Goal: Task Accomplishment & Management: Manage account settings

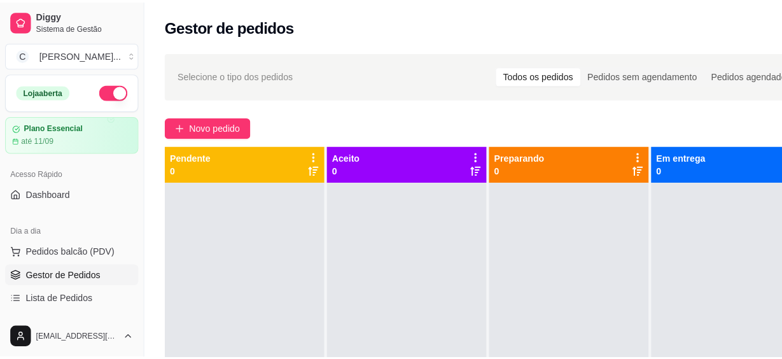
scroll to position [115, 0]
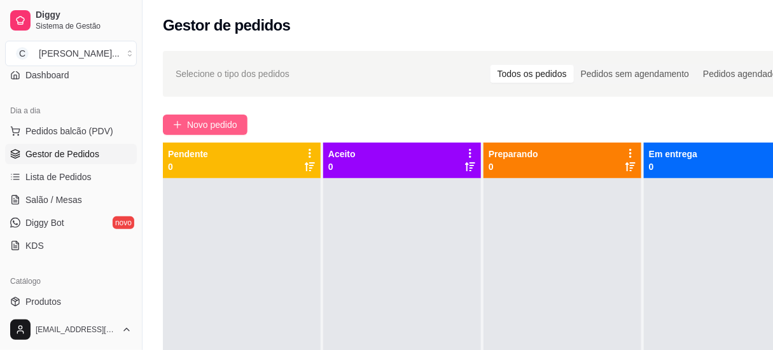
click at [218, 126] on span "Novo pedido" at bounding box center [212, 125] width 50 height 14
click at [279, 80] on input "Pesquisa" at bounding box center [247, 86] width 429 height 13
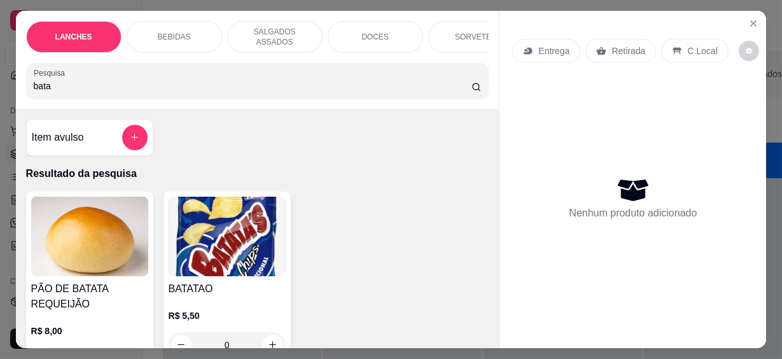
scroll to position [57, 0]
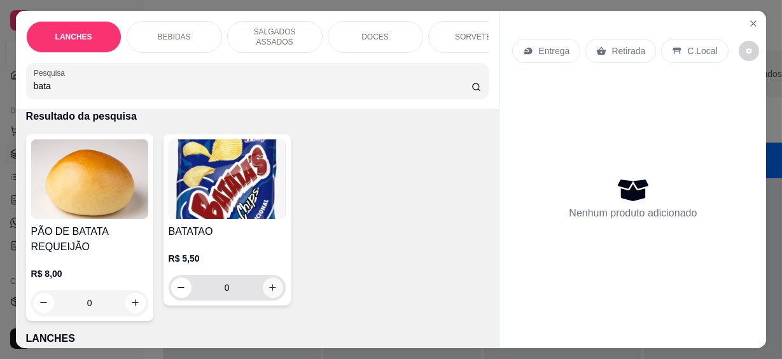
type input "bata"
click at [269, 282] on icon "increase-product-quantity" at bounding box center [273, 287] width 10 height 10
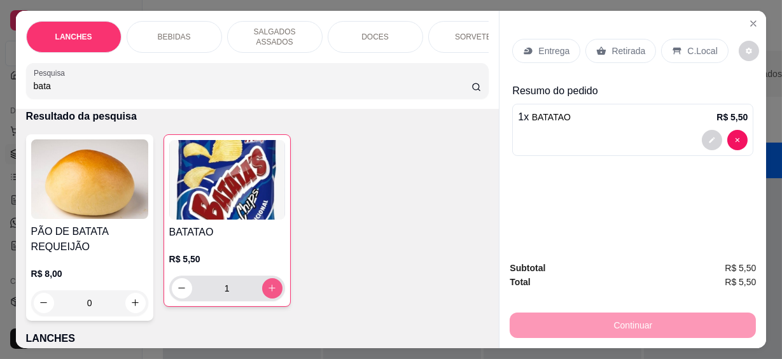
type input "1"
drag, startPoint x: 698, startPoint y: 53, endPoint x: 653, endPoint y: 59, distance: 44.8
click at [697, 53] on div "C.Local" at bounding box center [694, 51] width 67 height 24
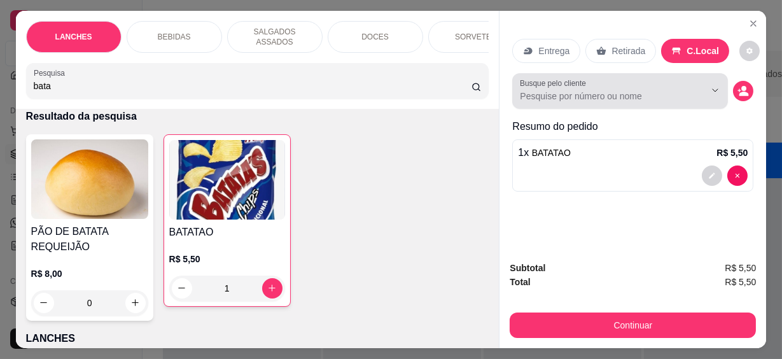
click at [591, 100] on div "Busque pelo cliente" at bounding box center [620, 91] width 216 height 36
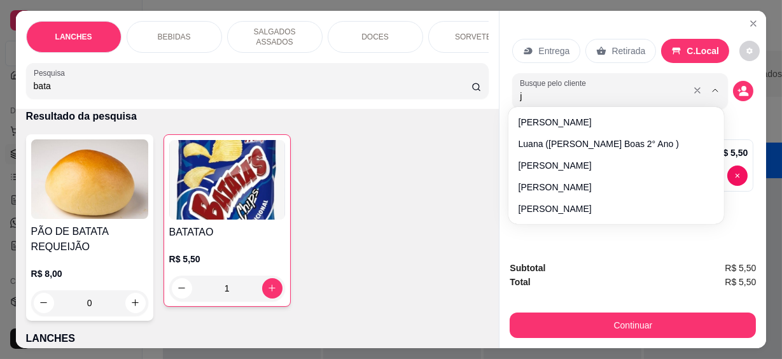
type input "jé"
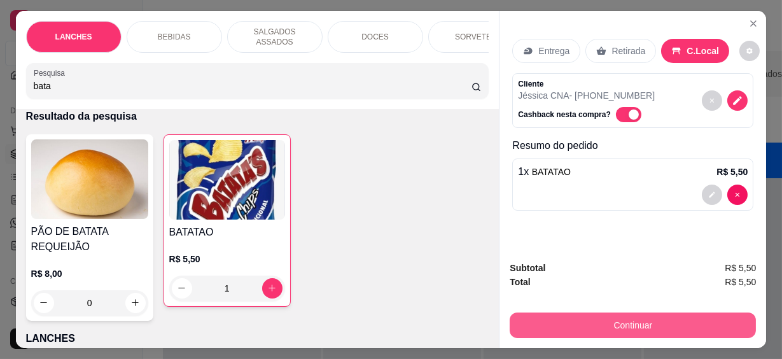
click at [634, 320] on button "Continuar" at bounding box center [633, 324] width 246 height 25
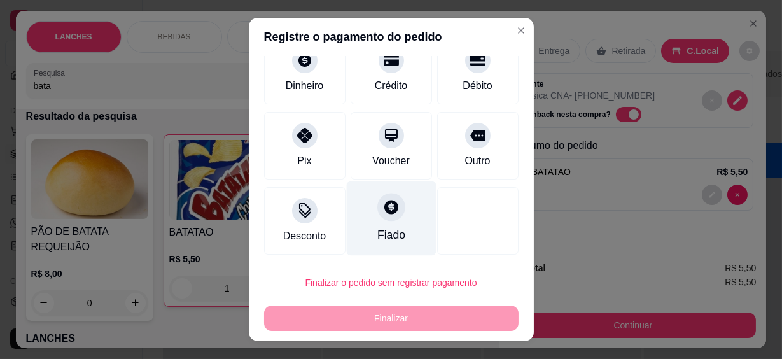
click at [391, 210] on div at bounding box center [391, 207] width 28 height 28
type input "R$ 0,00"
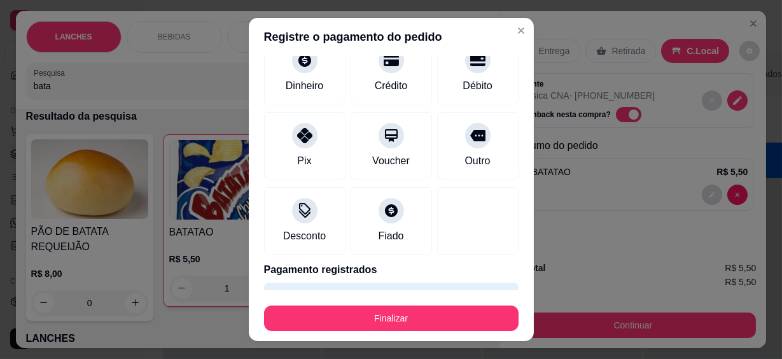
scroll to position [118, 0]
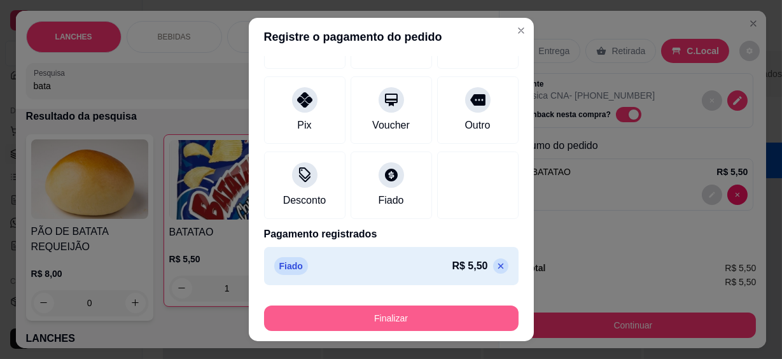
click at [434, 322] on button "Finalizar" at bounding box center [391, 317] width 254 height 25
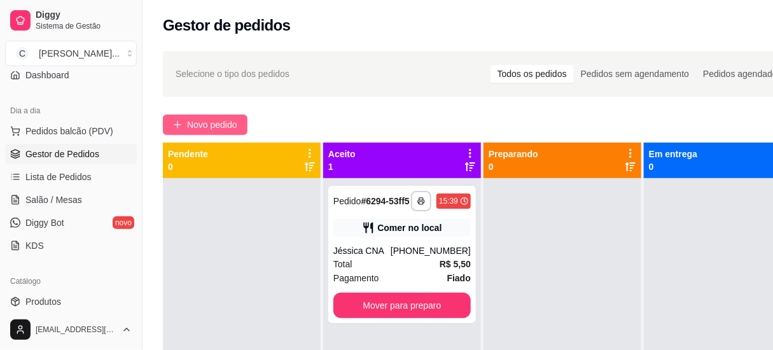
click at [200, 122] on span "Novo pedido" at bounding box center [212, 125] width 50 height 14
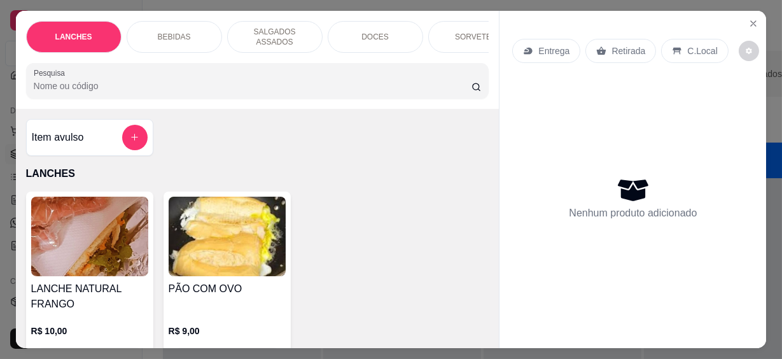
click at [177, 81] on input "Pesquisa" at bounding box center [253, 86] width 438 height 13
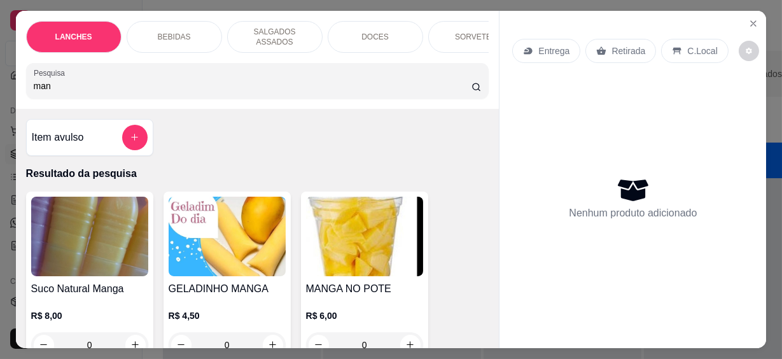
scroll to position [57, 0]
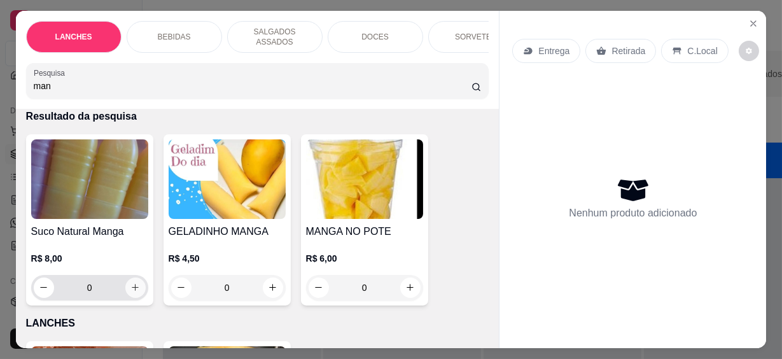
type input "man"
click at [132, 282] on icon "increase-product-quantity" at bounding box center [135, 287] width 10 height 10
type input "1"
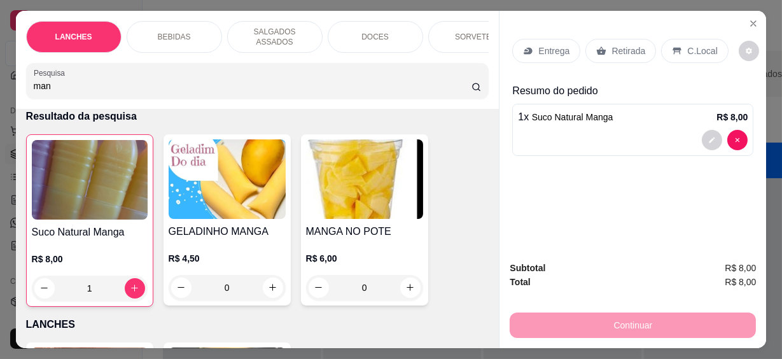
drag, startPoint x: 700, startPoint y: 52, endPoint x: 609, endPoint y: 46, distance: 91.2
click at [698, 52] on p "C.Local" at bounding box center [702, 51] width 30 height 13
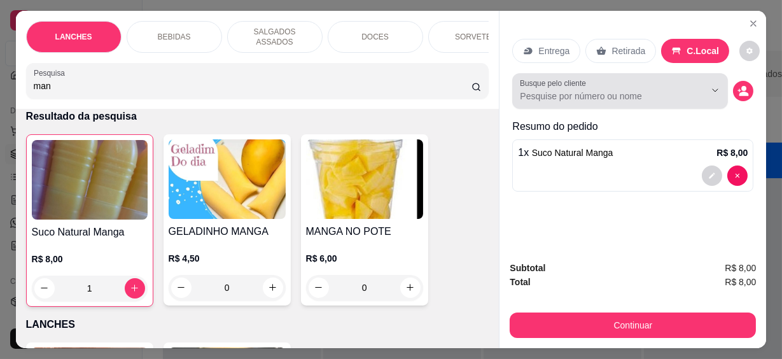
click at [535, 90] on input "Busque pelo cliente" at bounding box center [602, 96] width 165 height 13
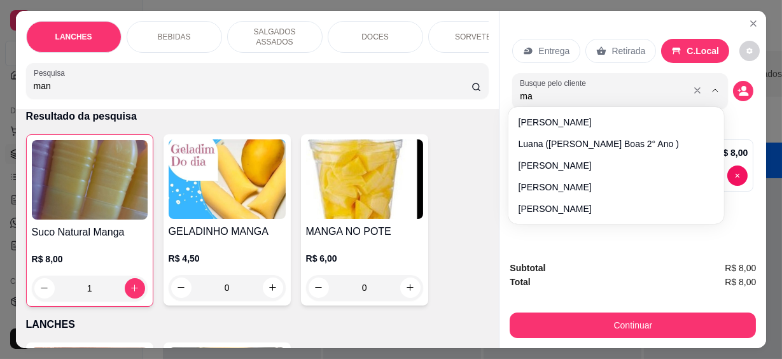
type input "m"
type input "sabr"
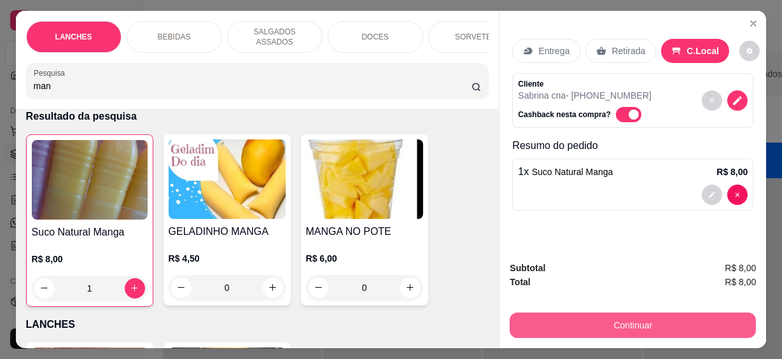
click at [623, 318] on button "Continuar" at bounding box center [633, 324] width 246 height 25
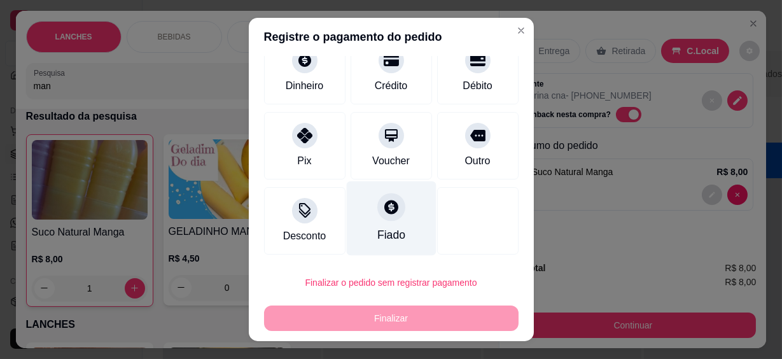
scroll to position [22, 0]
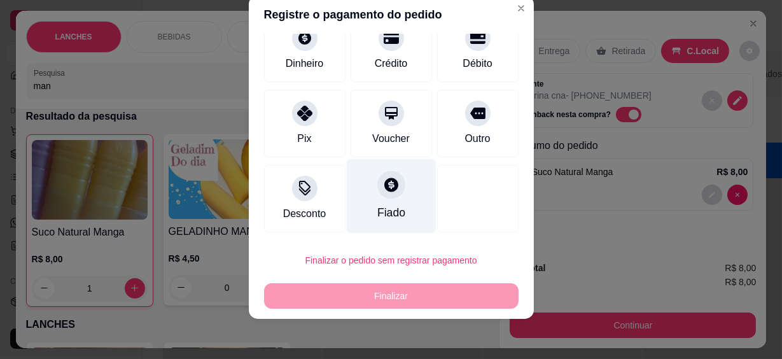
click at [389, 191] on div at bounding box center [391, 185] width 28 height 28
type input "R$ 0,00"
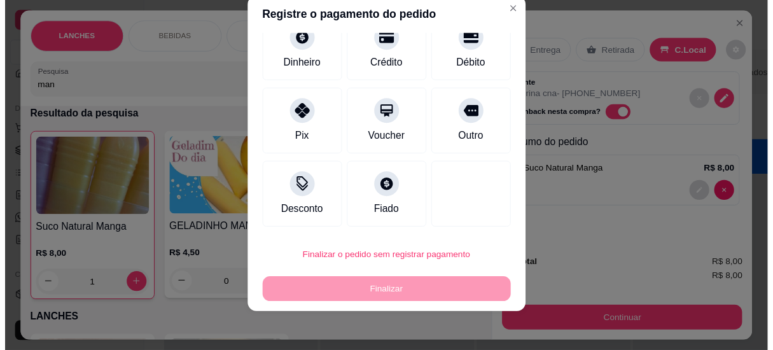
scroll to position [83, 0]
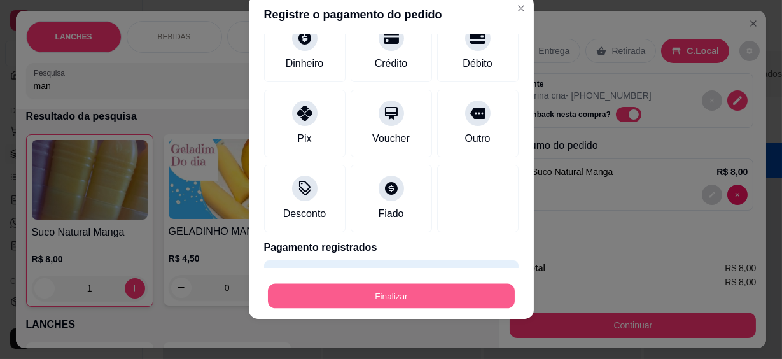
click at [434, 289] on button "Finalizar" at bounding box center [391, 295] width 247 height 25
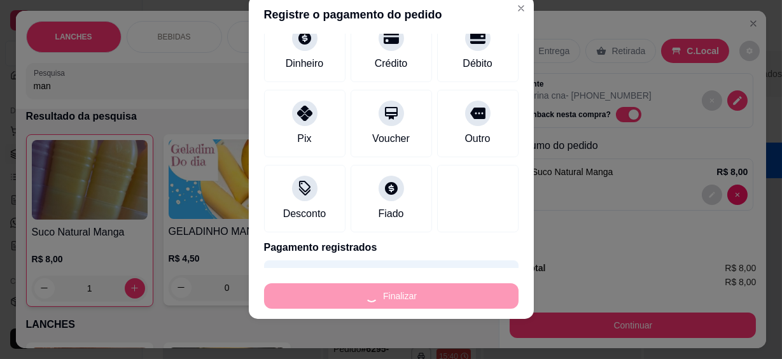
type input "0"
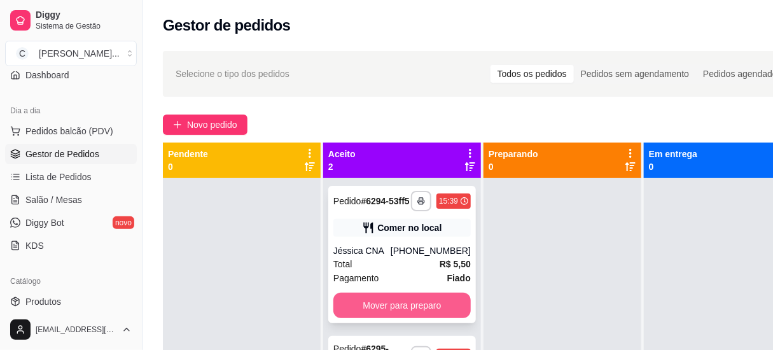
click at [380, 298] on button "Mover para preparo" at bounding box center [401, 305] width 137 height 25
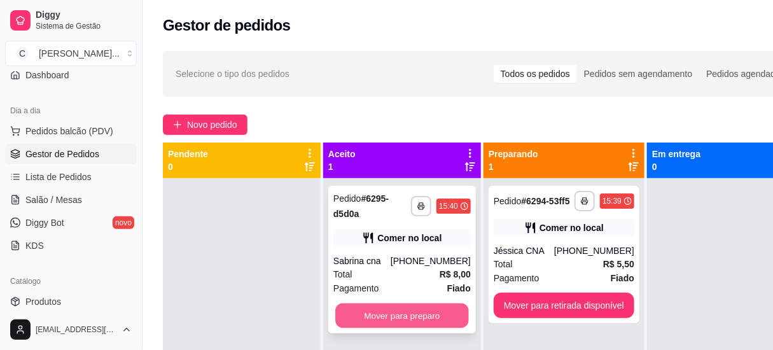
click at [436, 321] on button "Mover para preparo" at bounding box center [402, 315] width 134 height 25
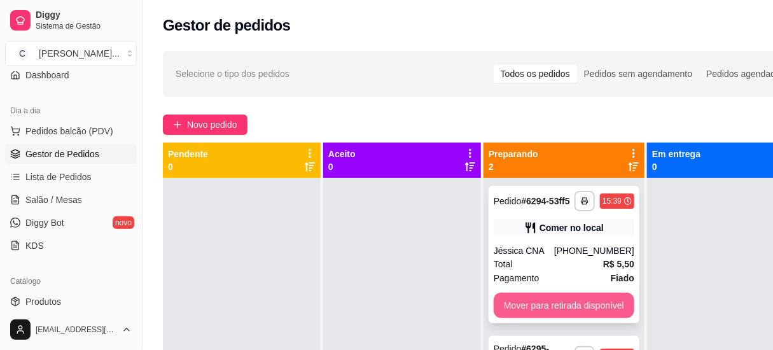
click at [556, 303] on button "Mover para retirada disponível" at bounding box center [564, 305] width 141 height 25
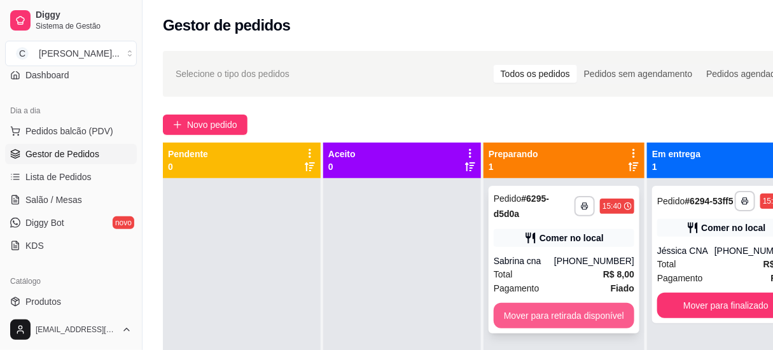
click at [569, 309] on button "Mover para retirada disponível" at bounding box center [564, 315] width 141 height 25
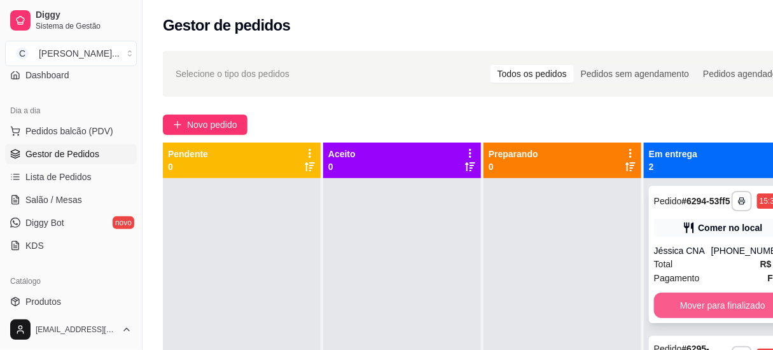
click at [672, 309] on button "Mover para finalizado" at bounding box center [722, 305] width 137 height 25
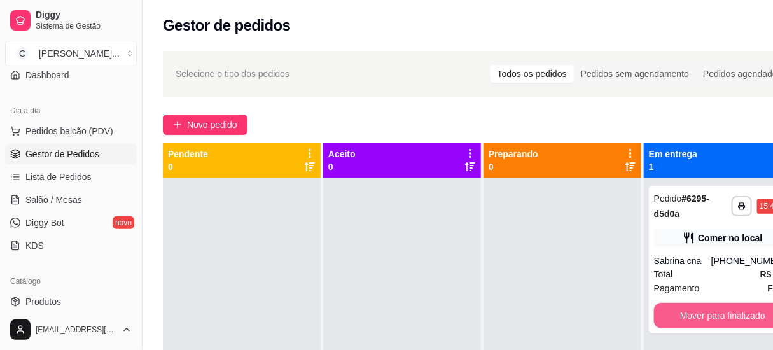
click at [671, 310] on button "Mover para finalizado" at bounding box center [722, 315] width 137 height 25
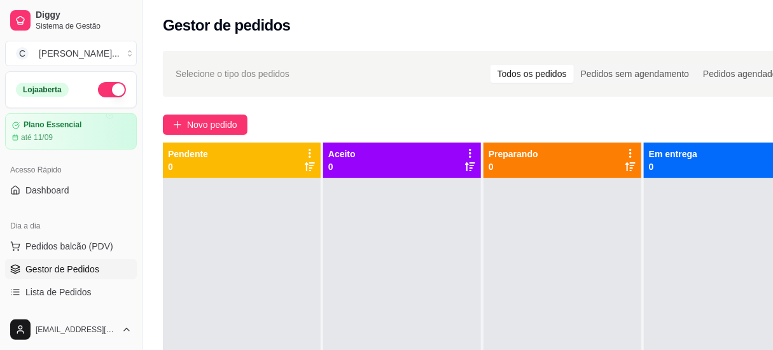
click at [503, 114] on div "Novo pedido" at bounding box center [483, 124] width 640 height 20
drag, startPoint x: 466, startPoint y: 33, endPoint x: 452, endPoint y: 32, distance: 14.0
click at [465, 34] on div "Gestor de pedidos" at bounding box center [483, 25] width 640 height 20
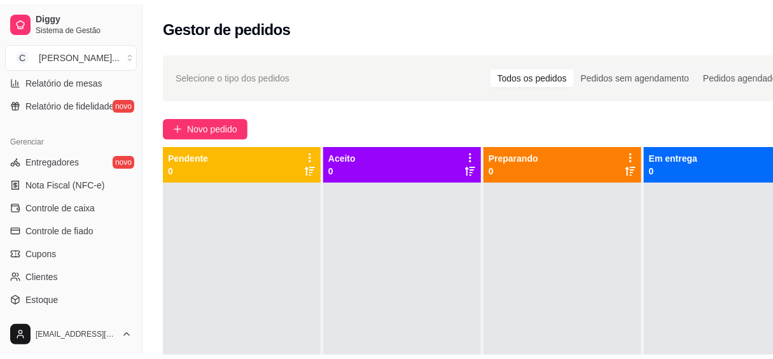
scroll to position [555, 0]
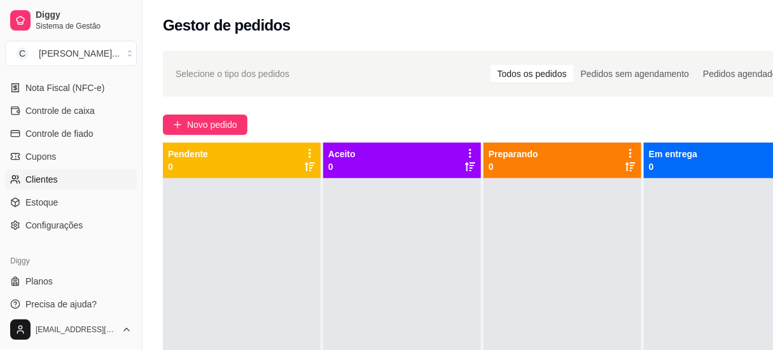
click at [48, 181] on span "Clientes" at bounding box center [41, 179] width 32 height 13
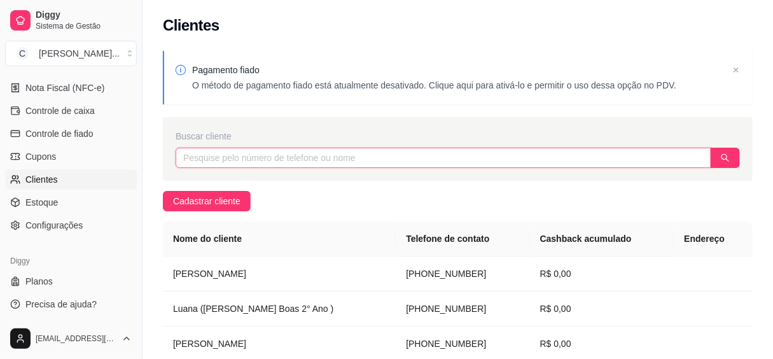
click at [267, 163] on input "text" at bounding box center [444, 158] width 536 height 20
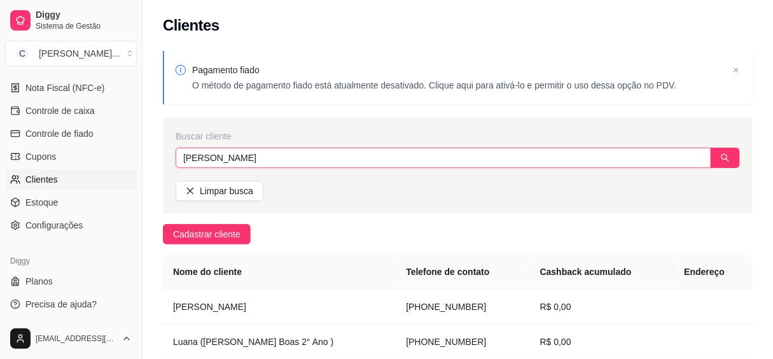
type input "[PERSON_NAME]"
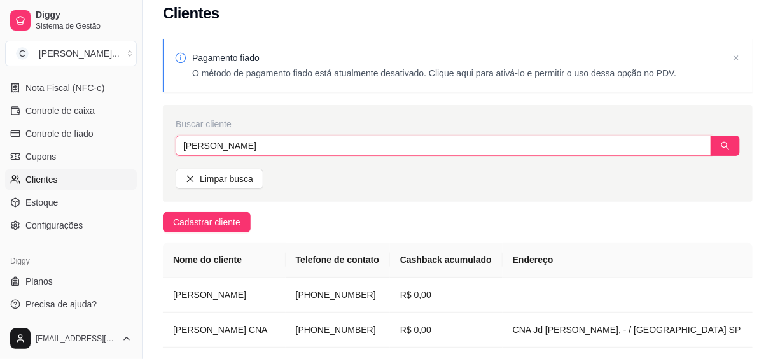
scroll to position [127, 0]
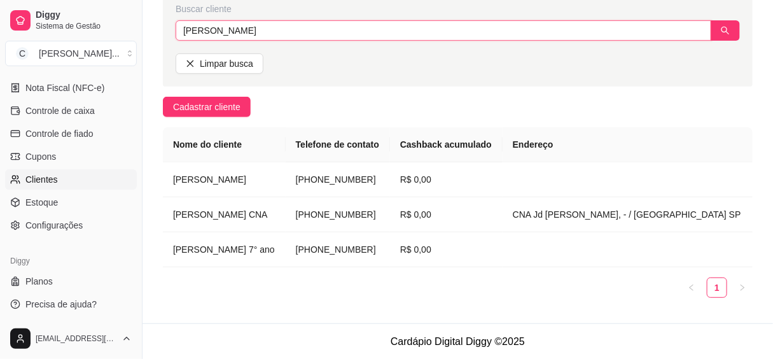
drag, startPoint x: 237, startPoint y: 36, endPoint x: 171, endPoint y: 31, distance: 65.7
click at [171, 31] on div "Buscar cliente [PERSON_NAME] busca" at bounding box center [458, 38] width 590 height 97
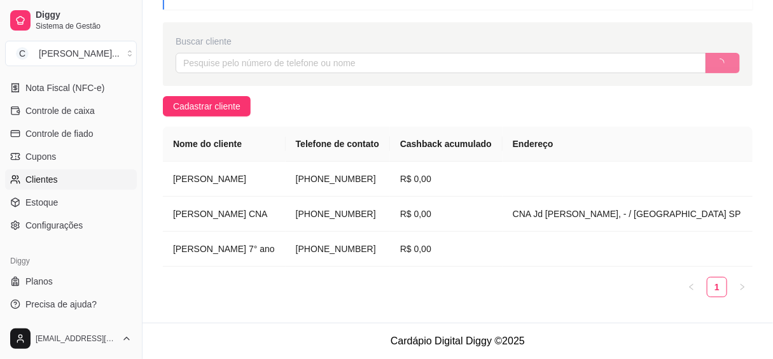
drag, startPoint x: 326, startPoint y: 2, endPoint x: 322, endPoint y: 11, distance: 10.3
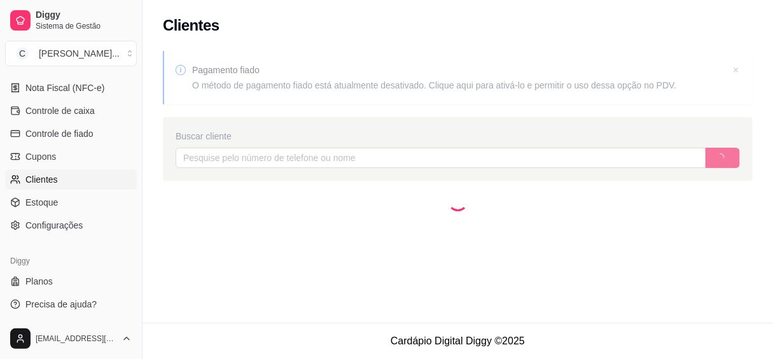
scroll to position [0, 0]
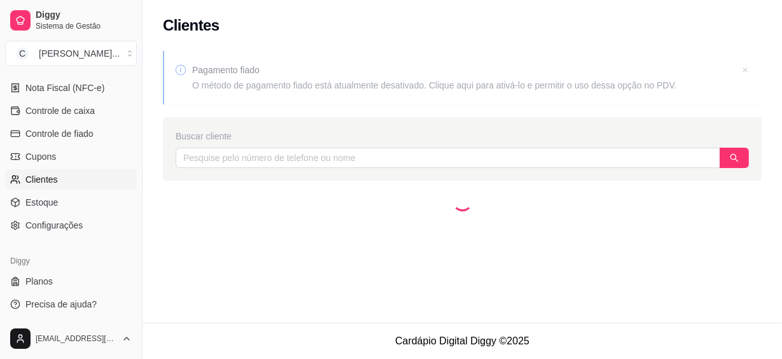
click at [642, 32] on div "Clientes" at bounding box center [462, 25] width 599 height 20
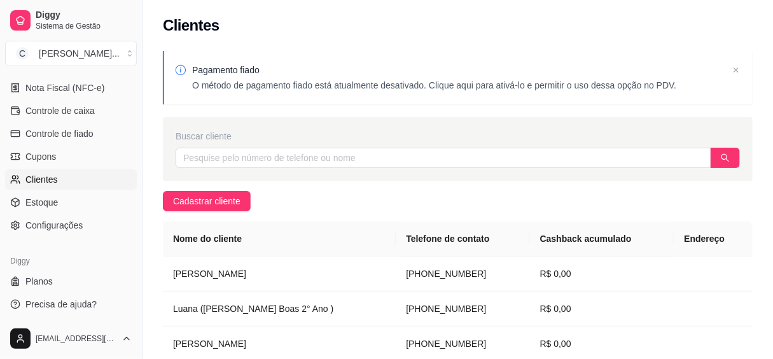
click at [273, 31] on div "Clientes" at bounding box center [458, 25] width 590 height 20
click at [137, 259] on button "Toggle Sidebar" at bounding box center [142, 179] width 10 height 359
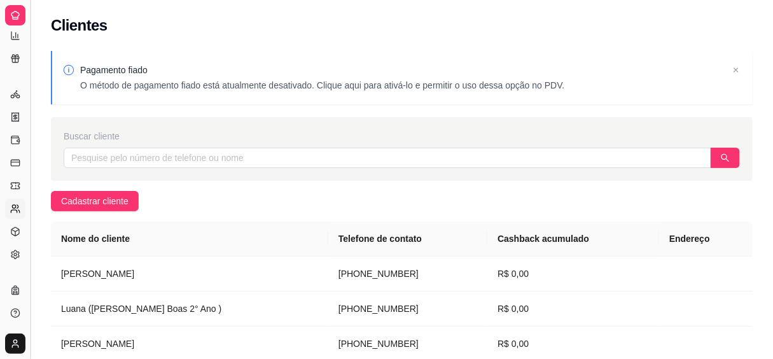
click at [137, 259] on td "[PERSON_NAME]" at bounding box center [189, 273] width 277 height 35
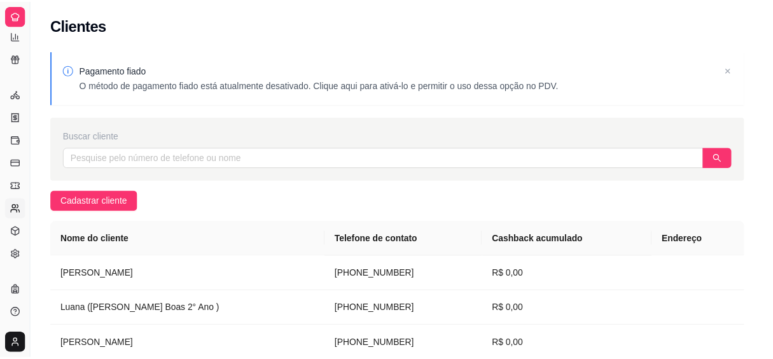
scroll to position [300, 0]
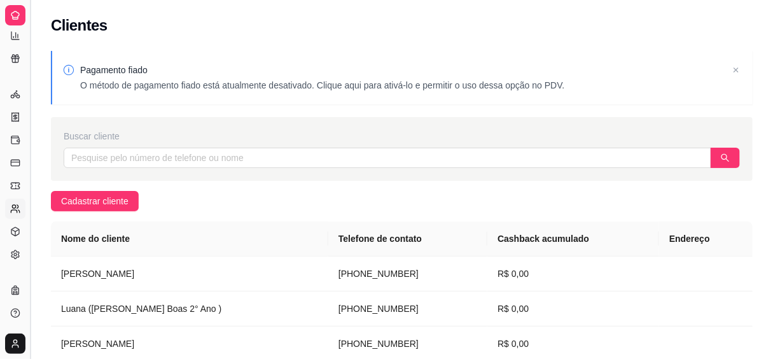
click at [27, 39] on button "Toggle Sidebar" at bounding box center [30, 179] width 10 height 359
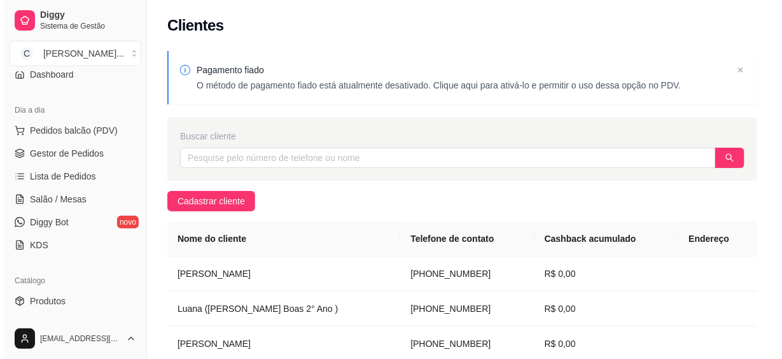
scroll to position [0, 0]
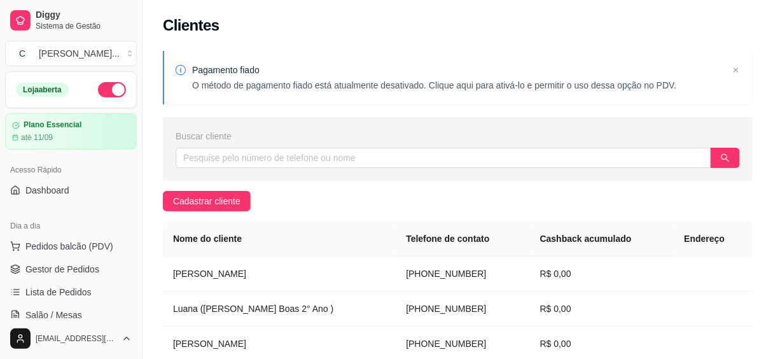
click at [143, 83] on button "Toggle Sidebar" at bounding box center [142, 179] width 10 height 359
click at [143, 82] on div "Diggy Sistema de Gestão C Cantina Giuli ... Loja aberta Plano Essencial até 11/…" at bounding box center [386, 349] width 773 height 698
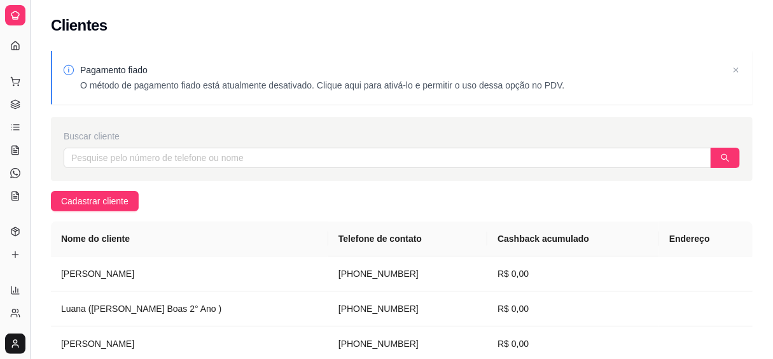
click at [29, 71] on button "Toggle Sidebar" at bounding box center [30, 179] width 10 height 359
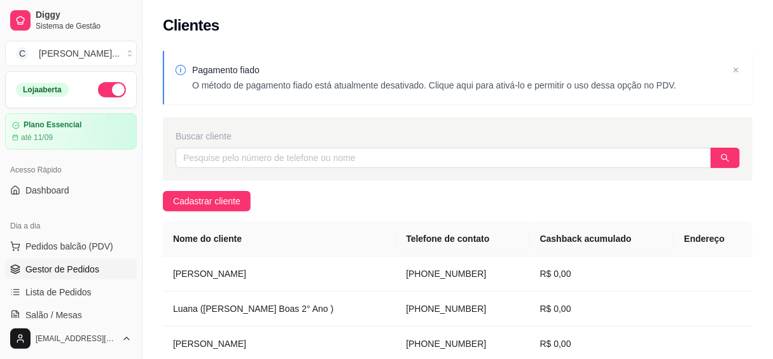
click at [90, 268] on span "Gestor de Pedidos" at bounding box center [62, 269] width 74 height 13
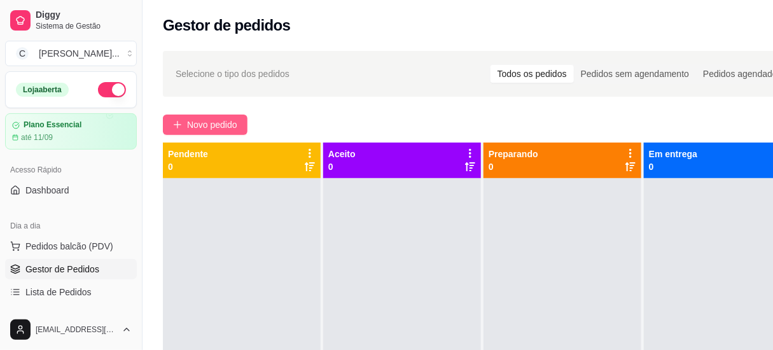
click at [235, 121] on span "Novo pedido" at bounding box center [212, 125] width 50 height 14
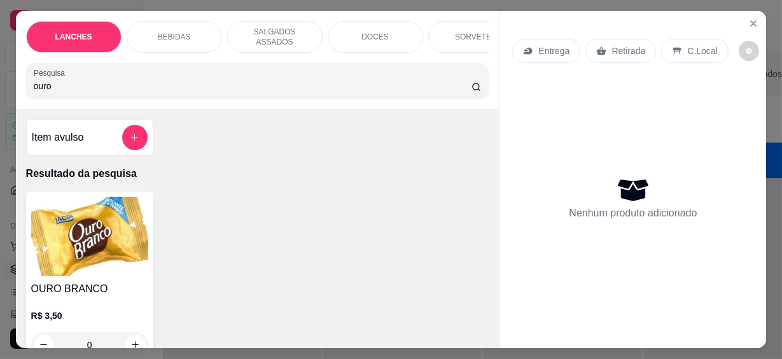
scroll to position [57, 0]
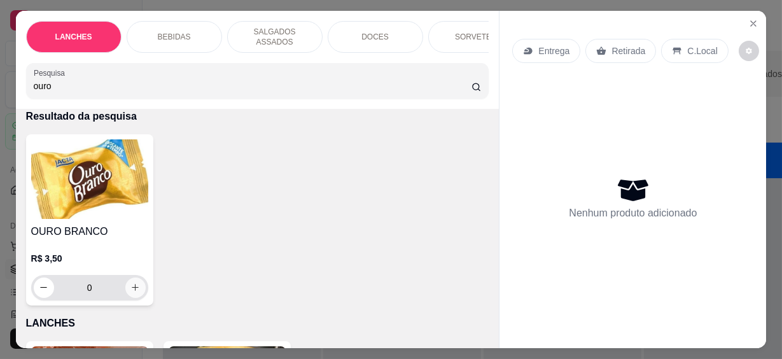
type input "ouro"
click at [130, 282] on icon "increase-product-quantity" at bounding box center [135, 287] width 10 height 10
type input "1"
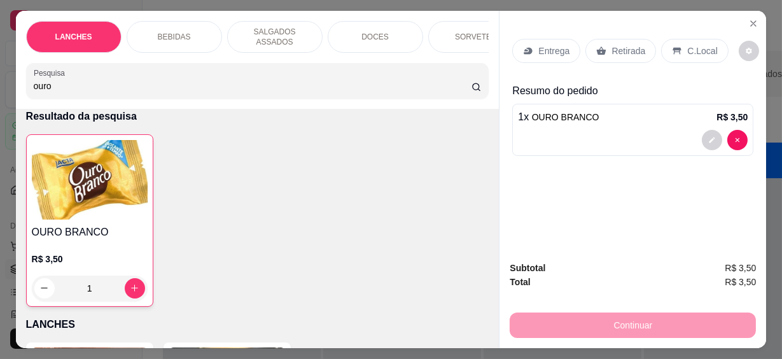
drag, startPoint x: 57, startPoint y: 83, endPoint x: 7, endPoint y: 76, distance: 50.1
click at [8, 76] on div "LANCHES BEBIDAS SALGADOS ASSADOS DOCES SORVETES SALGADINHOS SALGADOS DIVERSOS S…" at bounding box center [391, 179] width 782 height 359
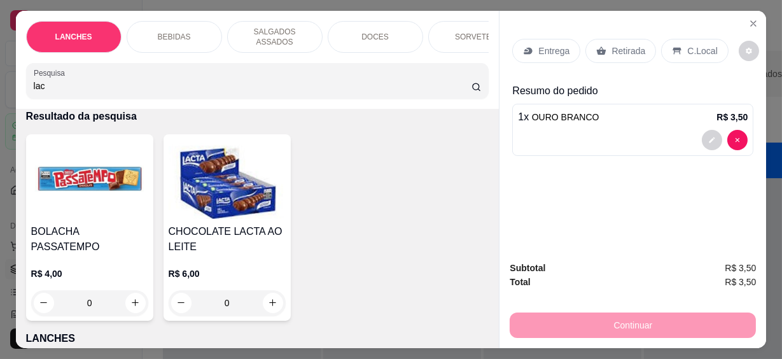
scroll to position [173, 0]
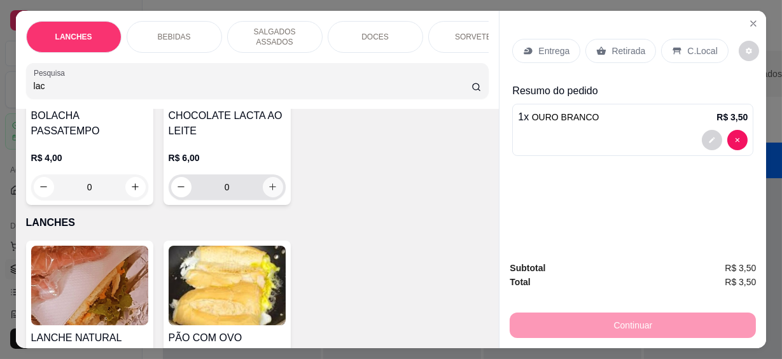
type input "lac"
click at [269, 183] on icon "increase-product-quantity" at bounding box center [273, 187] width 10 height 10
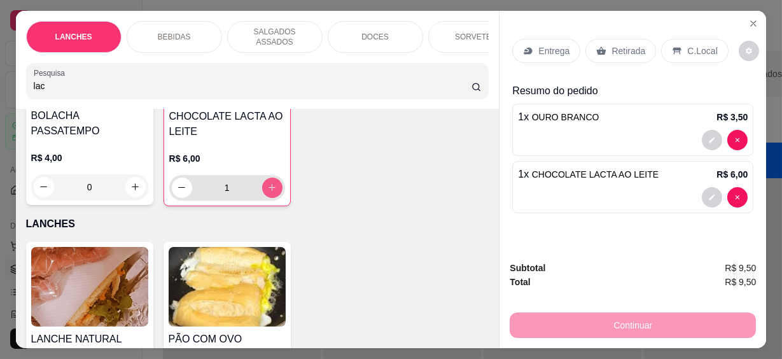
type input "1"
click at [687, 51] on p "C.Local" at bounding box center [702, 51] width 30 height 13
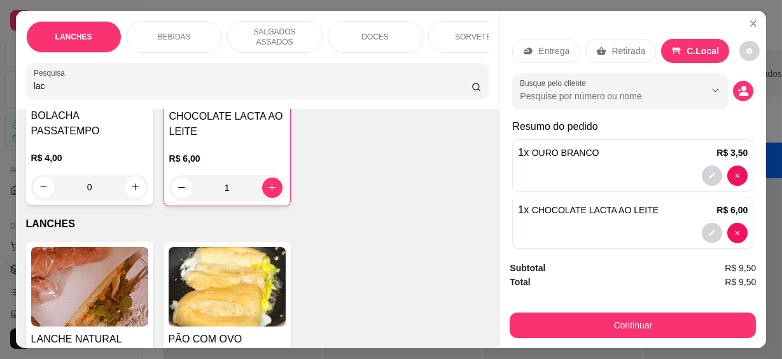
click at [623, 100] on div "Busque pelo cliente" at bounding box center [620, 91] width 216 height 36
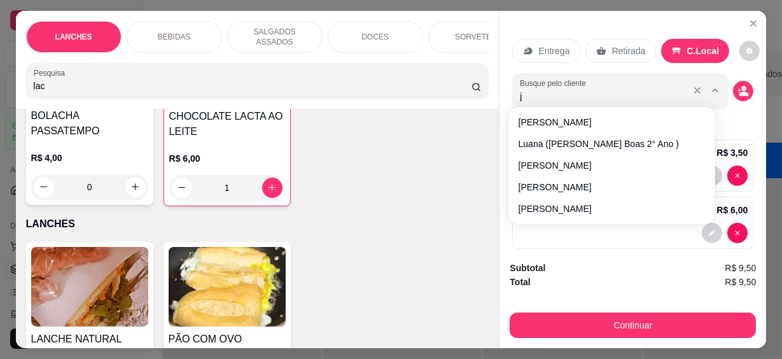
type input "jé"
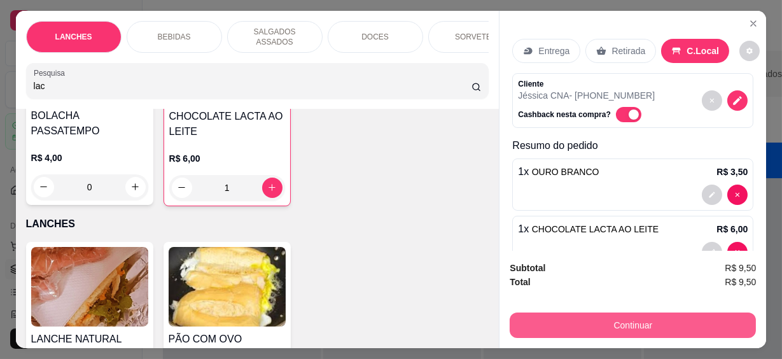
click at [628, 319] on button "Continuar" at bounding box center [633, 324] width 246 height 25
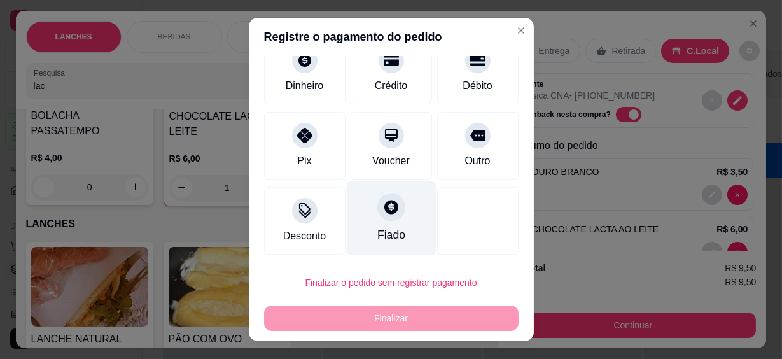
click at [398, 222] on div "Fiado" at bounding box center [391, 218] width 90 height 74
type input "R$ 0,00"
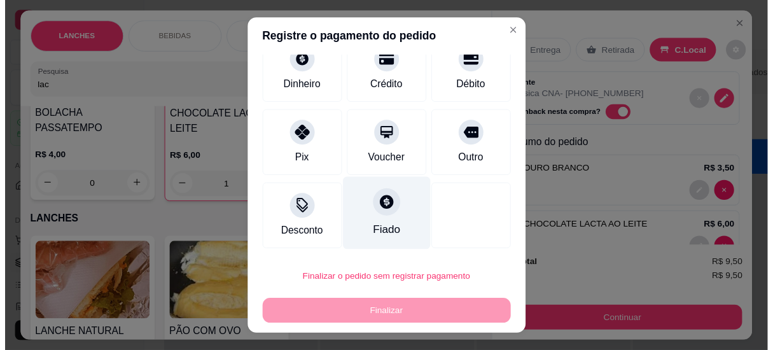
scroll to position [83, 0]
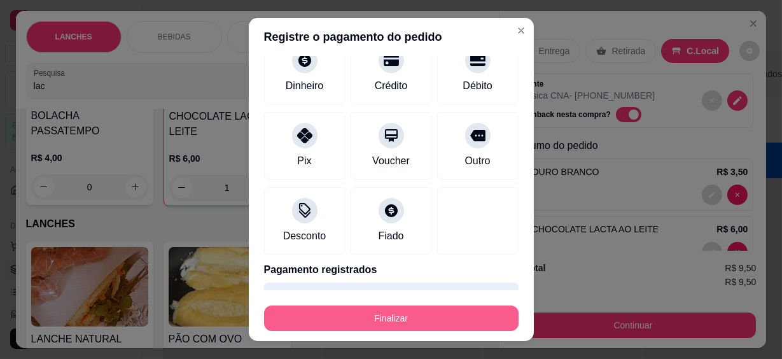
click at [421, 327] on button "Finalizar" at bounding box center [391, 317] width 254 height 25
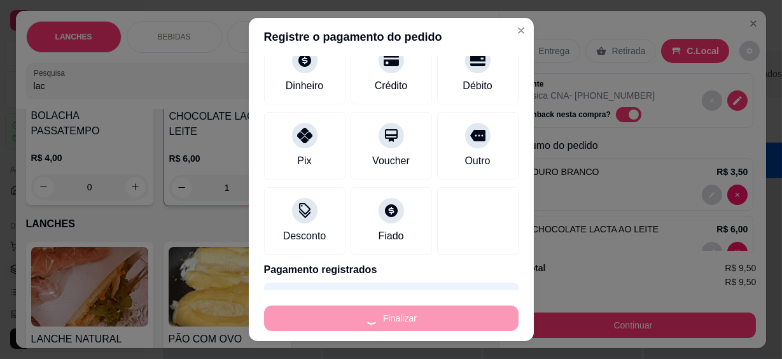
type input "0"
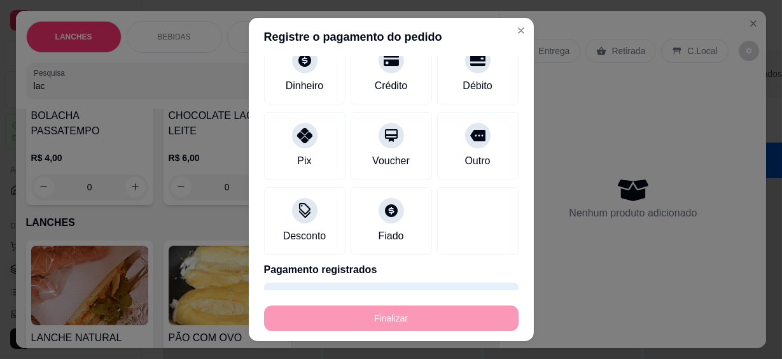
type input "-R$ 9,50"
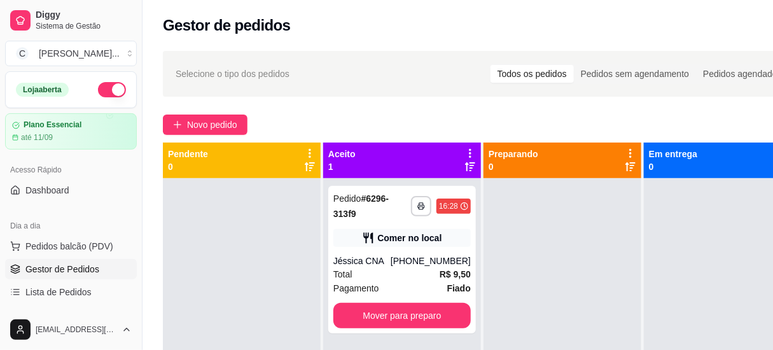
click at [697, 116] on div "Novo pedido" at bounding box center [483, 124] width 640 height 20
click at [426, 303] on button "Mover para preparo" at bounding box center [401, 315] width 137 height 25
click at [547, 304] on div at bounding box center [562, 353] width 158 height 350
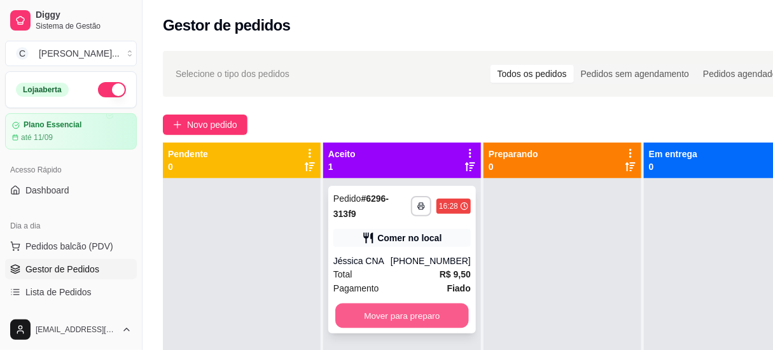
click at [438, 303] on button "Mover para preparo" at bounding box center [402, 315] width 134 height 25
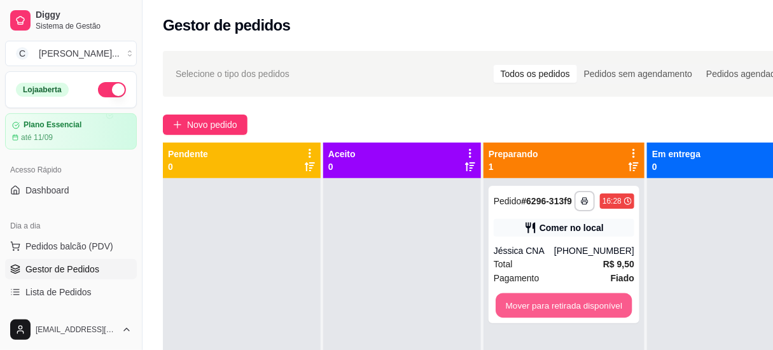
click at [557, 304] on button "Mover para retirada disponível" at bounding box center [564, 305] width 136 height 25
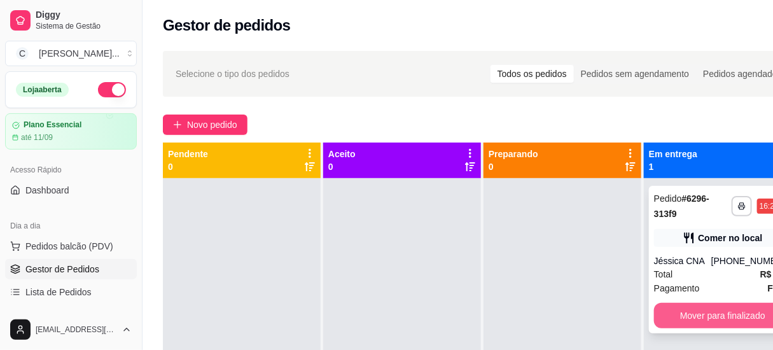
click at [674, 311] on button "Mover para finalizado" at bounding box center [722, 315] width 137 height 25
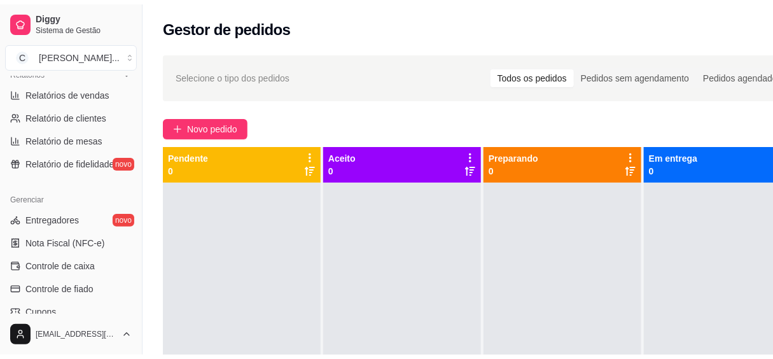
scroll to position [462, 0]
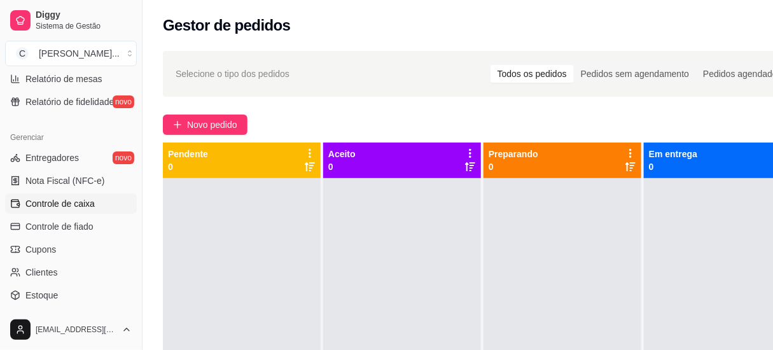
click at [72, 199] on span "Controle de caixa" at bounding box center [59, 203] width 69 height 13
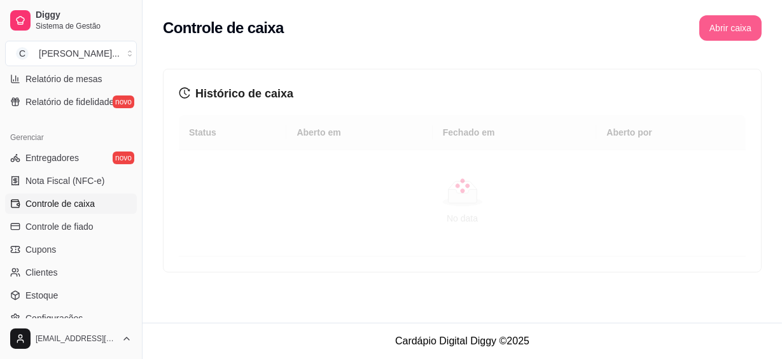
click at [739, 20] on button "Abrir caixa" at bounding box center [730, 27] width 62 height 25
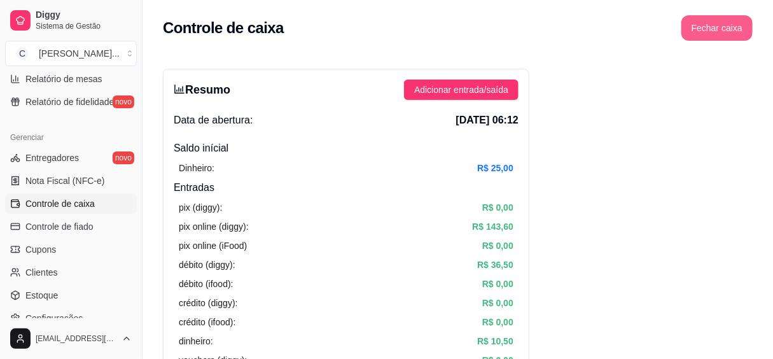
click at [708, 25] on button "Fechar caixa" at bounding box center [716, 27] width 71 height 25
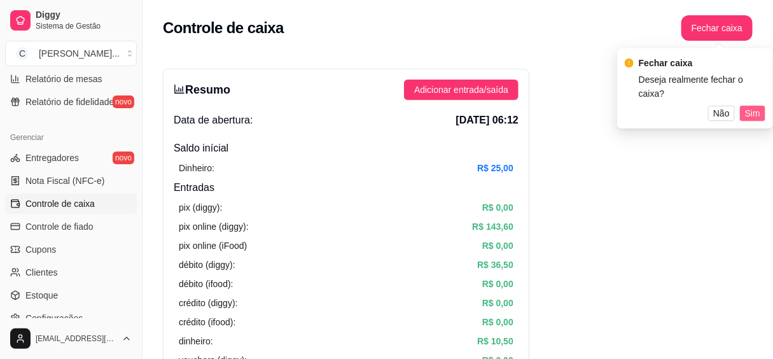
click at [746, 106] on span "Sim" at bounding box center [752, 113] width 15 height 14
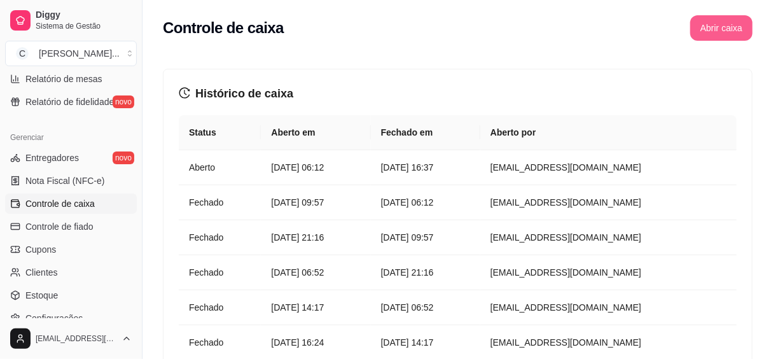
click at [706, 33] on button "Abrir caixa" at bounding box center [721, 27] width 62 height 25
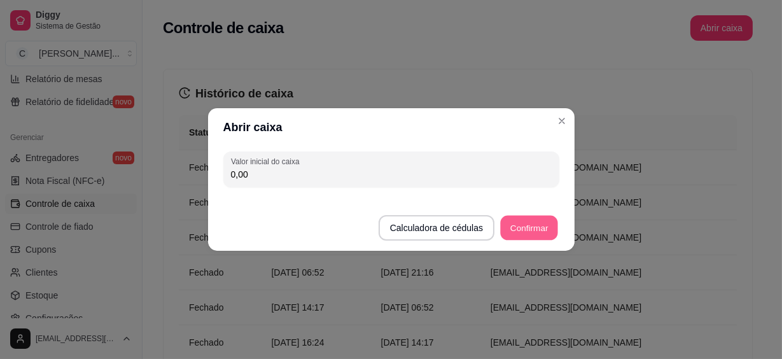
click at [514, 226] on button "Confirmar" at bounding box center [529, 228] width 58 height 25
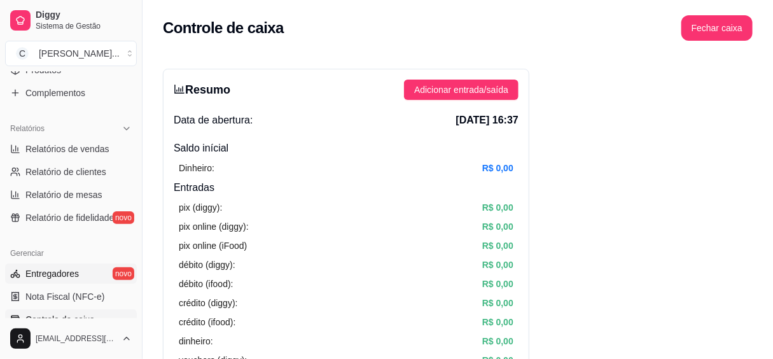
scroll to position [231, 0]
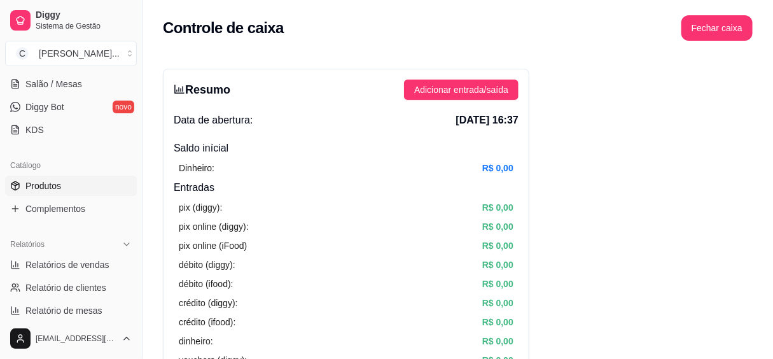
click at [59, 176] on link "Produtos" at bounding box center [71, 186] width 132 height 20
click at [52, 184] on span "Produtos" at bounding box center [43, 185] width 36 height 13
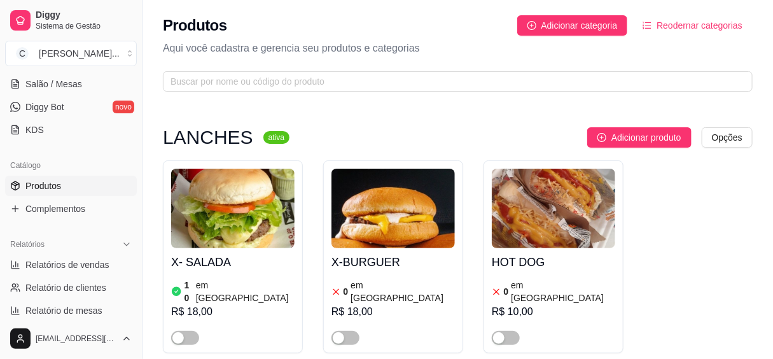
scroll to position [57, 0]
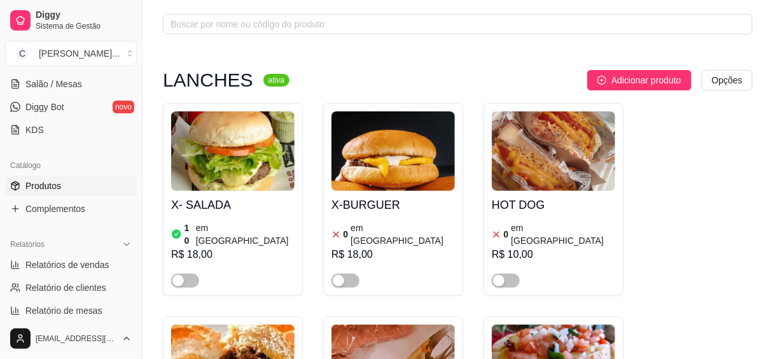
click at [518, 232] on article "em [GEOGRAPHIC_DATA]" at bounding box center [563, 233] width 104 height 25
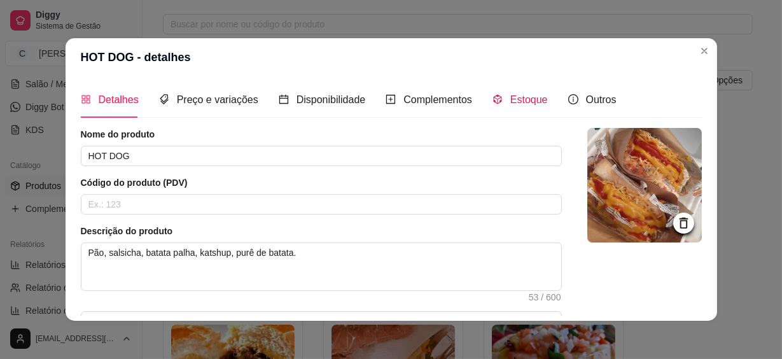
click at [520, 97] on span "Estoque" at bounding box center [529, 99] width 38 height 11
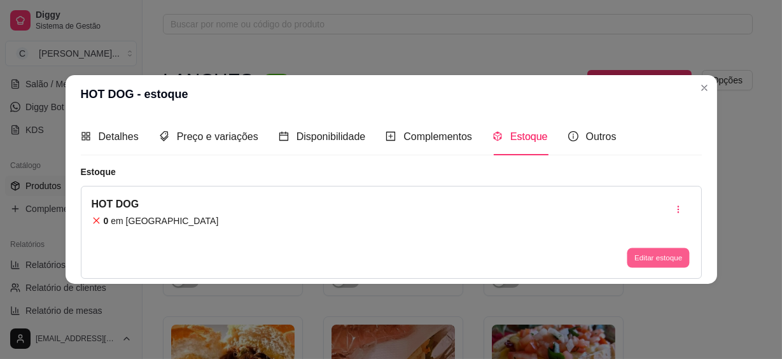
click at [651, 253] on button "Editar estoque" at bounding box center [658, 257] width 62 height 20
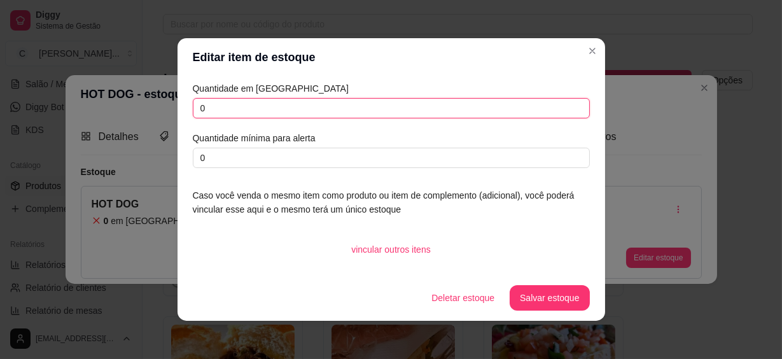
drag, startPoint x: 230, startPoint y: 111, endPoint x: 139, endPoint y: 103, distance: 91.3
click at [139, 103] on div "Editar item de estoque Quantidade em estoque 0 Quantidade mínima para alerta 0 …" at bounding box center [391, 179] width 782 height 359
type input "10"
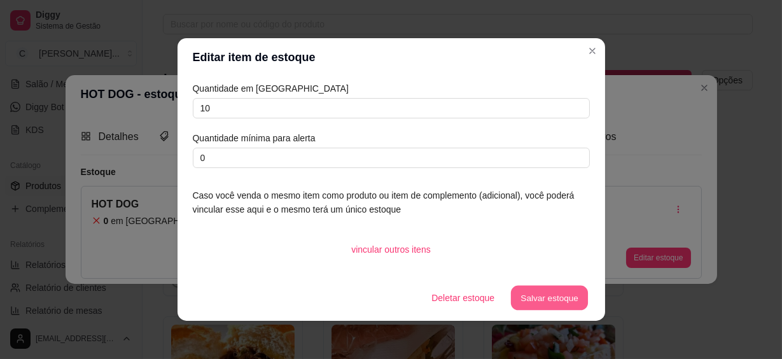
click at [560, 301] on button "Salvar estoque" at bounding box center [550, 298] width 78 height 25
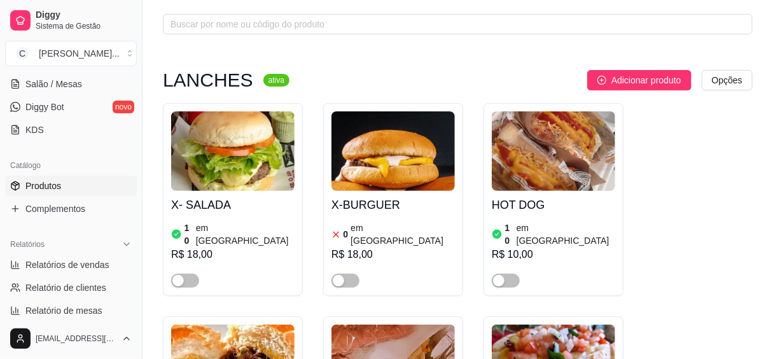
scroll to position [173, 0]
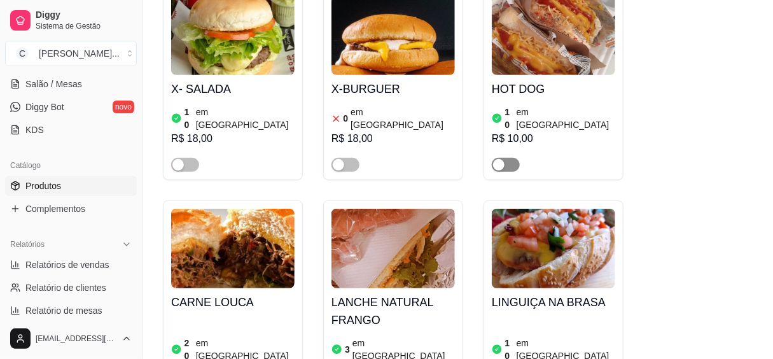
click at [503, 159] on div "button" at bounding box center [498, 164] width 11 height 11
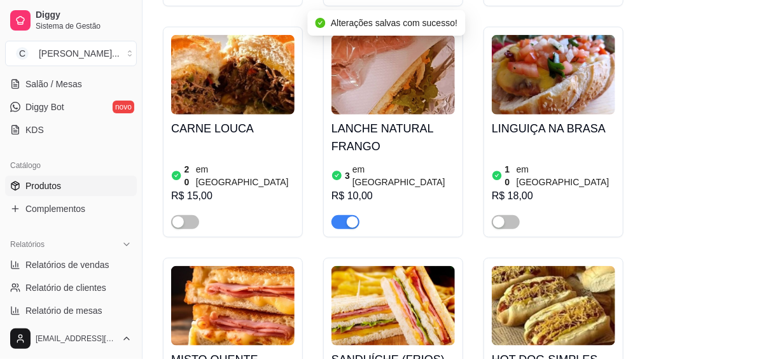
click at [375, 163] on article "em [GEOGRAPHIC_DATA]" at bounding box center [403, 175] width 102 height 25
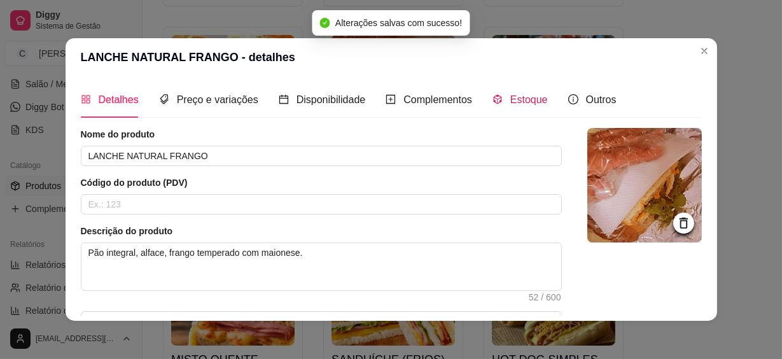
click at [538, 105] on span "Estoque" at bounding box center [529, 99] width 38 height 11
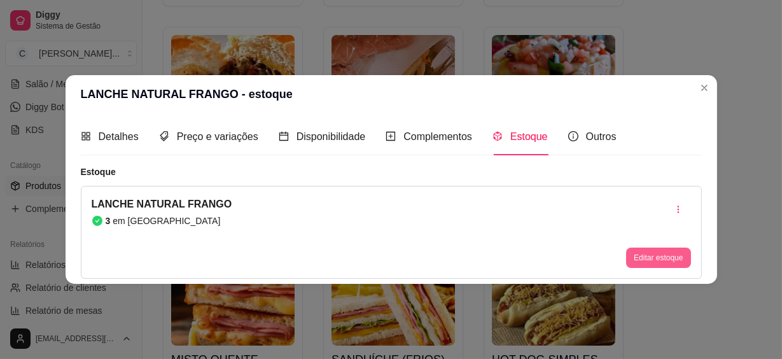
click at [668, 253] on button "Editar estoque" at bounding box center [658, 257] width 64 height 20
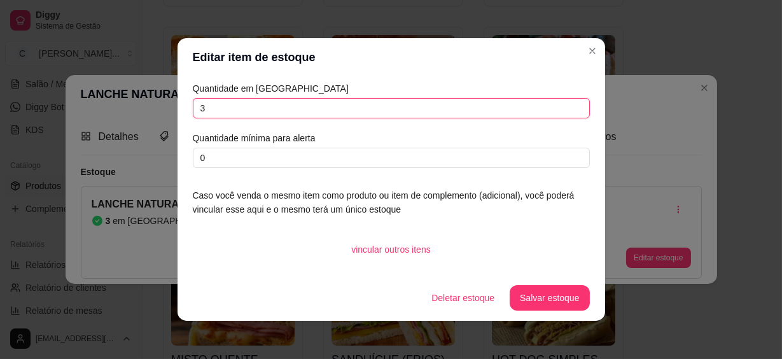
click at [167, 111] on div "Editar item de estoque Quantidade em estoque 3 Quantidade mínima para alerta 0 …" at bounding box center [391, 179] width 782 height 359
type input "6"
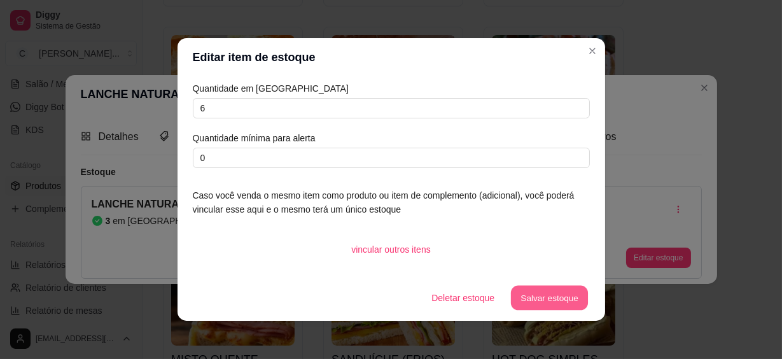
click at [534, 299] on button "Salvar estoque" at bounding box center [550, 298] width 78 height 25
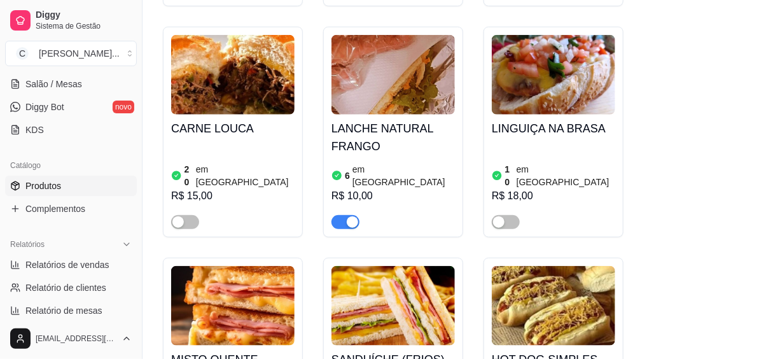
scroll to position [520, 0]
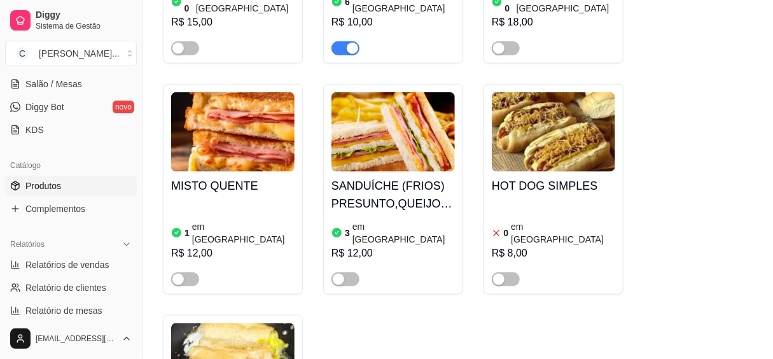
click at [545, 177] on h4 "HOT DOG SIMPLES" at bounding box center [553, 186] width 123 height 18
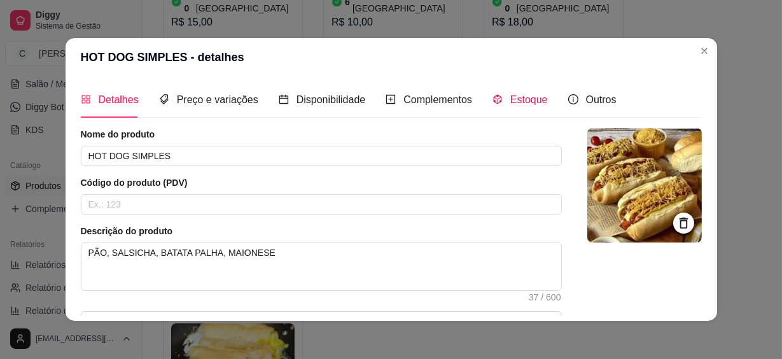
click at [503, 96] on div "Estoque" at bounding box center [519, 100] width 55 height 16
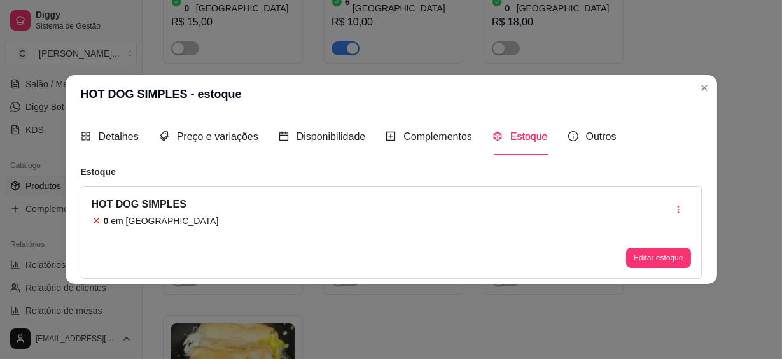
click at [655, 255] on button "Editar estoque" at bounding box center [658, 257] width 64 height 20
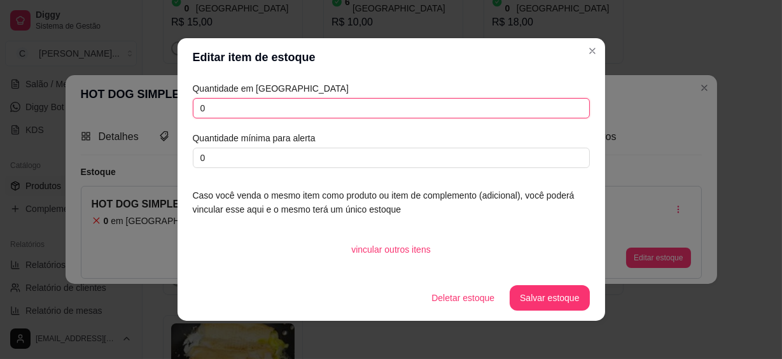
drag, startPoint x: 223, startPoint y: 107, endPoint x: 178, endPoint y: 106, distance: 44.5
click at [178, 106] on div "Quantidade em estoque 0 Quantidade mínima para alerta 0 Caso você venda o mesmo…" at bounding box center [390, 175] width 427 height 198
type input "5"
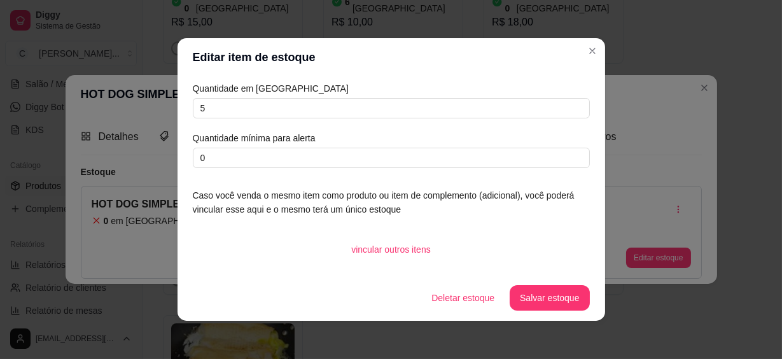
click at [541, 294] on button "Salvar estoque" at bounding box center [550, 297] width 80 height 25
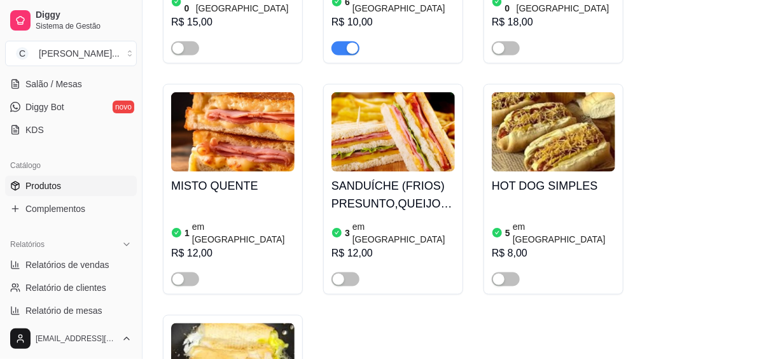
scroll to position [578, 0]
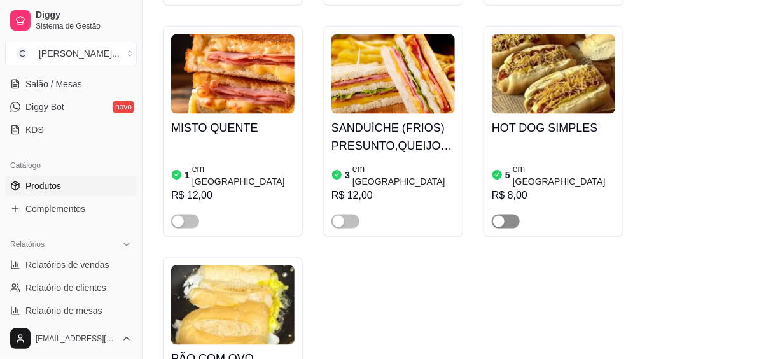
click at [511, 214] on span "button" at bounding box center [506, 221] width 28 height 14
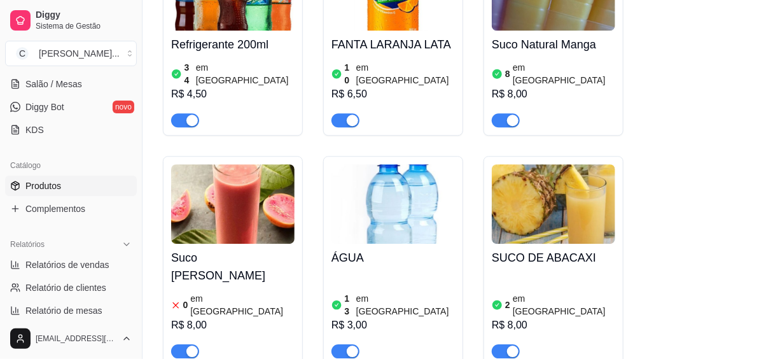
scroll to position [1214, 0]
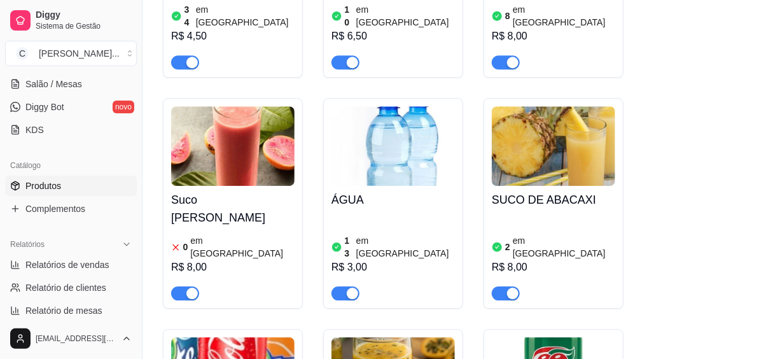
click at [223, 234] on article "em [GEOGRAPHIC_DATA]" at bounding box center [242, 246] width 104 height 25
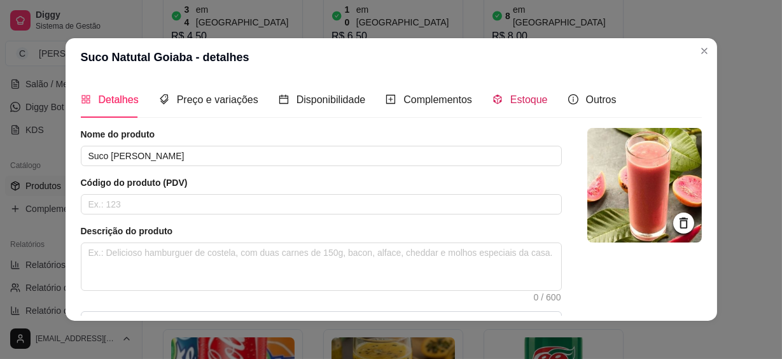
click at [517, 101] on span "Estoque" at bounding box center [529, 99] width 38 height 11
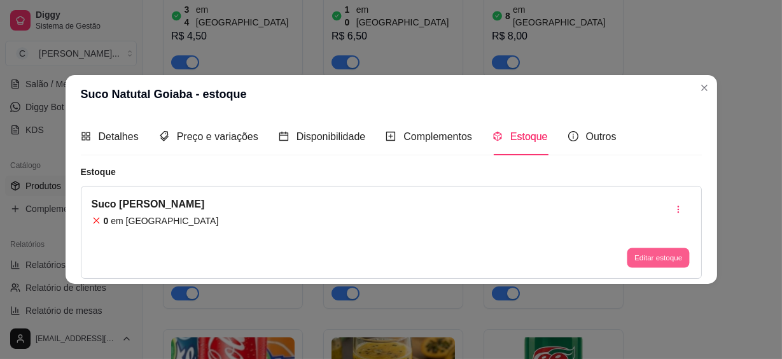
click at [639, 254] on button "Editar estoque" at bounding box center [658, 257] width 62 height 20
click at [193, 103] on input "0" at bounding box center [391, 108] width 397 height 20
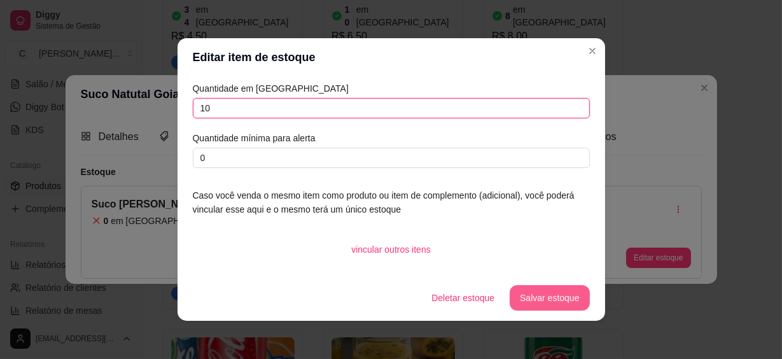
type input "10"
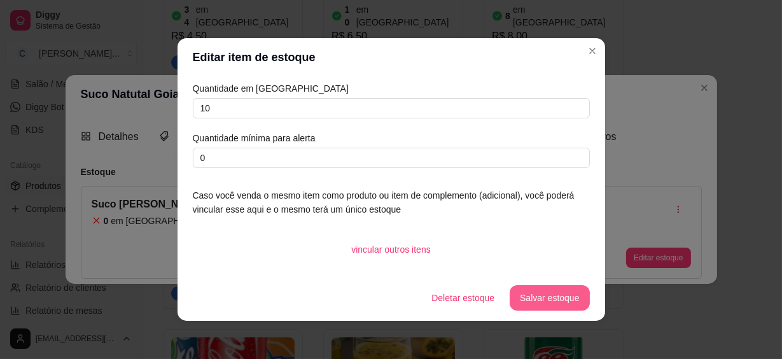
click at [516, 296] on button "Salvar estoque" at bounding box center [550, 297] width 80 height 25
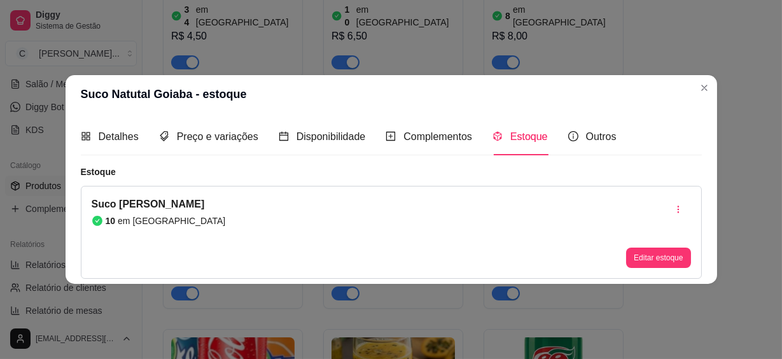
click at [714, 85] on header "Suco Natutal Goiaba - estoque" at bounding box center [391, 94] width 651 height 38
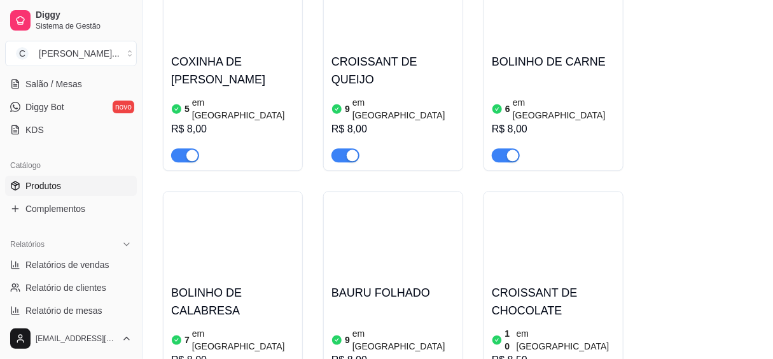
scroll to position [2775, 0]
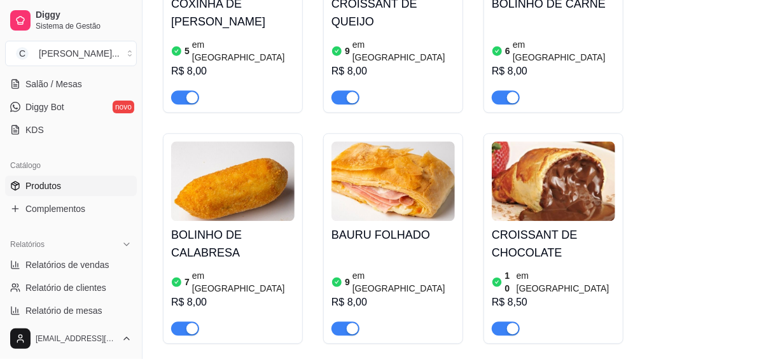
click at [359, 295] on div "R$ 8,00" at bounding box center [392, 302] width 123 height 15
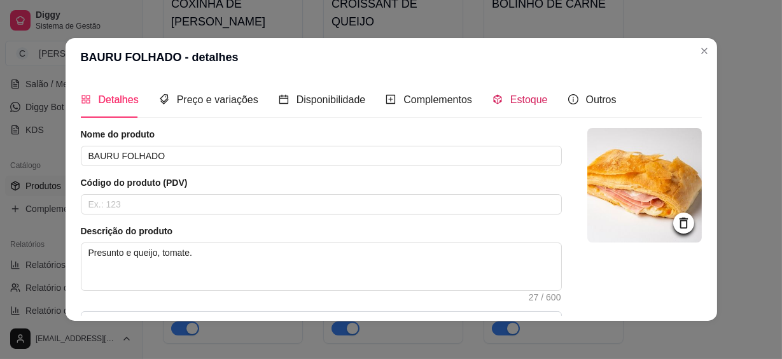
click at [540, 95] on span "Estoque" at bounding box center [529, 99] width 38 height 11
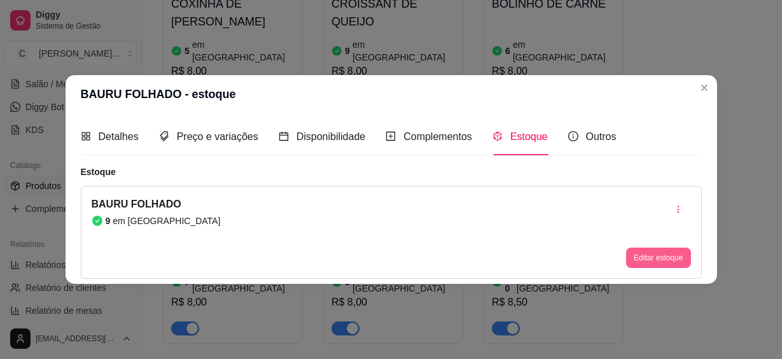
click at [651, 254] on button "Editar estoque" at bounding box center [658, 257] width 64 height 20
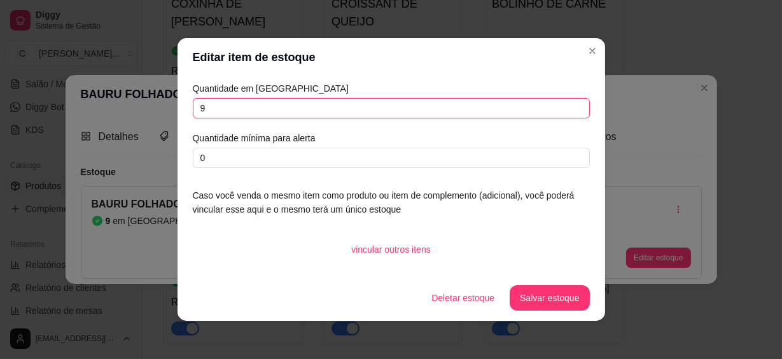
drag, startPoint x: 194, startPoint y: 106, endPoint x: 171, endPoint y: 108, distance: 23.0
click at [171, 108] on div "Editar item de estoque Quantidade em estoque 9 Quantidade mínima para alerta 0 …" at bounding box center [391, 179] width 782 height 359
type input "19"
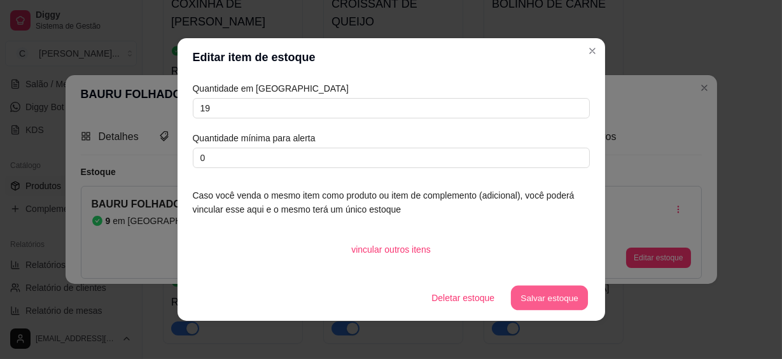
click at [520, 297] on button "Salvar estoque" at bounding box center [550, 298] width 78 height 25
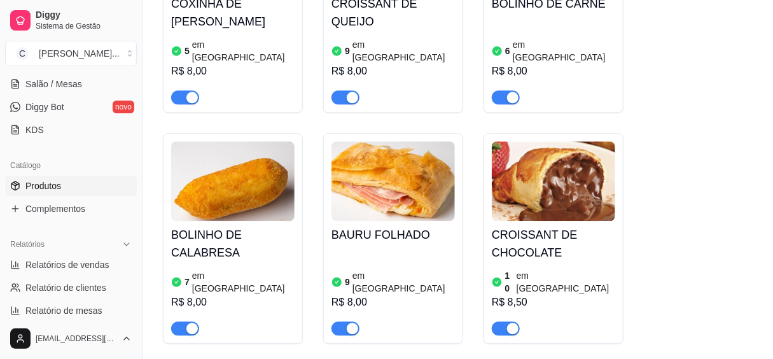
click at [373, 269] on article "em [GEOGRAPHIC_DATA]" at bounding box center [403, 281] width 102 height 25
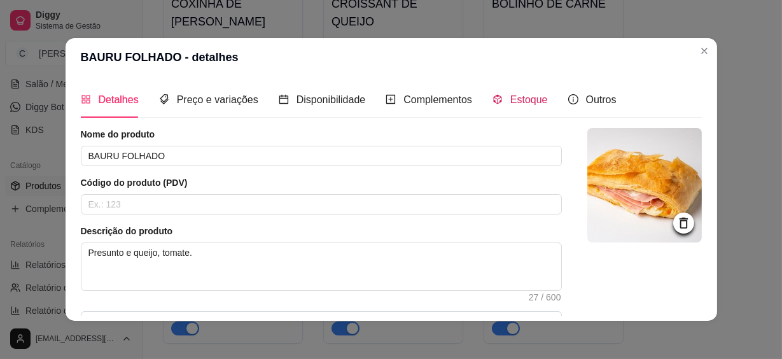
click at [534, 102] on span "Estoque" at bounding box center [529, 99] width 38 height 11
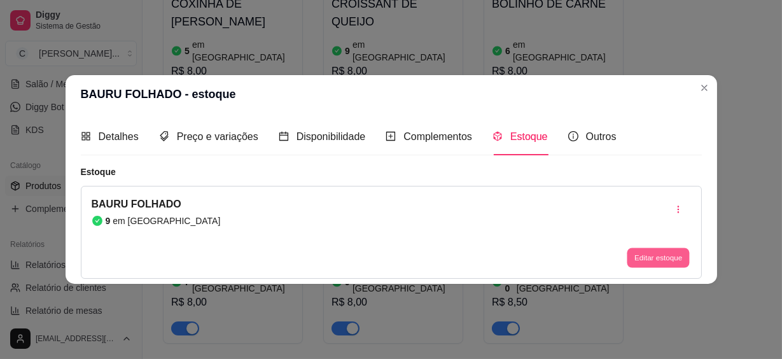
click at [630, 254] on button "Editar estoque" at bounding box center [658, 257] width 62 height 20
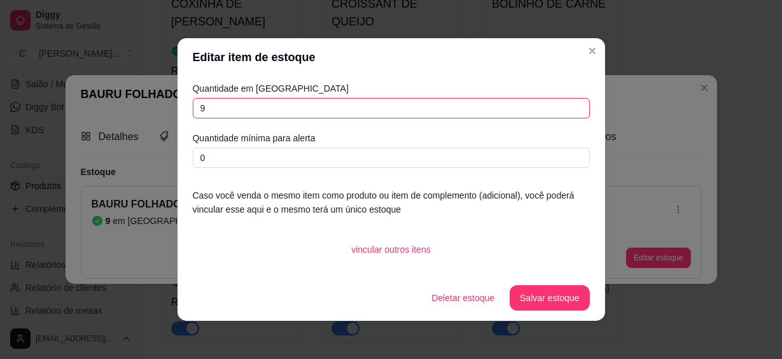
click at [193, 107] on input "9" at bounding box center [391, 108] width 397 height 20
type input "19"
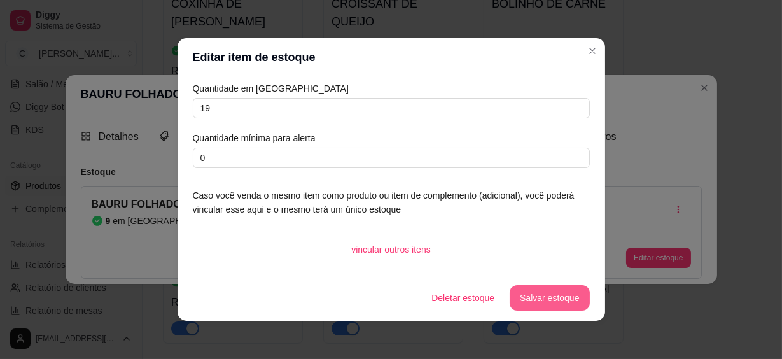
click at [532, 301] on button "Salvar estoque" at bounding box center [550, 297] width 80 height 25
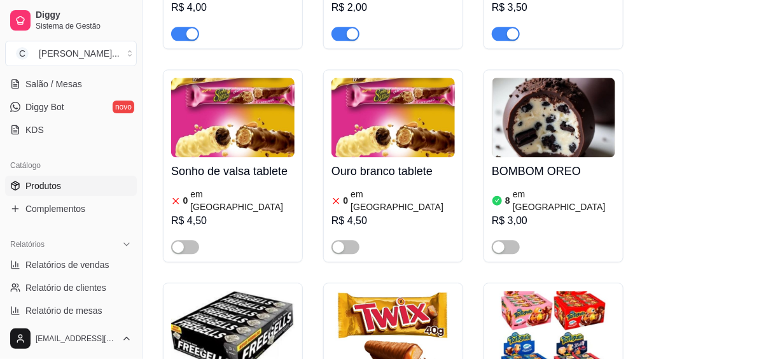
scroll to position [4626, 0]
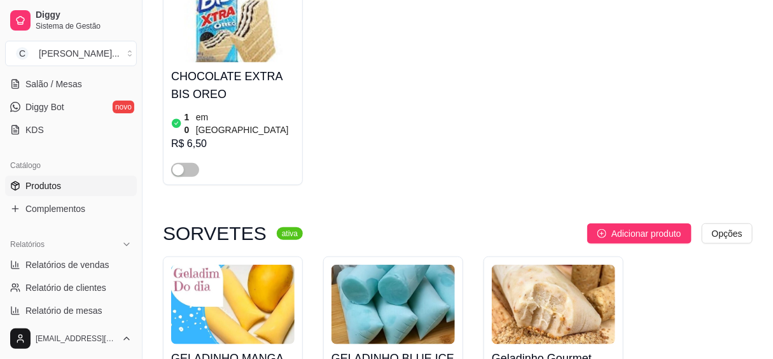
scroll to position [5493, 0]
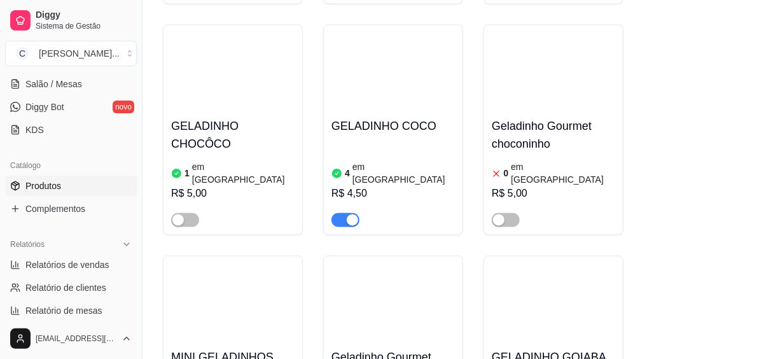
scroll to position [6014, 0]
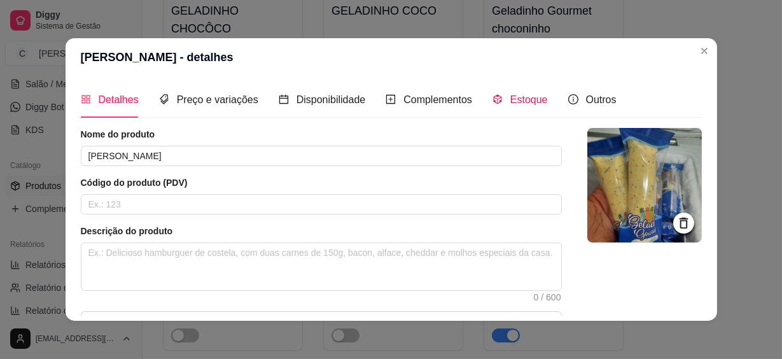
click at [517, 99] on span "Estoque" at bounding box center [529, 99] width 38 height 11
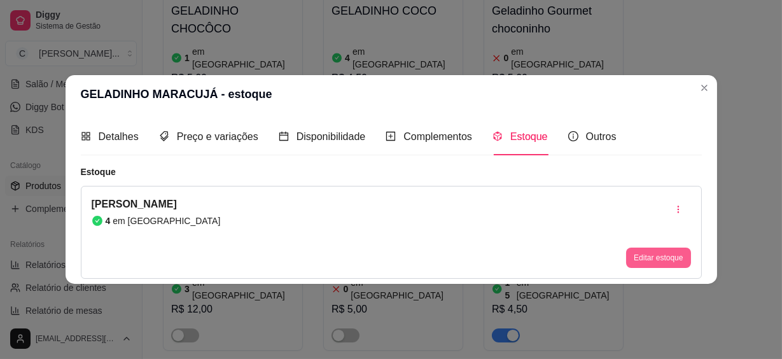
click at [656, 260] on button "Editar estoque" at bounding box center [658, 257] width 64 height 20
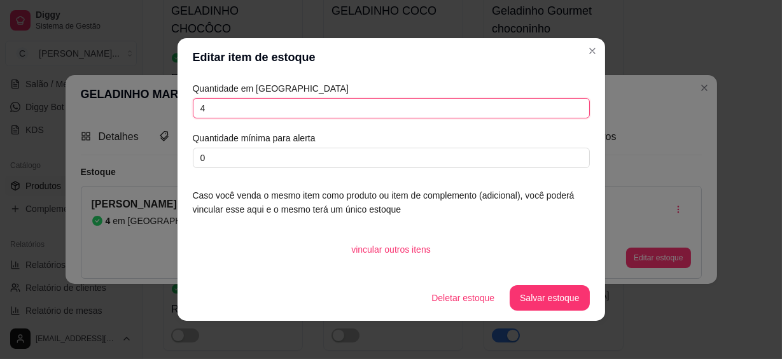
drag, startPoint x: 204, startPoint y: 101, endPoint x: 165, endPoint y: 108, distance: 39.3
click at [165, 108] on div "Editar item de estoque Quantidade em estoque 4 Quantidade mínima para alerta 0 …" at bounding box center [391, 179] width 782 height 359
type input "12"
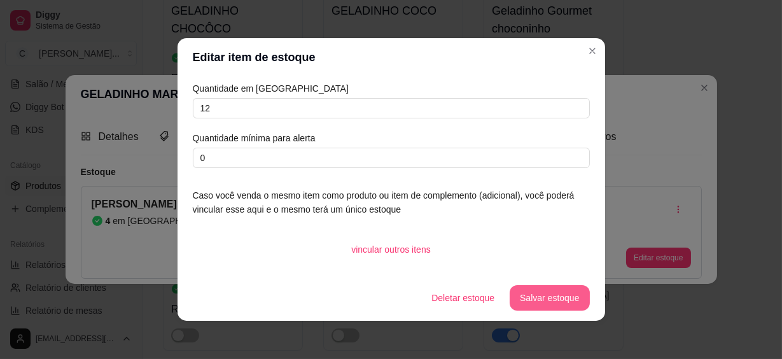
click at [551, 291] on button "Salvar estoque" at bounding box center [550, 297] width 80 height 25
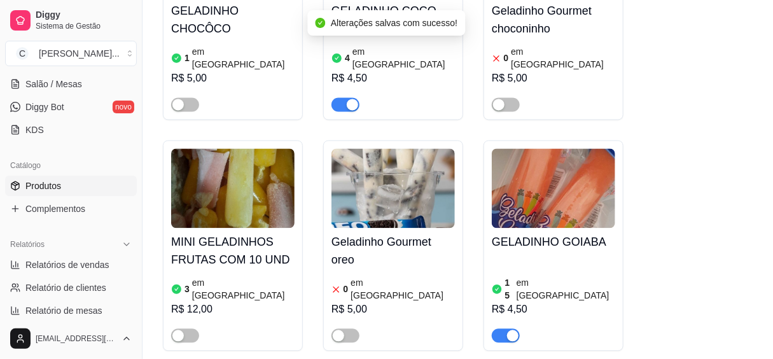
scroll to position [6187, 0]
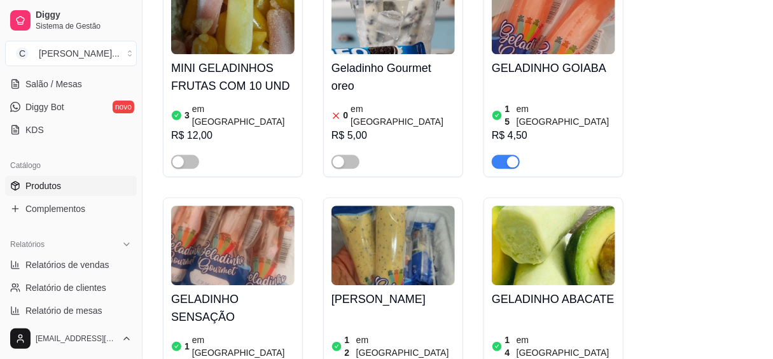
scroll to position [5956, 0]
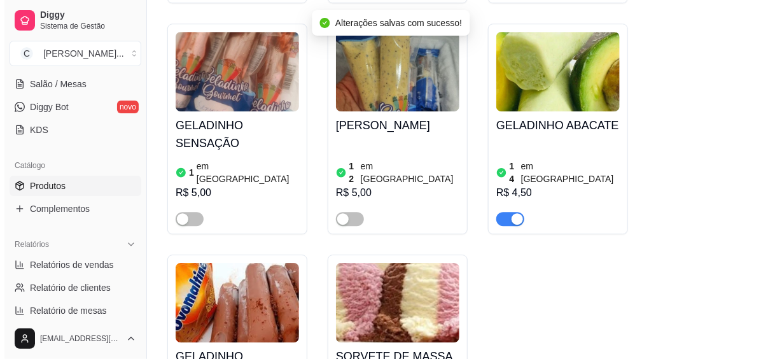
scroll to position [6130, 0]
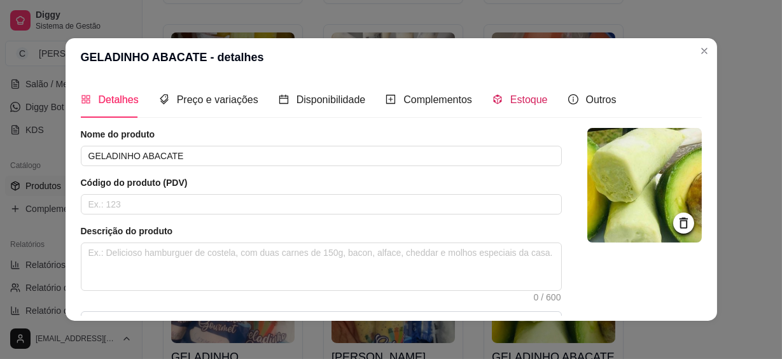
click at [511, 101] on span "Estoque" at bounding box center [529, 99] width 38 height 11
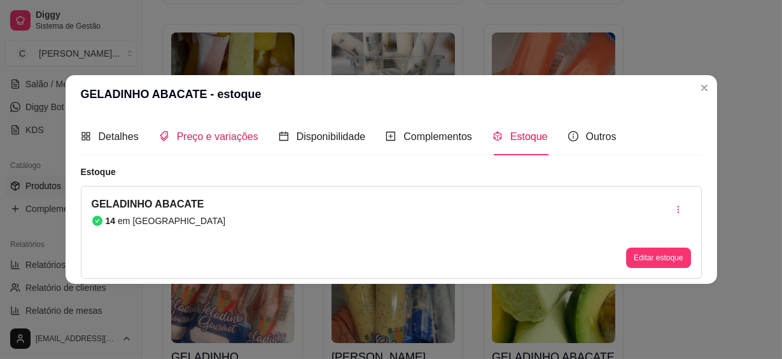
click at [218, 135] on span "Preço e variações" at bounding box center [217, 136] width 81 height 11
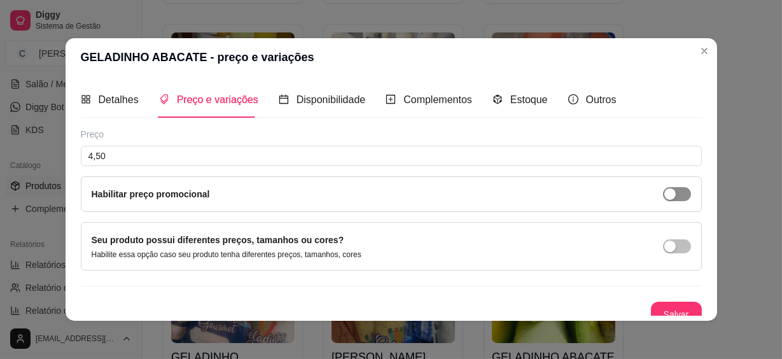
click at [664, 188] on div "button" at bounding box center [669, 193] width 11 height 11
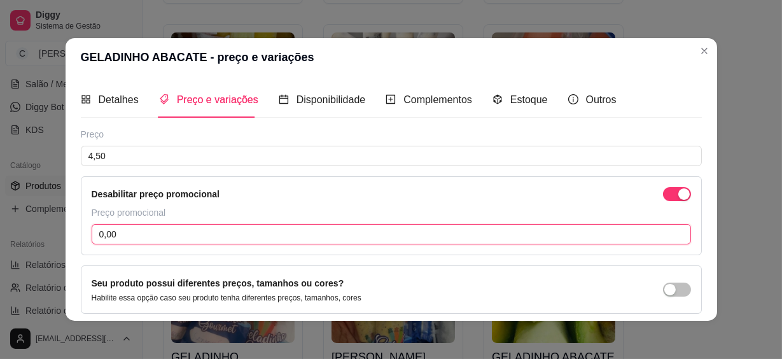
click at [251, 239] on input "0,00" at bounding box center [391, 234] width 599 height 20
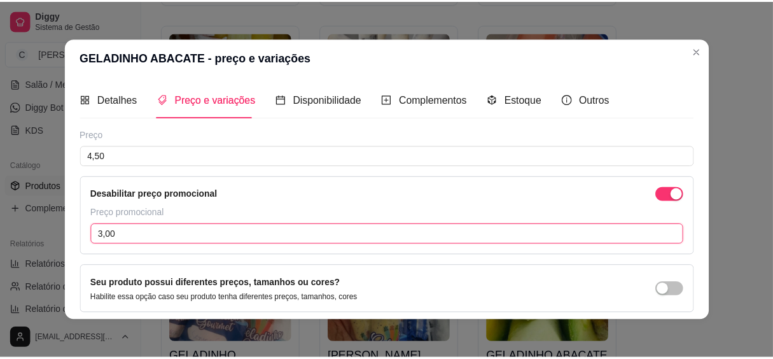
scroll to position [54, 0]
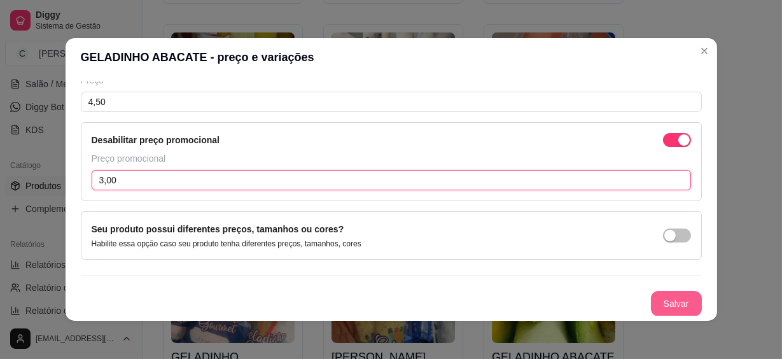
type input "3,00"
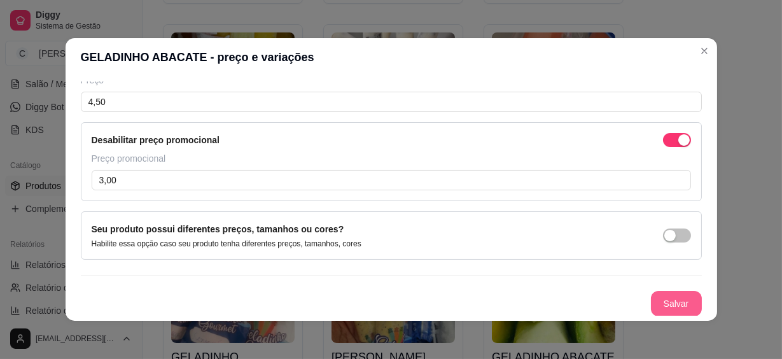
click at [668, 305] on button "Salvar" at bounding box center [676, 303] width 51 height 25
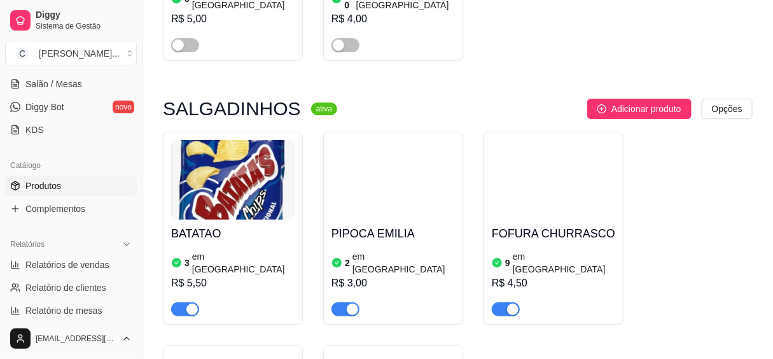
scroll to position [6939, 0]
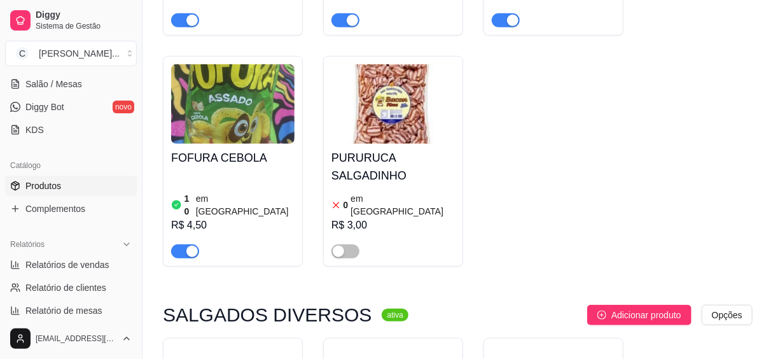
scroll to position [7112, 0]
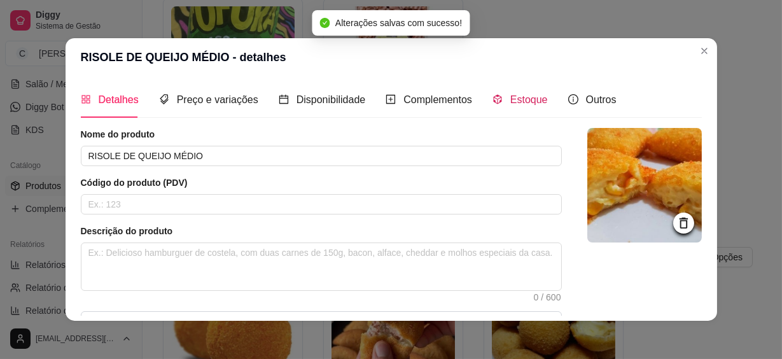
click at [506, 105] on div "Estoque" at bounding box center [519, 100] width 55 height 16
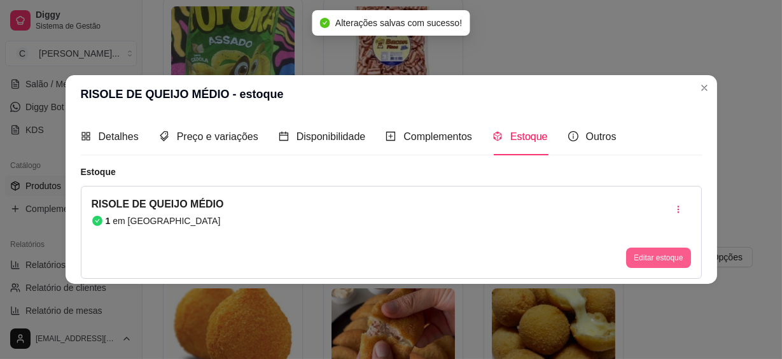
click at [669, 256] on button "Editar estoque" at bounding box center [658, 257] width 64 height 20
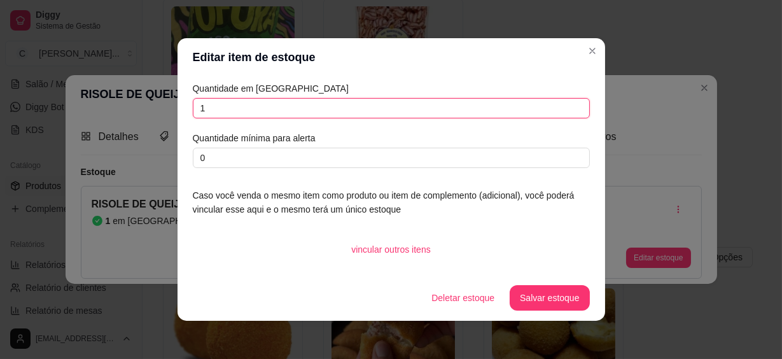
drag, startPoint x: 211, startPoint y: 104, endPoint x: 137, endPoint y: 104, distance: 73.8
click at [137, 104] on div "Editar item de estoque Quantidade em estoque 1 Quantidade mínima para alerta 0 …" at bounding box center [391, 179] width 782 height 359
type input "5"
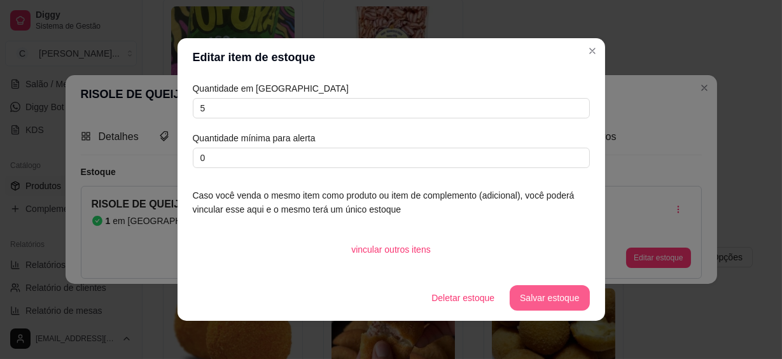
click at [536, 295] on button "Salvar estoque" at bounding box center [550, 297] width 80 height 25
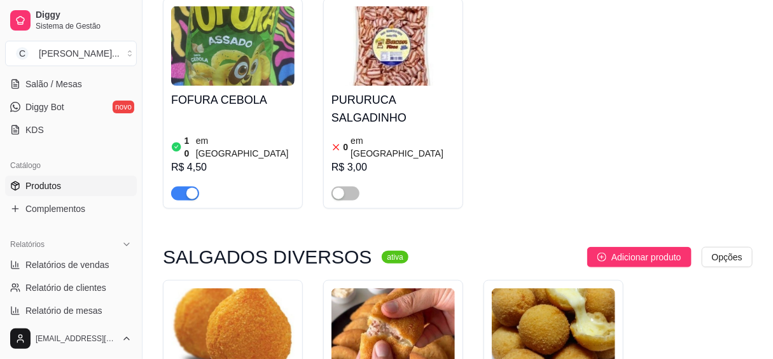
scroll to position [7170, 0]
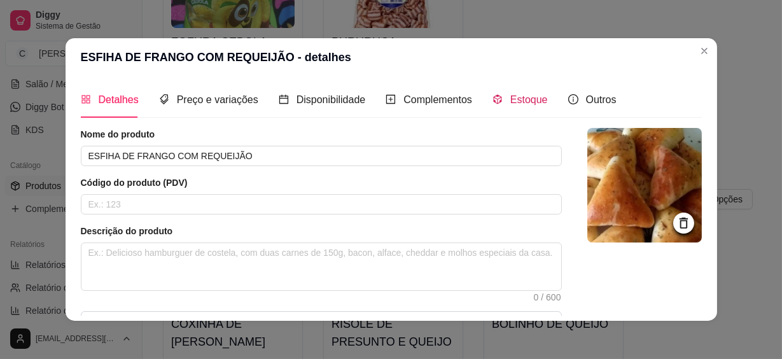
click at [528, 108] on div "Estoque" at bounding box center [519, 100] width 55 height 16
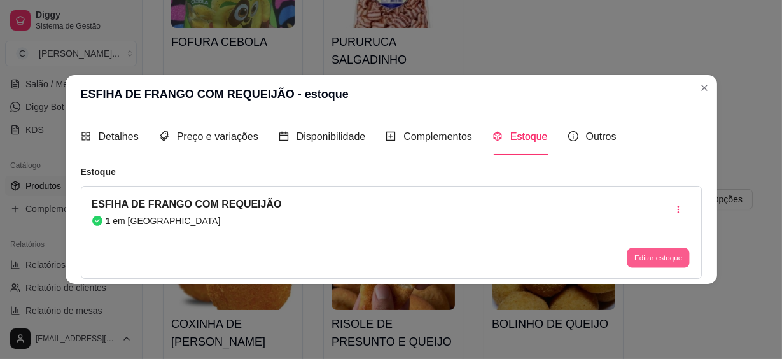
click at [642, 254] on button "Editar estoque" at bounding box center [658, 257] width 62 height 20
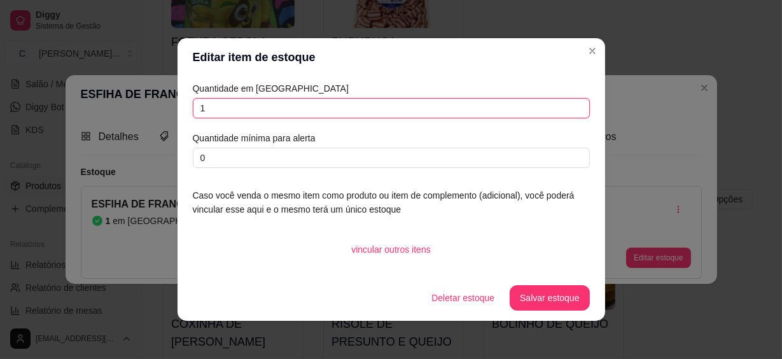
drag, startPoint x: 223, startPoint y: 101, endPoint x: 65, endPoint y: 109, distance: 158.6
click at [65, 109] on div "Editar item de estoque Quantidade em estoque 1 Quantidade mínima para alerta 0 …" at bounding box center [391, 179] width 782 height 359
type input "3"
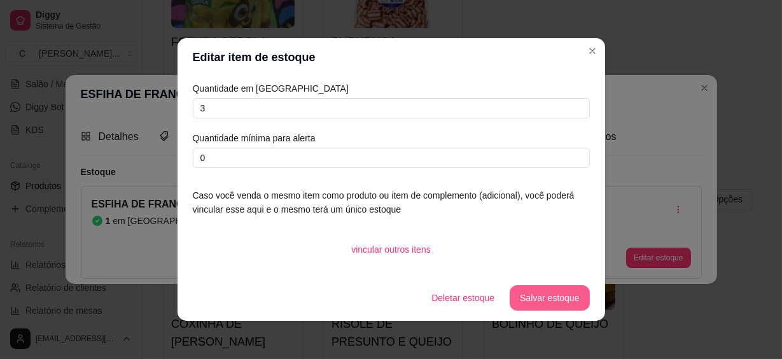
click at [554, 298] on button "Salvar estoque" at bounding box center [550, 297] width 80 height 25
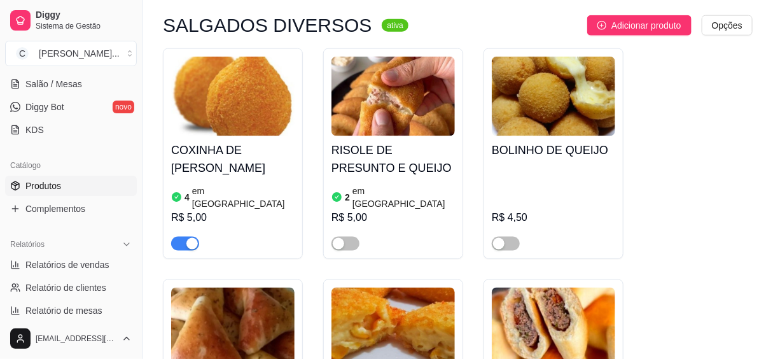
scroll to position [7402, 0]
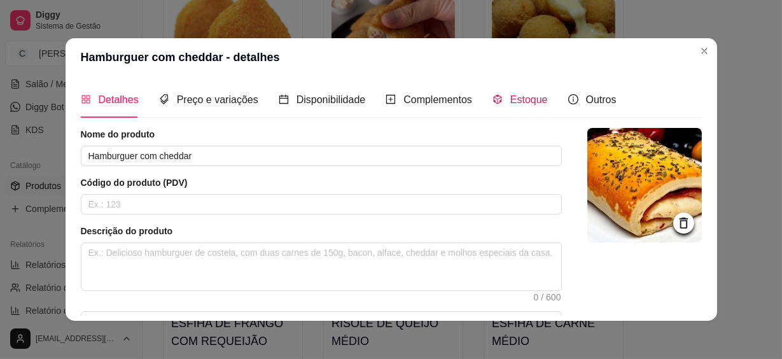
click at [512, 99] on span "Estoque" at bounding box center [529, 99] width 38 height 11
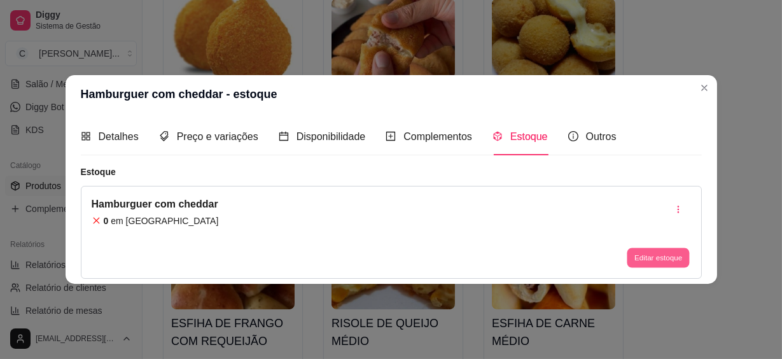
click at [656, 249] on button "Editar estoque" at bounding box center [658, 257] width 62 height 20
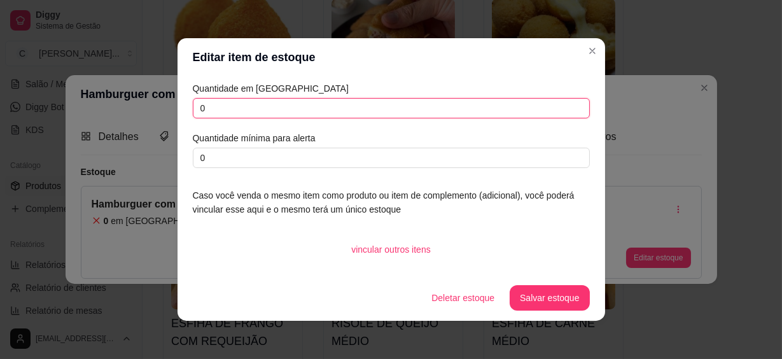
click at [177, 111] on div "Quantidade em estoque 0 Quantidade mínima para alerta 0 Caso você venda o mesmo…" at bounding box center [390, 175] width 427 height 198
type input "3"
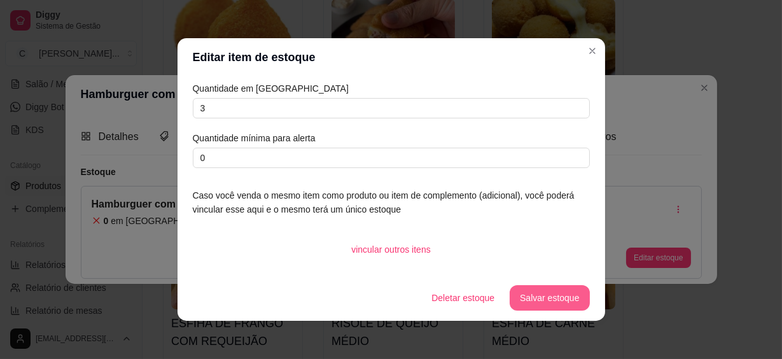
click at [520, 296] on button "Salvar estoque" at bounding box center [550, 297] width 80 height 25
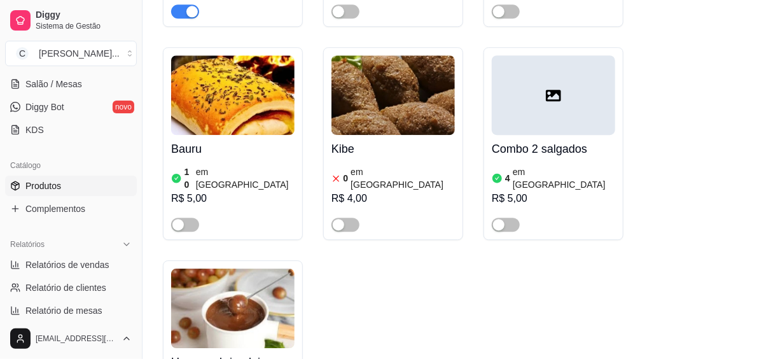
scroll to position [8096, 0]
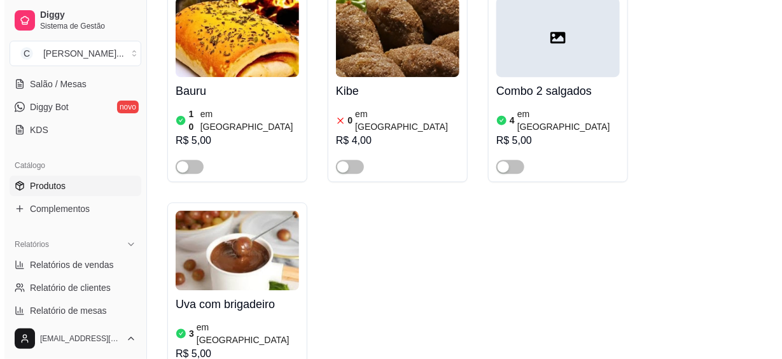
scroll to position [8269, 0]
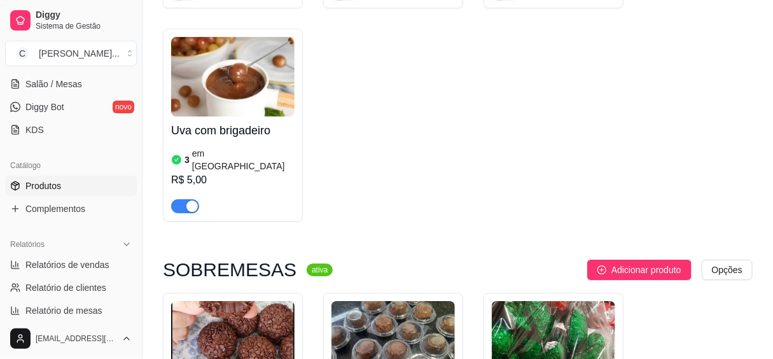
drag, startPoint x: 331, startPoint y: 135, endPoint x: 379, endPoint y: 149, distance: 49.5
click at [379, 149] on input "SURPRESA DE MORANGO" at bounding box center [315, 155] width 496 height 21
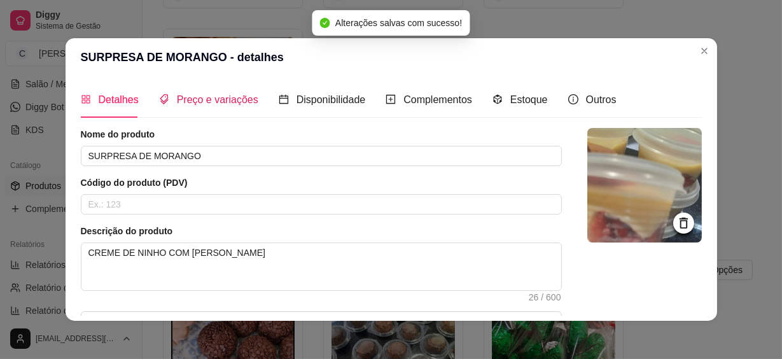
click at [216, 99] on span "Preço e variações" at bounding box center [217, 99] width 81 height 11
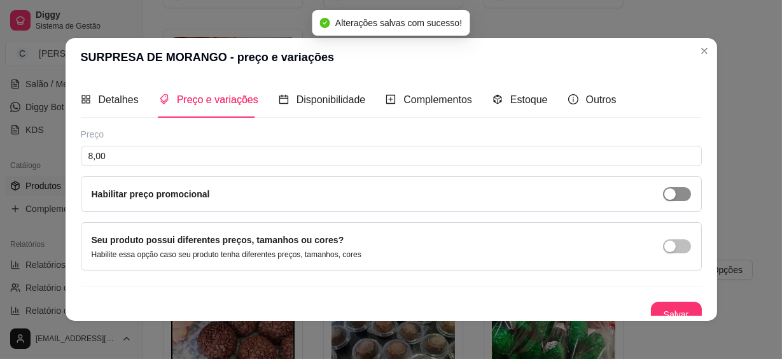
click at [664, 193] on div "button" at bounding box center [669, 193] width 11 height 11
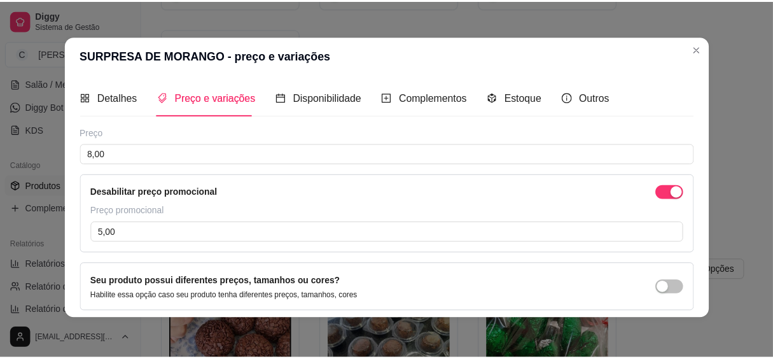
scroll to position [54, 0]
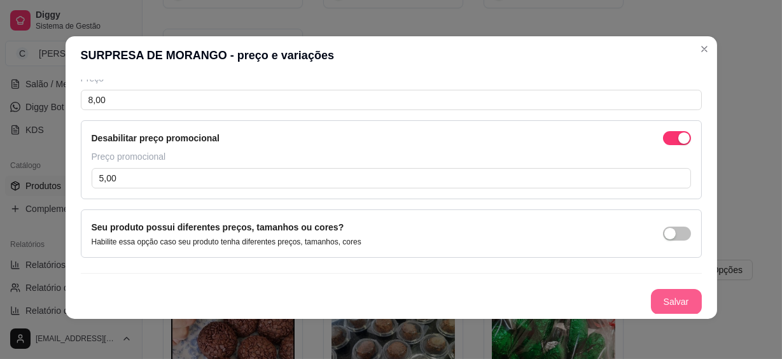
click at [667, 299] on button "Salvar" at bounding box center [676, 301] width 51 height 25
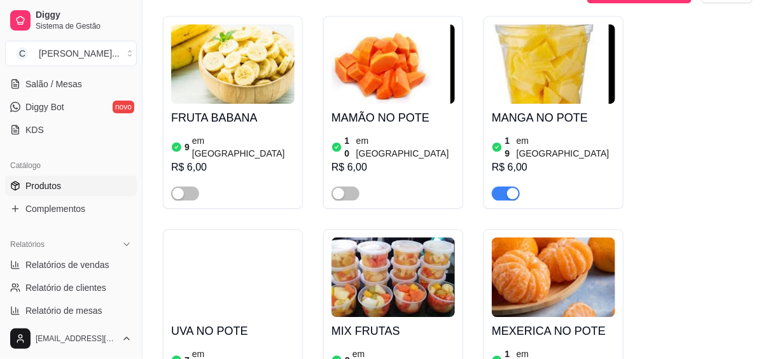
scroll to position [9946, 0]
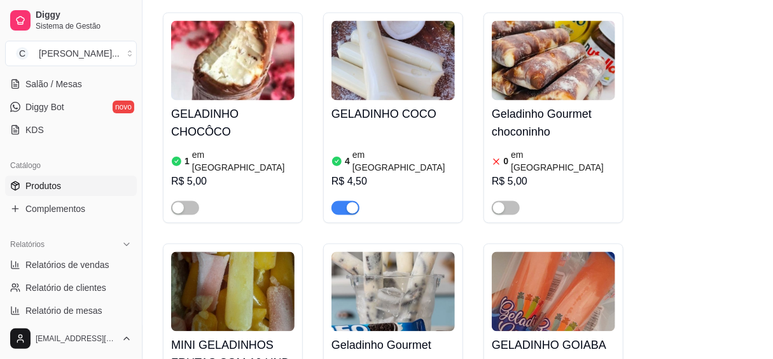
scroll to position [6142, 0]
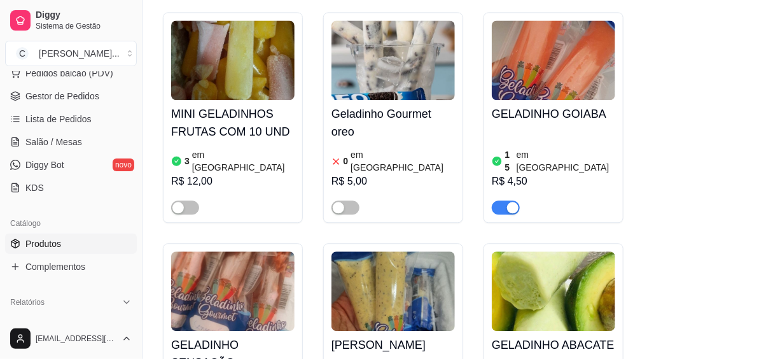
scroll to position [57, 0]
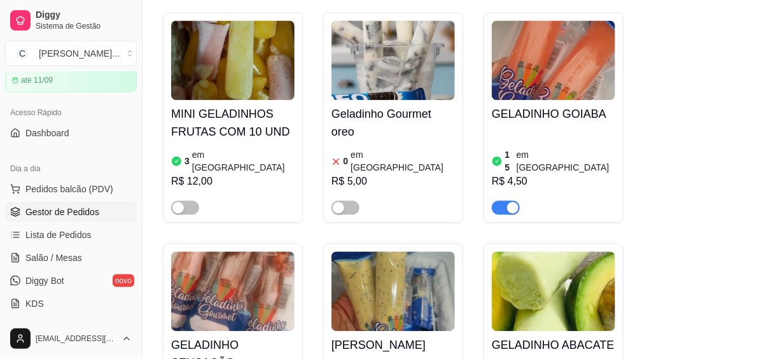
click at [72, 205] on span "Gestor de Pedidos" at bounding box center [62, 211] width 74 height 13
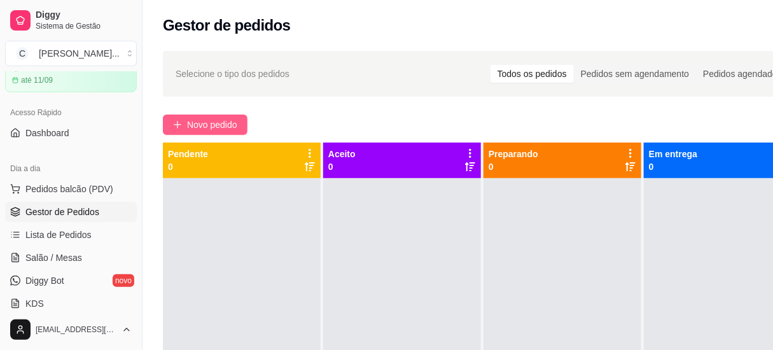
click at [235, 123] on span "Novo pedido" at bounding box center [212, 125] width 50 height 14
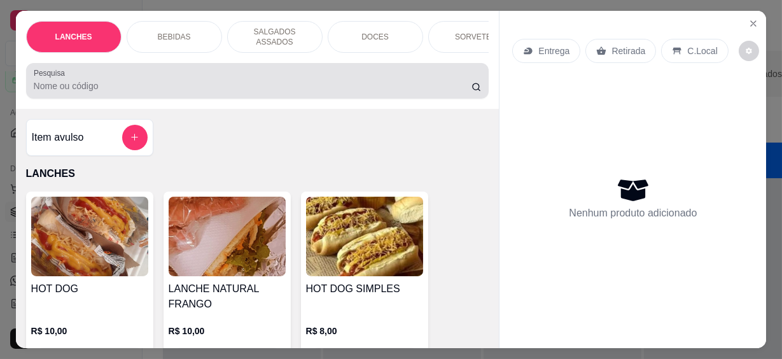
click at [200, 80] on input "Pesquisa" at bounding box center [253, 86] width 438 height 13
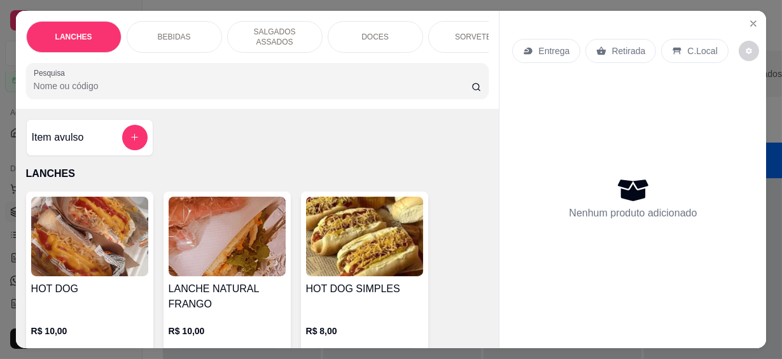
scroll to position [115, 0]
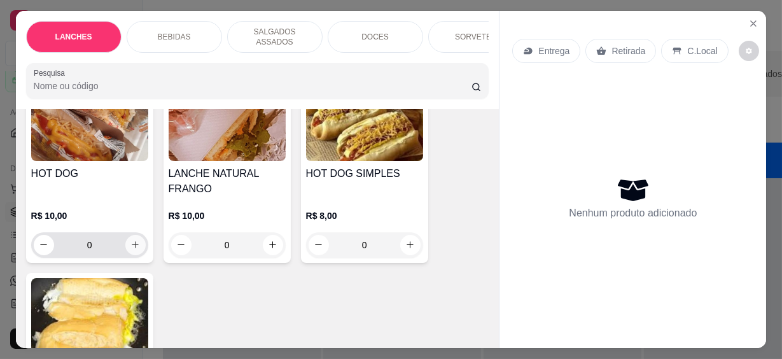
click at [130, 241] on icon "increase-product-quantity" at bounding box center [135, 245] width 10 height 10
type input "1"
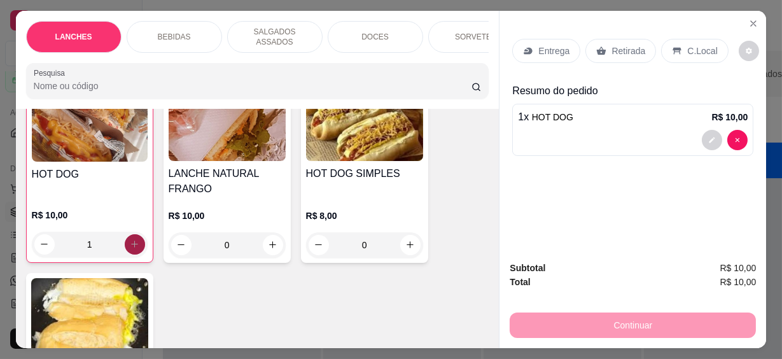
scroll to position [116, 0]
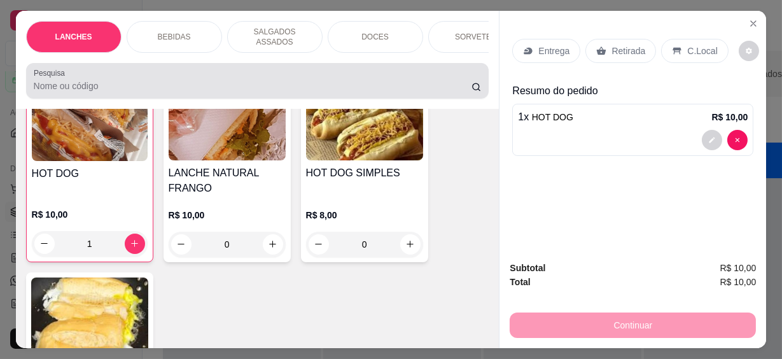
click at [134, 83] on input "Pesquisa" at bounding box center [253, 86] width 438 height 13
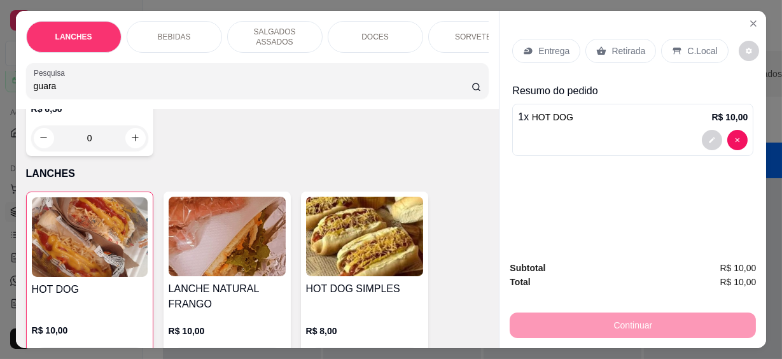
scroll to position [33, 0]
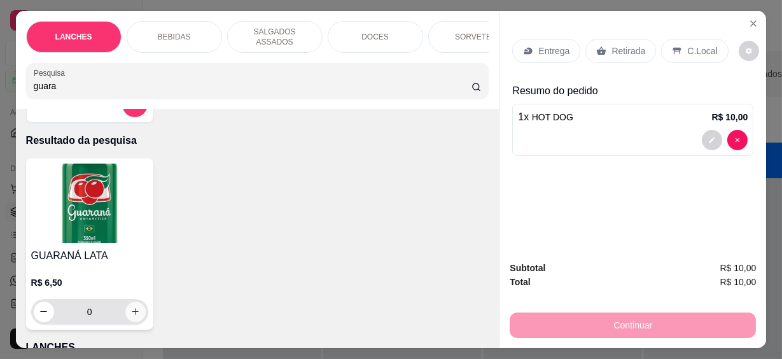
type input "guara"
click at [133, 307] on icon "increase-product-quantity" at bounding box center [135, 312] width 10 height 10
type input "1"
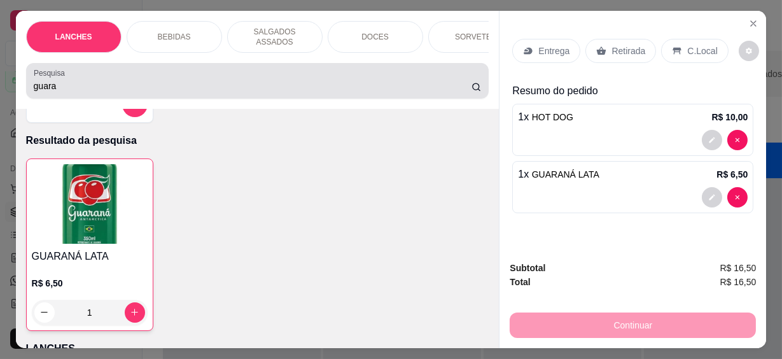
click at [214, 80] on input "guara" at bounding box center [253, 86] width 438 height 13
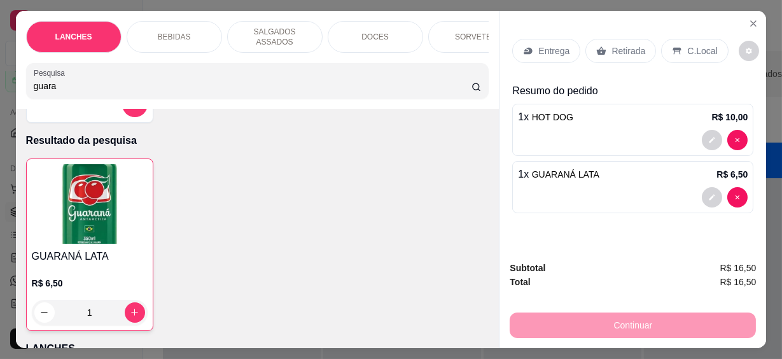
drag, startPoint x: 101, startPoint y: 78, endPoint x: -3, endPoint y: 76, distance: 103.7
click at [0, 76] on html "Diggy Sistema de Gestão C Cantina Giuli ... Loja aberta Plano Essencial até 11/…" at bounding box center [391, 179] width 782 height 359
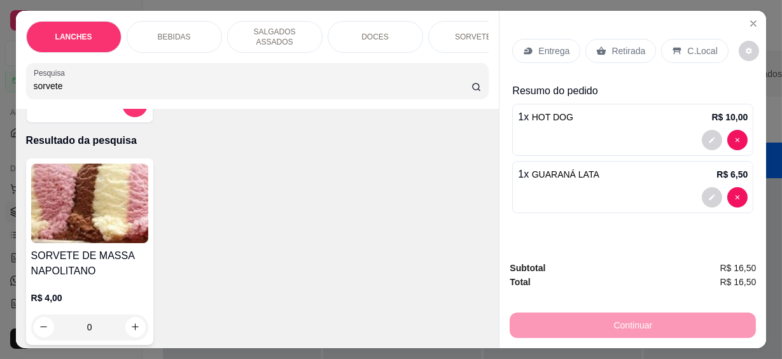
scroll to position [149, 0]
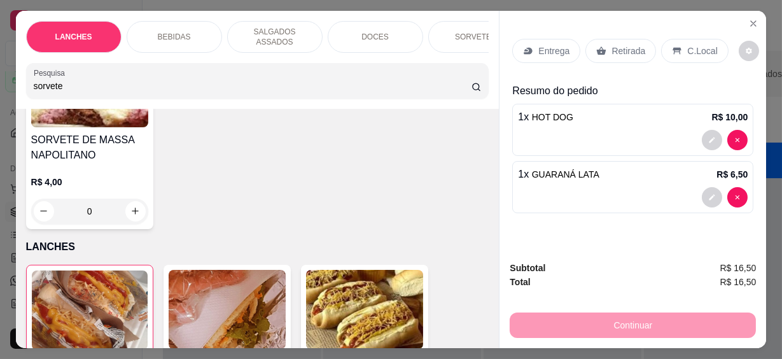
type input "sorvete"
click at [134, 207] on icon "increase-product-quantity" at bounding box center [135, 212] width 10 height 10
type input "1"
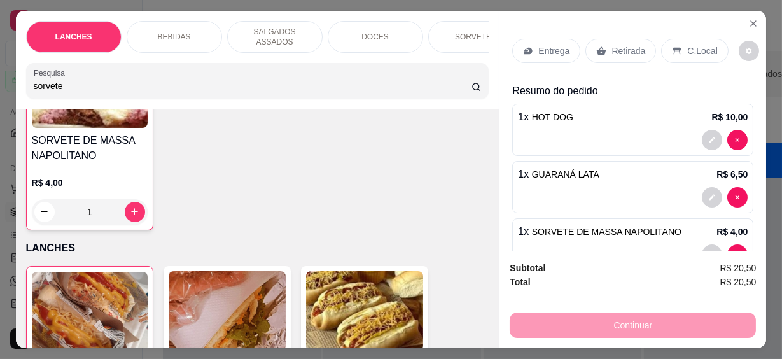
scroll to position [149, 0]
drag, startPoint x: 692, startPoint y: 45, endPoint x: 548, endPoint y: 113, distance: 159.6
click at [690, 45] on p "C.Local" at bounding box center [702, 51] width 30 height 13
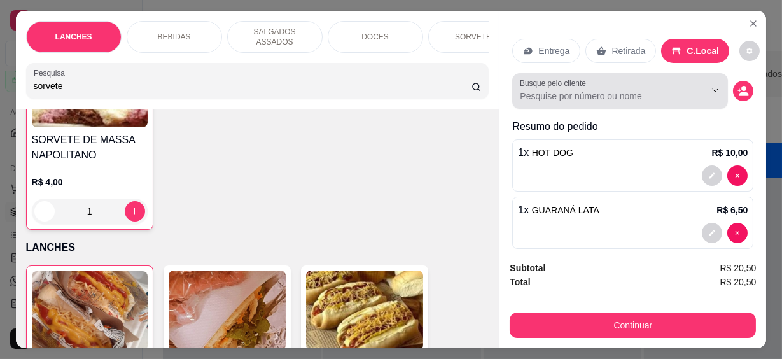
click at [556, 90] on input "Busque pelo cliente" at bounding box center [602, 96] width 165 height 13
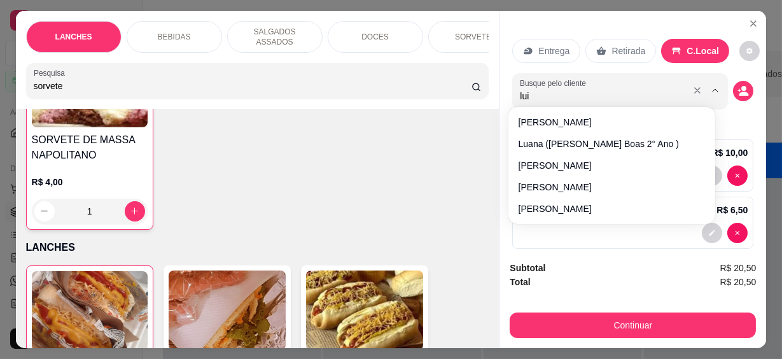
type input "[PERSON_NAME]"
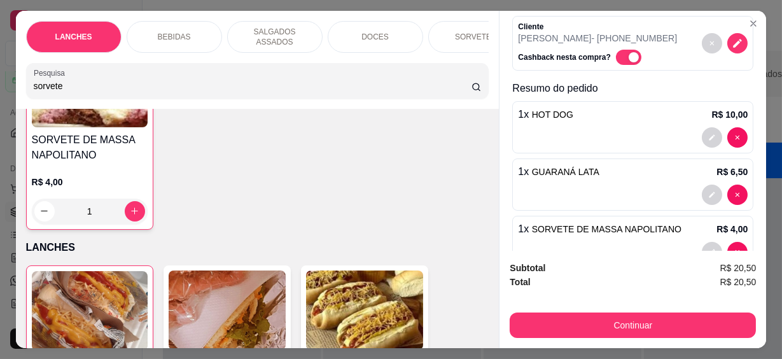
scroll to position [91, 0]
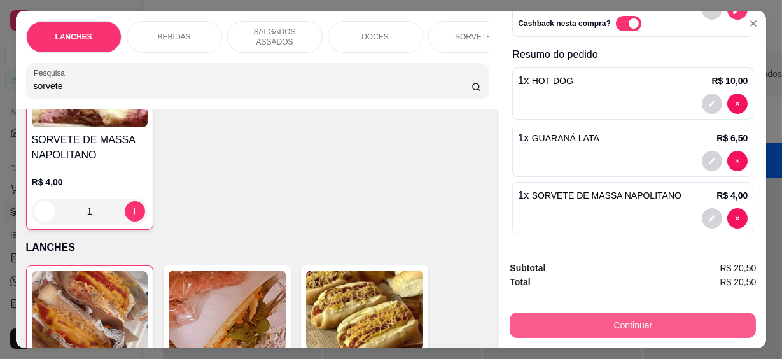
click at [644, 324] on button "Continuar" at bounding box center [633, 324] width 246 height 25
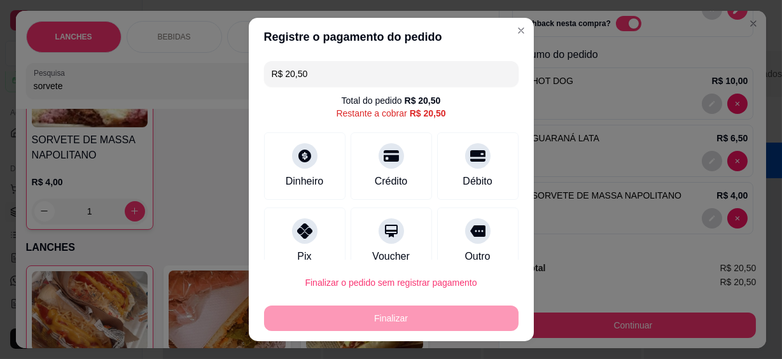
scroll to position [95, 0]
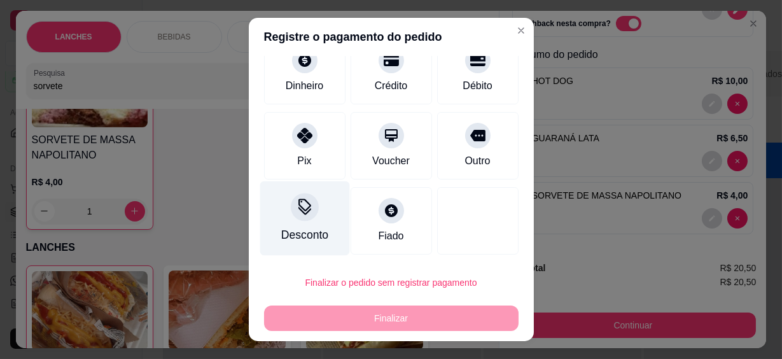
click at [287, 223] on div "Desconto" at bounding box center [305, 218] width 90 height 74
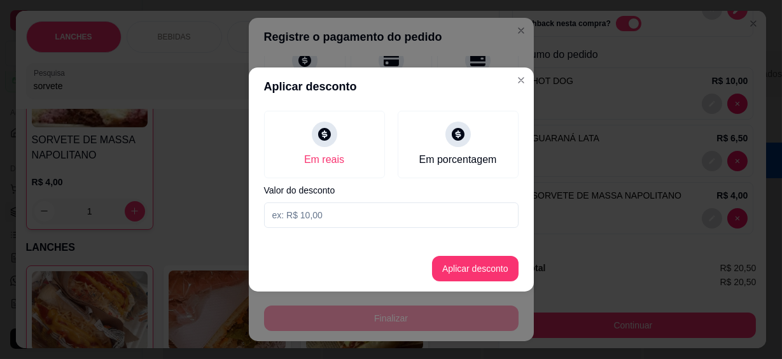
click at [333, 213] on input at bounding box center [391, 214] width 254 height 25
type input "20,00"
click at [449, 266] on button "Aplicar desconto" at bounding box center [475, 268] width 87 height 25
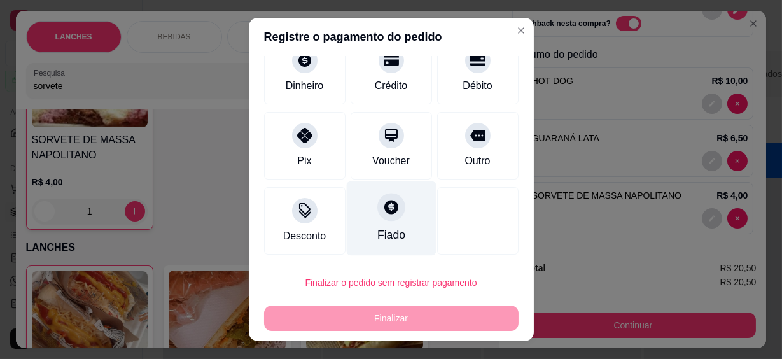
scroll to position [22, 0]
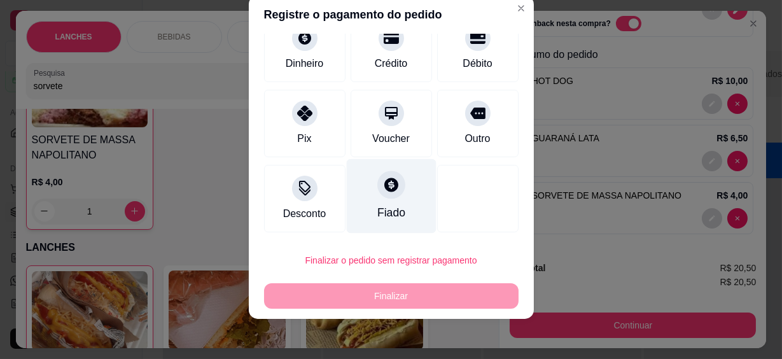
click at [377, 190] on div at bounding box center [391, 185] width 28 height 28
type input "R$ 0,00"
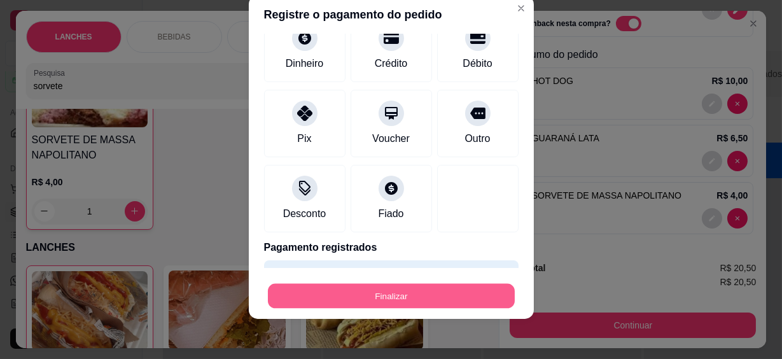
click at [412, 295] on button "Finalizar" at bounding box center [391, 295] width 247 height 25
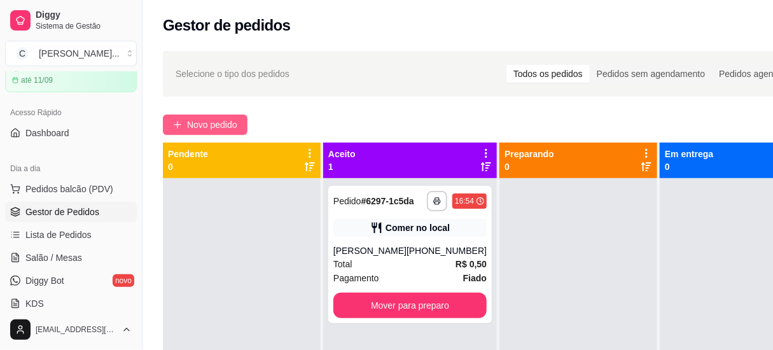
click at [214, 124] on span "Novo pedido" at bounding box center [212, 125] width 50 height 14
click at [299, 90] on div "Pesquisa" at bounding box center [252, 81] width 454 height 36
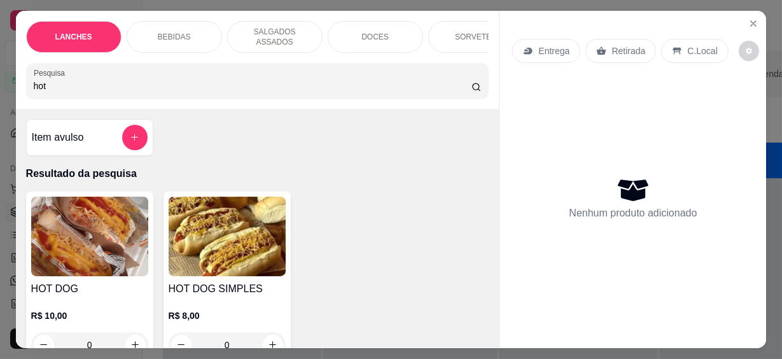
scroll to position [115, 0]
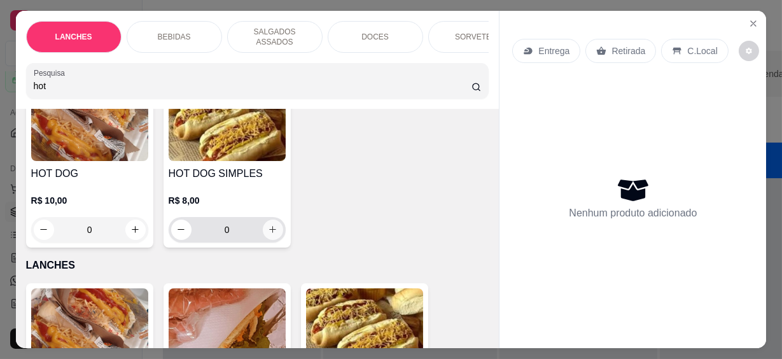
type input "hot"
click at [268, 225] on icon "increase-product-quantity" at bounding box center [273, 230] width 10 height 10
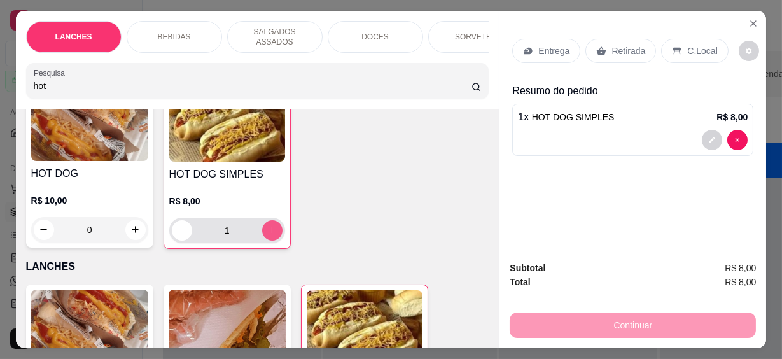
type input "1"
drag, startPoint x: 25, startPoint y: 76, endPoint x: 0, endPoint y: 76, distance: 25.4
click at [0, 76] on html "**********" at bounding box center [391, 179] width 782 height 359
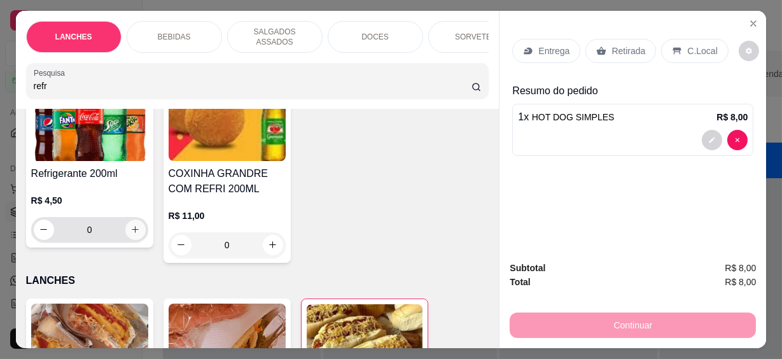
type input "refr"
click at [134, 225] on icon "increase-product-quantity" at bounding box center [135, 230] width 10 height 10
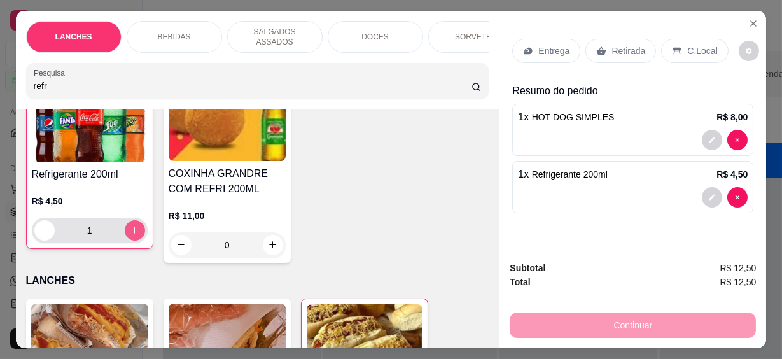
type input "1"
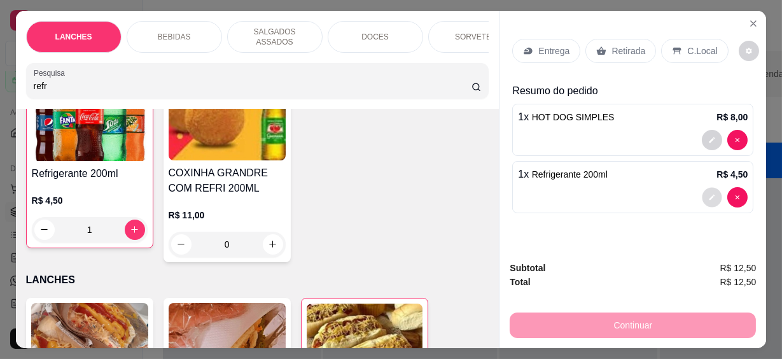
click at [714, 190] on button "decrease-product-quantity" at bounding box center [712, 197] width 20 height 20
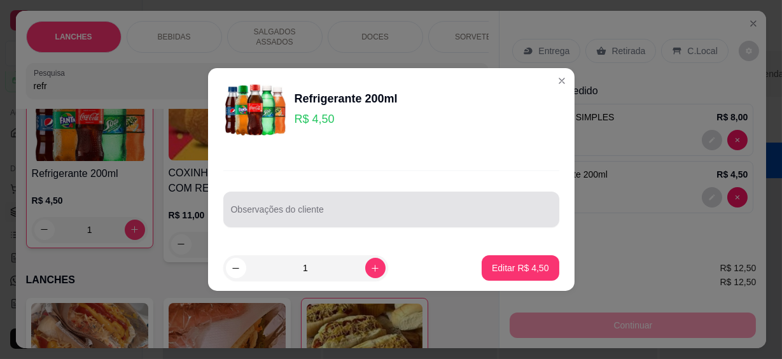
click at [286, 204] on div at bounding box center [391, 209] width 321 height 25
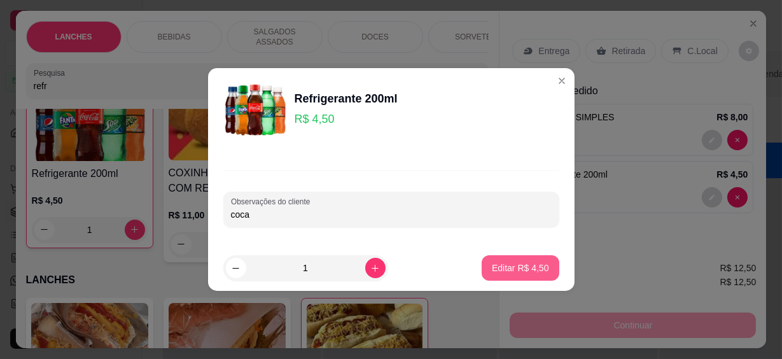
type input "coca"
click at [498, 277] on button "Editar R$ 4,50" at bounding box center [521, 267] width 78 height 25
type input "0"
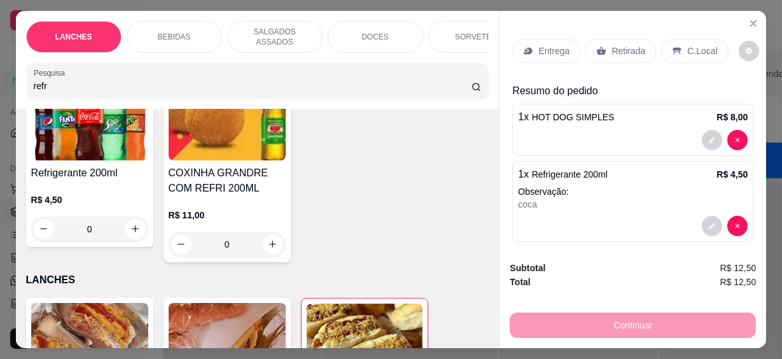
scroll to position [115, 0]
click at [691, 45] on p "C.Local" at bounding box center [702, 51] width 30 height 13
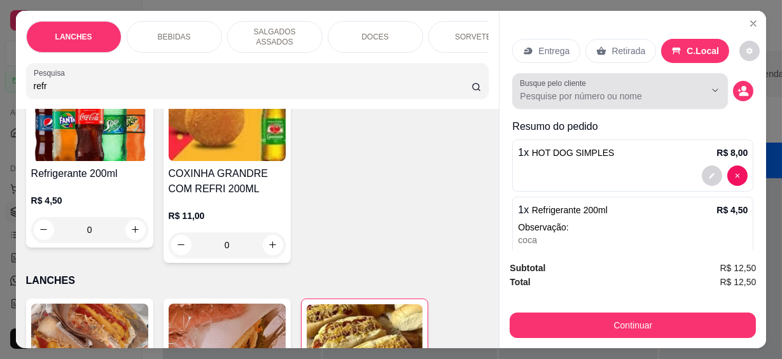
click at [540, 92] on input "Busque pelo cliente" at bounding box center [602, 96] width 165 height 13
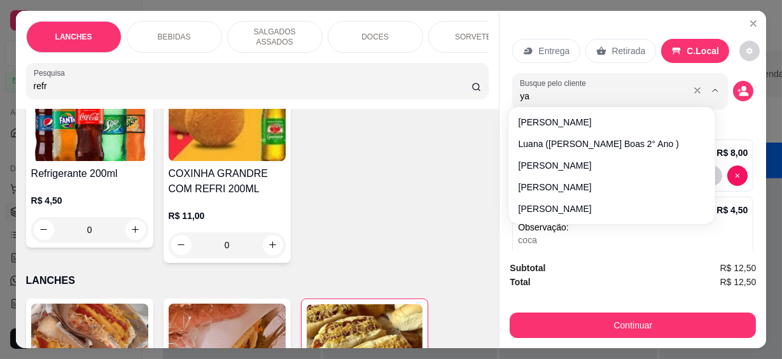
type input "yas"
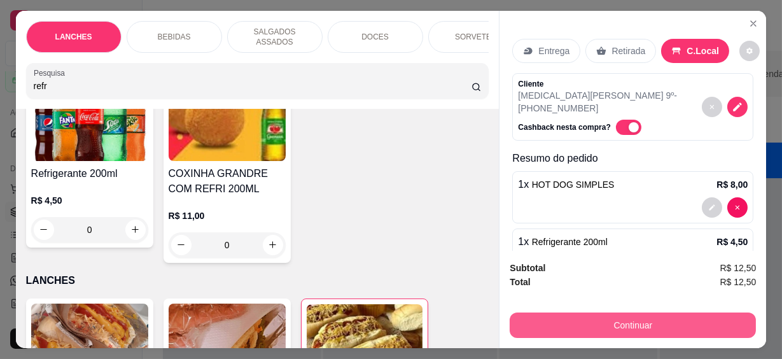
click at [655, 317] on button "Continuar" at bounding box center [633, 324] width 246 height 25
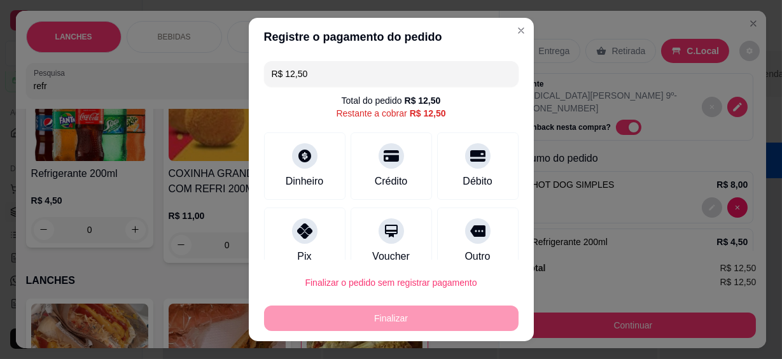
scroll to position [95, 0]
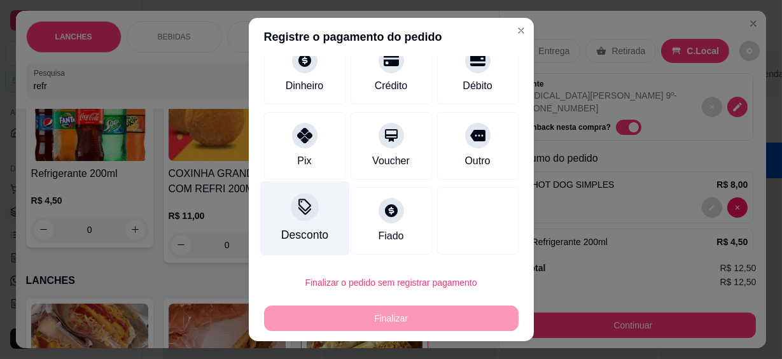
click at [279, 220] on div "Desconto" at bounding box center [305, 218] width 90 height 74
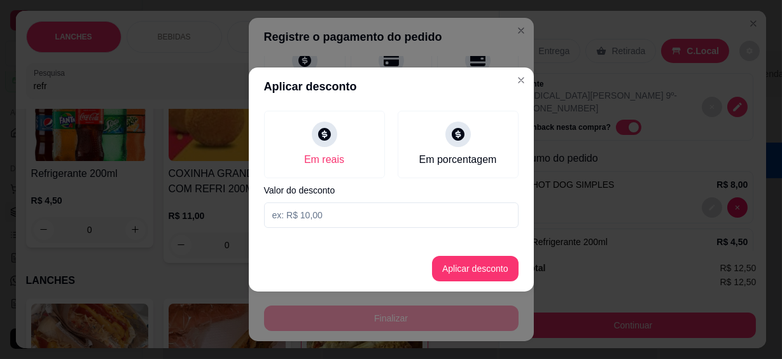
click at [292, 215] on input at bounding box center [391, 214] width 254 height 25
type input "12,00"
click at [465, 273] on button "Aplicar desconto" at bounding box center [474, 268] width 83 height 25
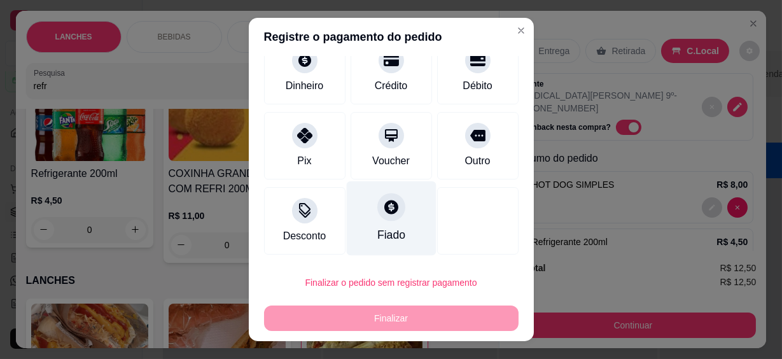
click at [389, 212] on div at bounding box center [391, 207] width 28 height 28
type input "R$ 0,00"
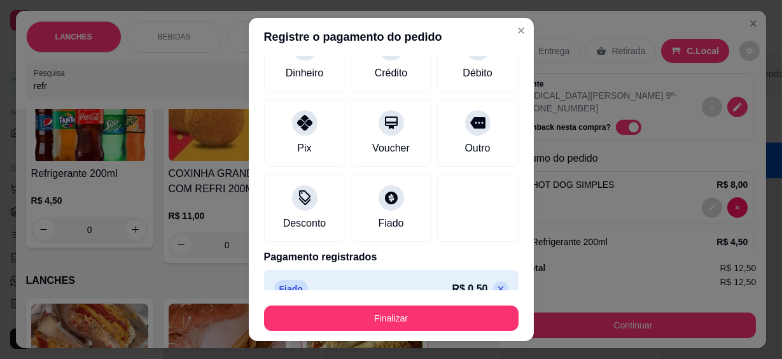
scroll to position [95, 0]
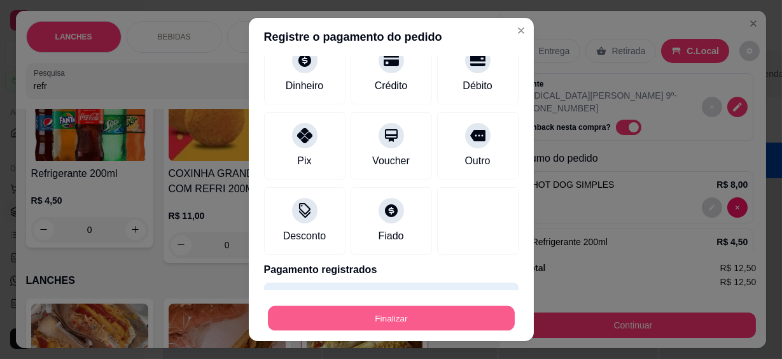
click at [399, 311] on button "Finalizar" at bounding box center [391, 317] width 247 height 25
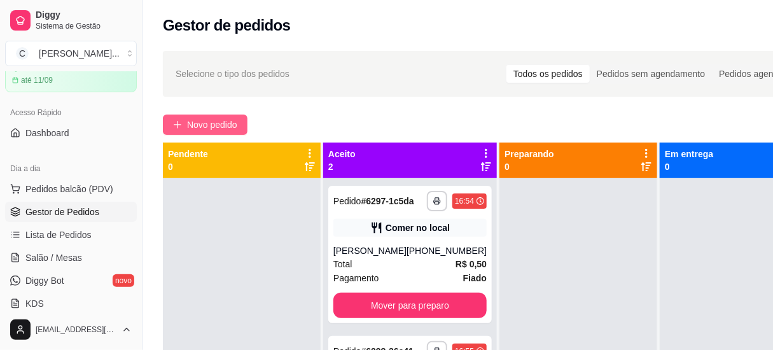
click at [234, 132] on button "Novo pedido" at bounding box center [205, 124] width 85 height 20
click at [251, 86] on input "Pesquisa" at bounding box center [247, 86] width 429 height 13
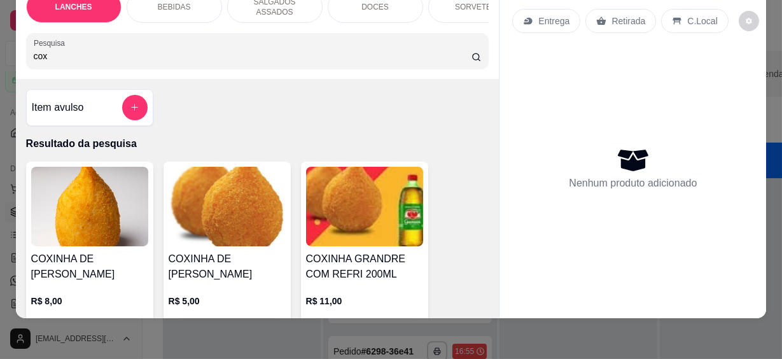
scroll to position [115, 0]
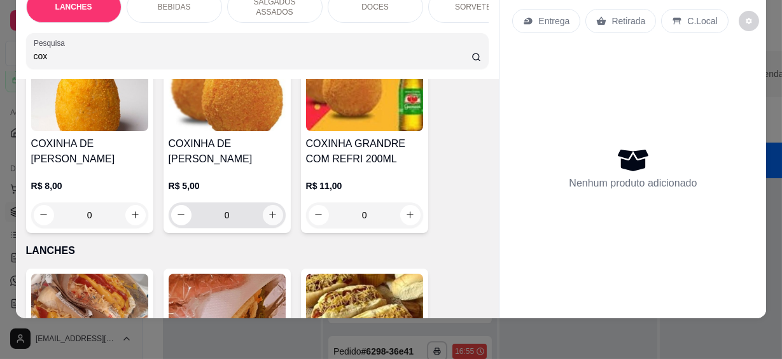
type input "cox"
click at [268, 210] on icon "increase-product-quantity" at bounding box center [273, 215] width 10 height 10
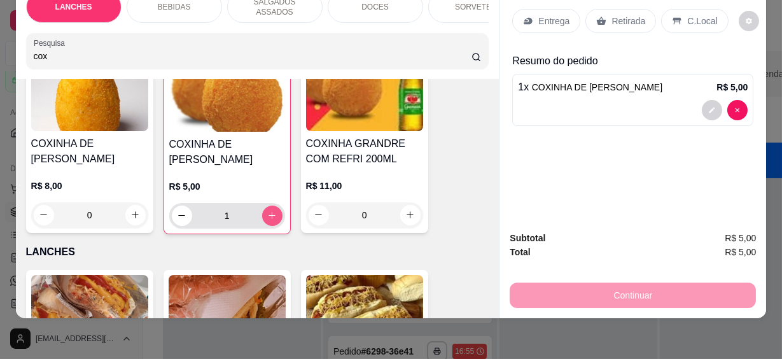
type input "1"
drag, startPoint x: 67, startPoint y: 50, endPoint x: -3, endPoint y: 47, distance: 69.4
click at [0, 47] on html "**********" at bounding box center [391, 179] width 782 height 359
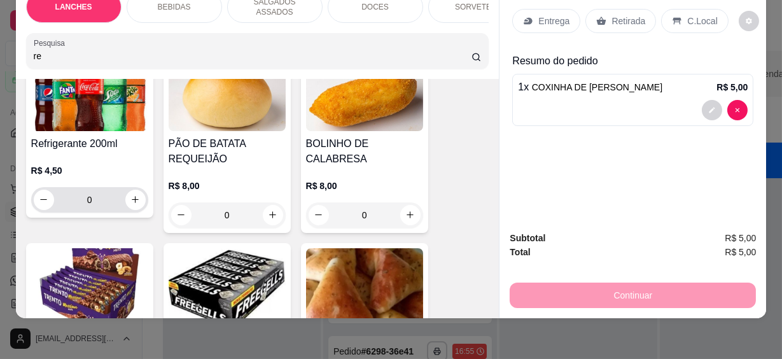
type input "re"
click at [130, 195] on icon "increase-product-quantity" at bounding box center [135, 200] width 10 height 10
type input "1"
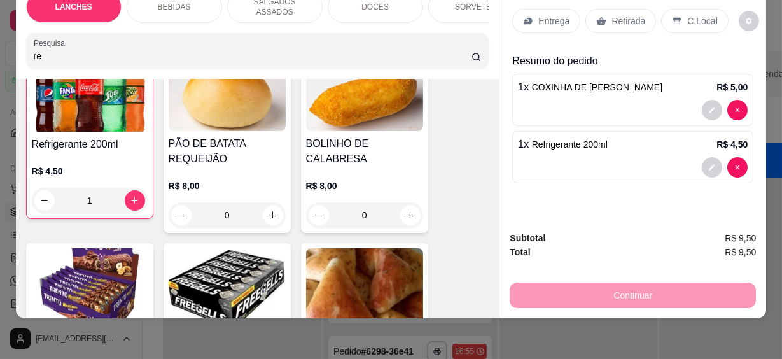
scroll to position [116, 0]
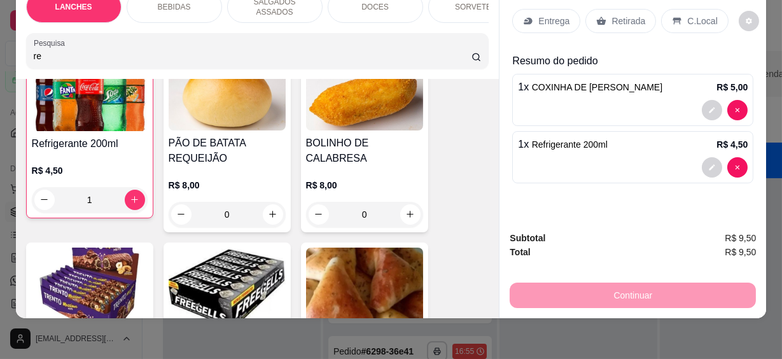
click at [677, 13] on div "C.Local" at bounding box center [694, 21] width 67 height 24
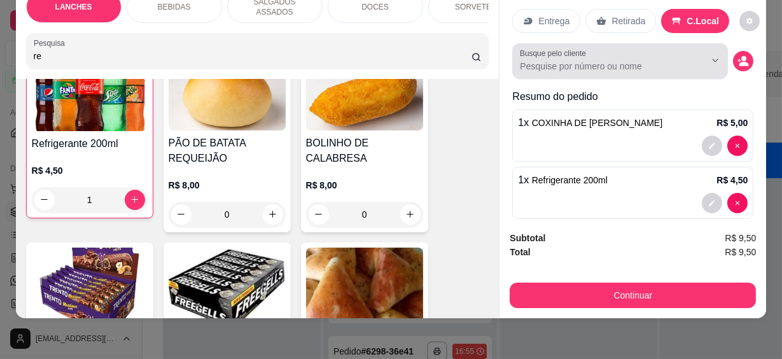
click at [580, 60] on input "Busque pelo cliente" at bounding box center [602, 66] width 165 height 13
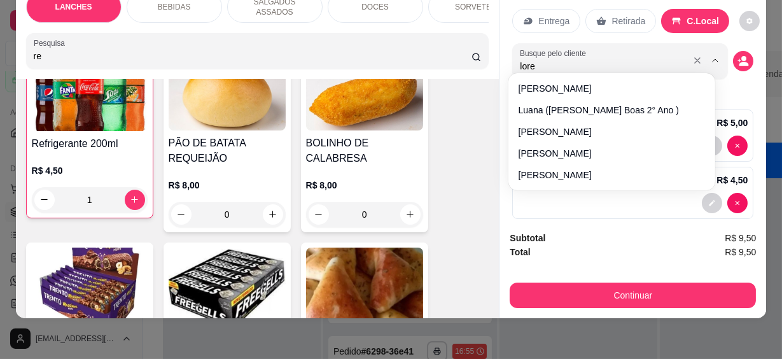
type input "[PERSON_NAME]"
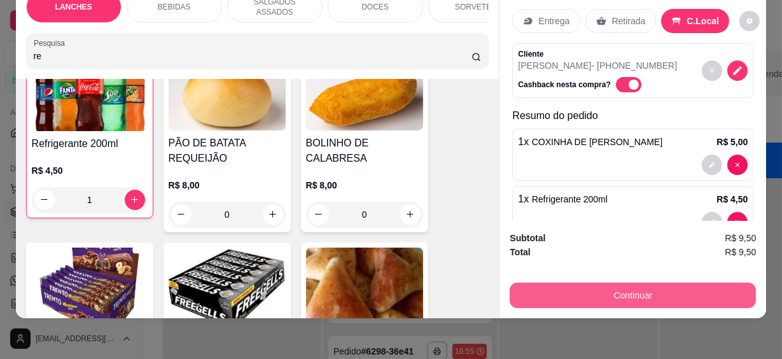
click at [636, 282] on button "Continuar" at bounding box center [633, 294] width 246 height 25
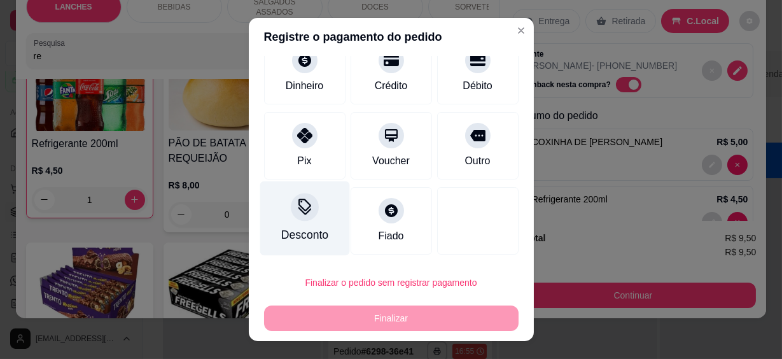
scroll to position [22, 0]
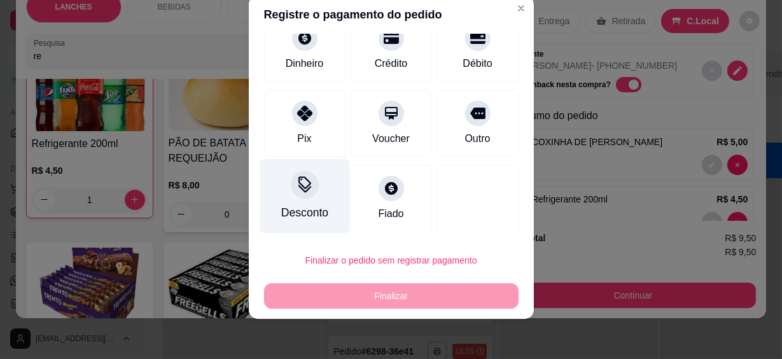
click at [319, 202] on div "Desconto" at bounding box center [305, 196] width 90 height 74
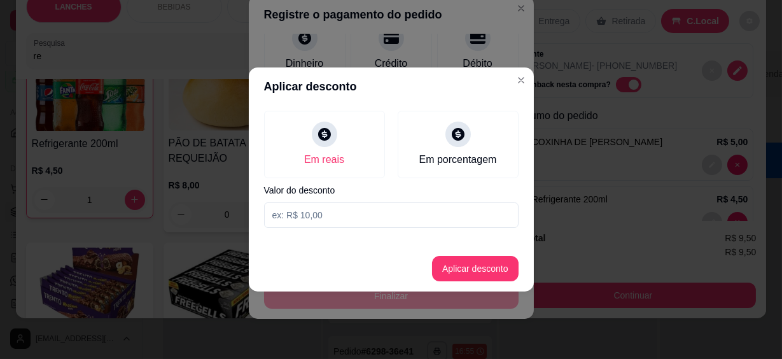
click at [357, 223] on input at bounding box center [391, 214] width 254 height 25
type input "9,00"
click at [461, 261] on button "Aplicar desconto" at bounding box center [475, 268] width 87 height 25
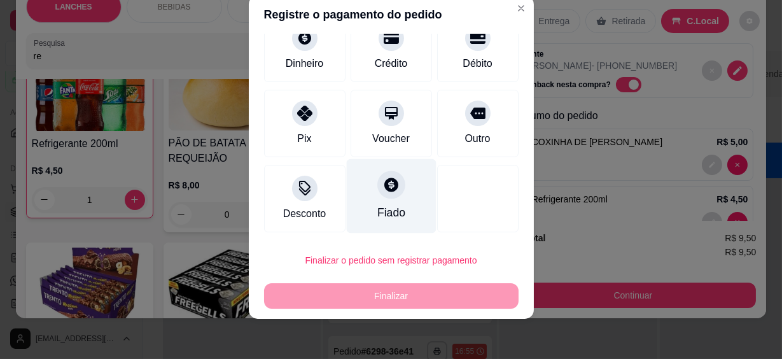
click at [387, 209] on div "Fiado" at bounding box center [391, 212] width 28 height 17
type input "R$ 0,00"
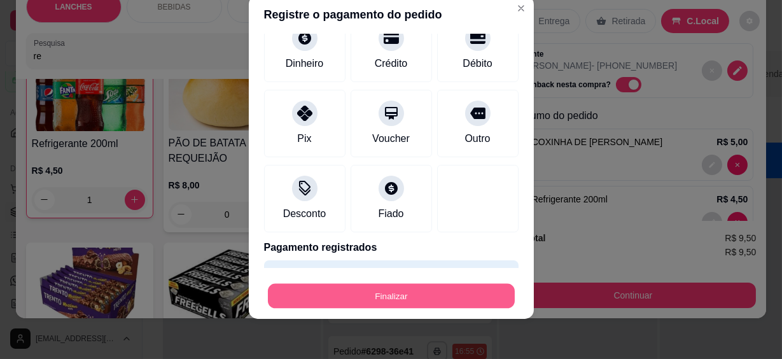
click at [429, 298] on button "Finalizar" at bounding box center [391, 295] width 247 height 25
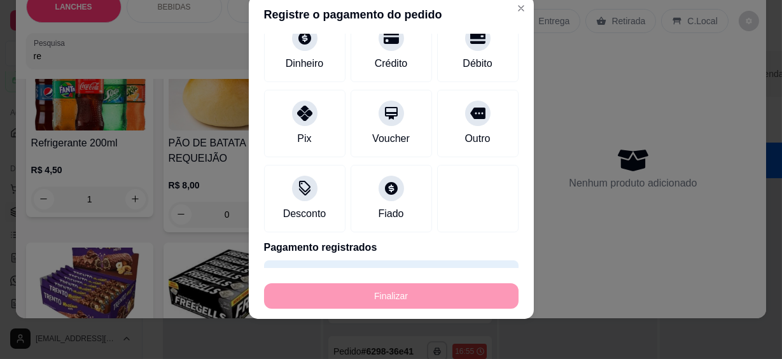
type input "0"
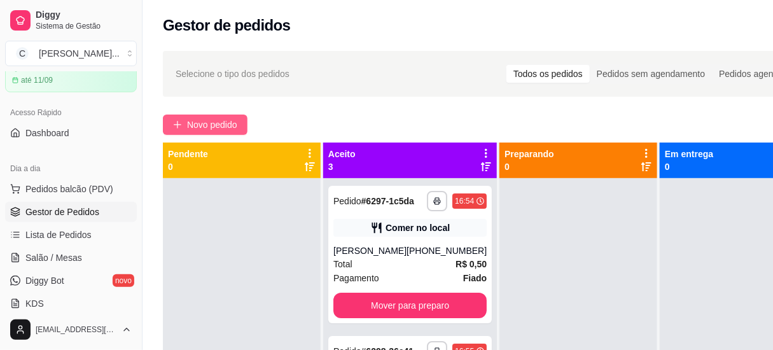
click at [198, 125] on span "Novo pedido" at bounding box center [212, 125] width 50 height 14
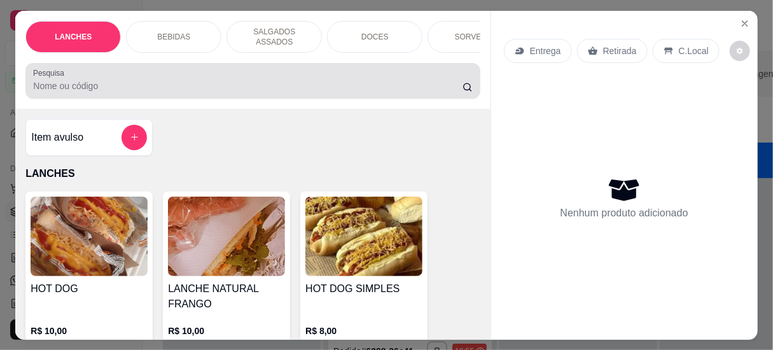
click at [230, 80] on input "Pesquisa" at bounding box center [247, 86] width 429 height 13
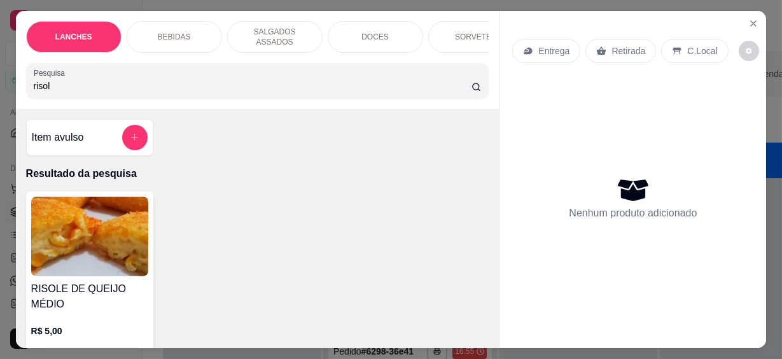
scroll to position [115, 0]
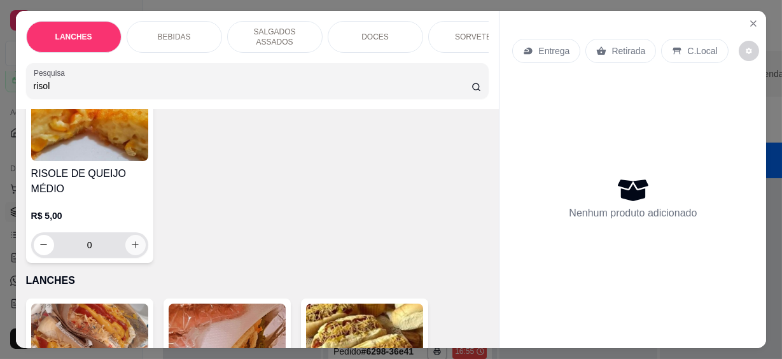
type input "risol"
click at [132, 240] on icon "increase-product-quantity" at bounding box center [135, 245] width 10 height 10
type input "1"
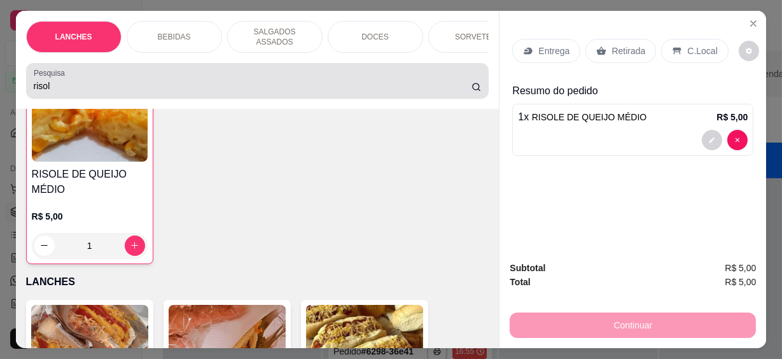
scroll to position [116, 0]
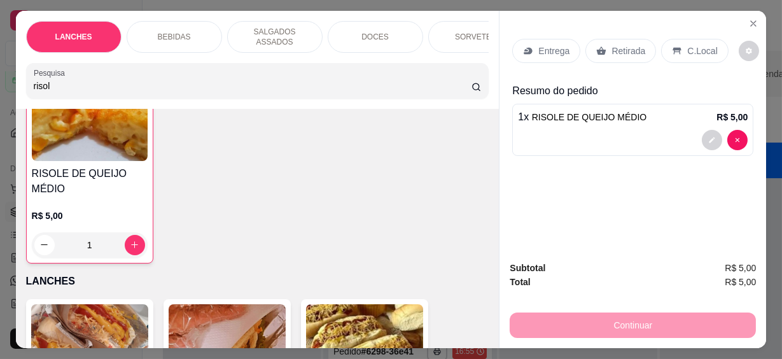
click at [0, 78] on html "**********" at bounding box center [391, 179] width 782 height 359
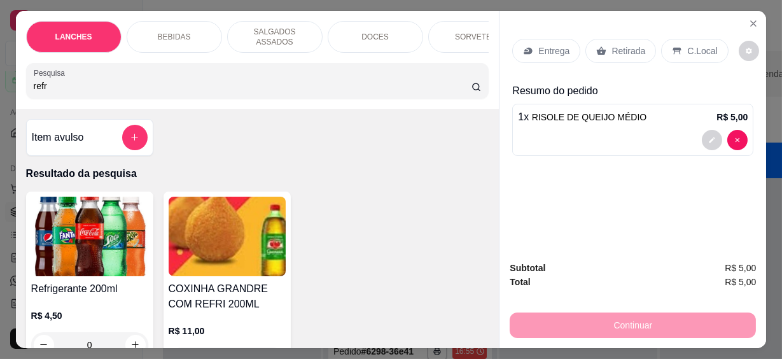
scroll to position [57, 0]
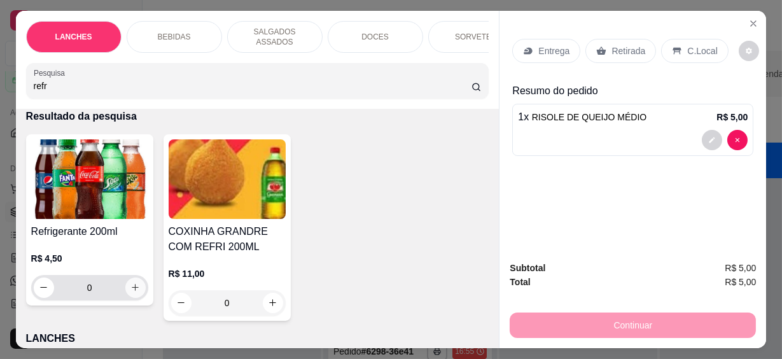
type input "refr"
click at [138, 279] on button "increase-product-quantity" at bounding box center [135, 287] width 20 height 20
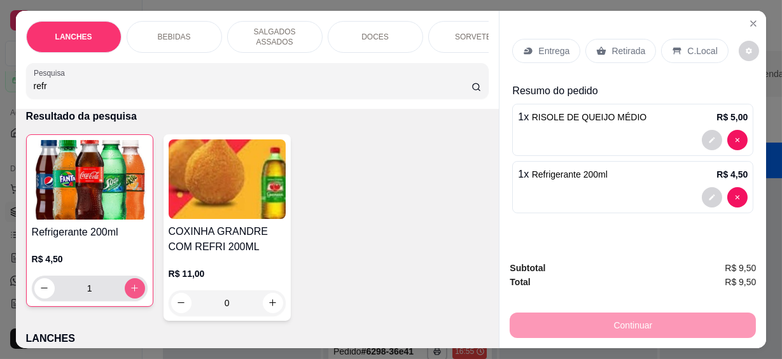
type input "1"
click at [687, 45] on p "C.Local" at bounding box center [702, 51] width 30 height 13
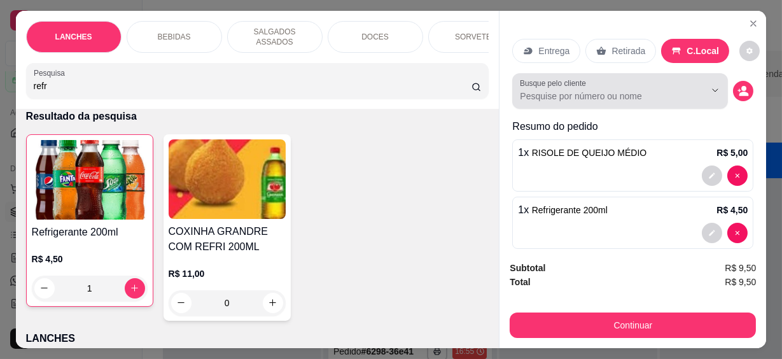
click at [588, 90] on input "Busque pelo cliente" at bounding box center [602, 96] width 165 height 13
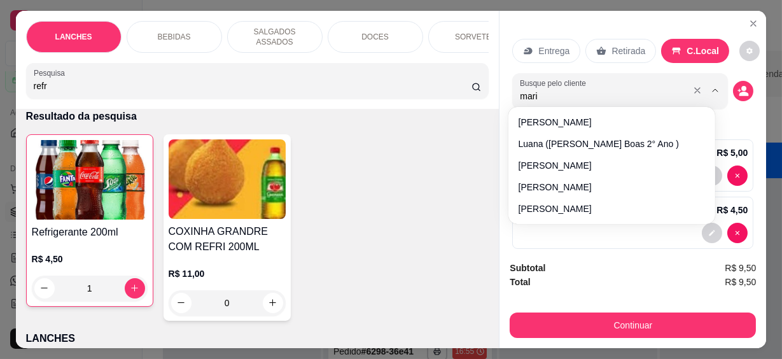
type input "mariz"
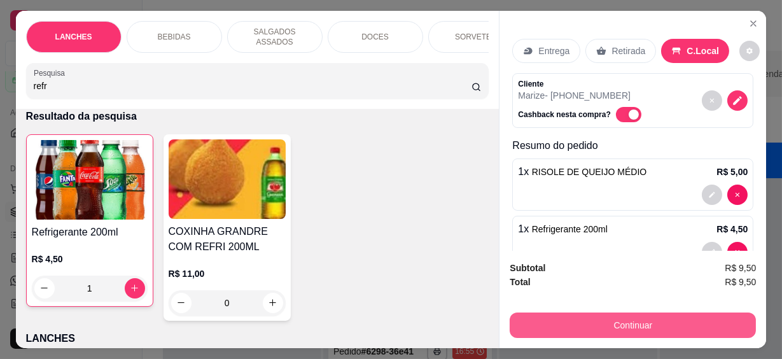
click at [663, 316] on button "Continuar" at bounding box center [633, 324] width 246 height 25
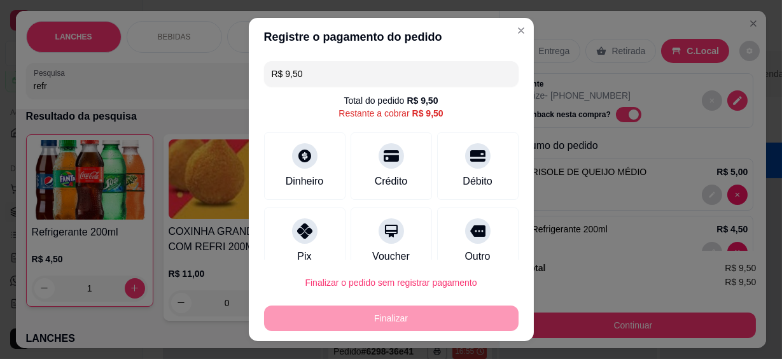
scroll to position [95, 0]
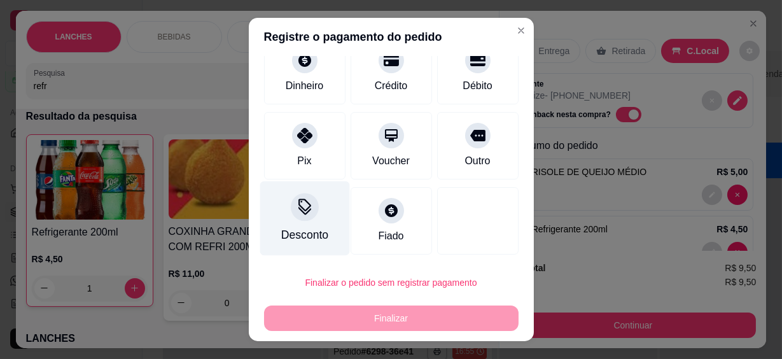
click at [313, 205] on div "Desconto" at bounding box center [305, 218] width 90 height 74
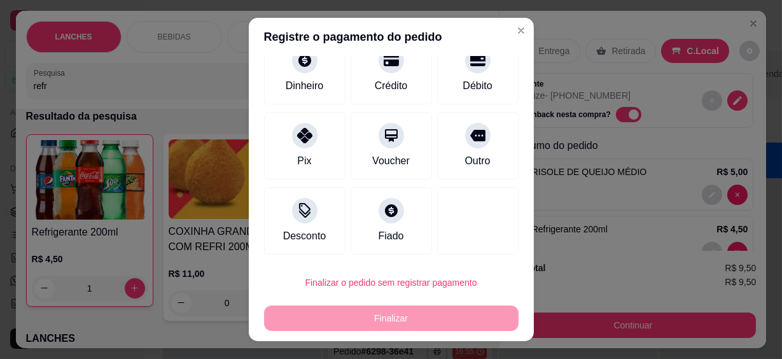
click at [338, 213] on input at bounding box center [390, 214] width 254 height 25
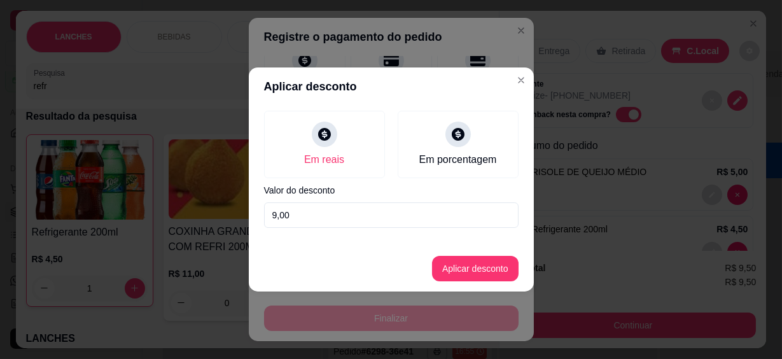
type input "9,00"
click at [446, 268] on button "Aplicar desconto" at bounding box center [474, 268] width 83 height 25
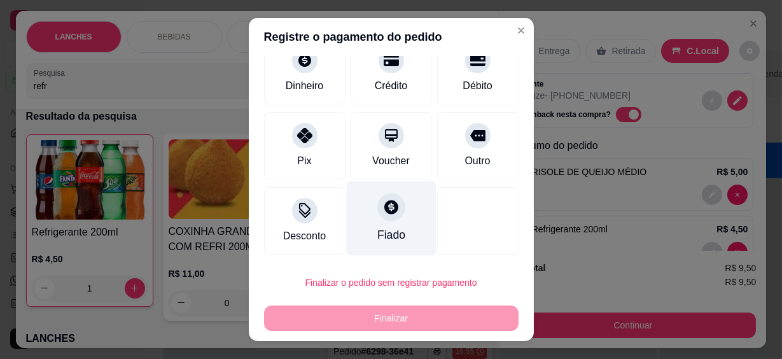
scroll to position [22, 0]
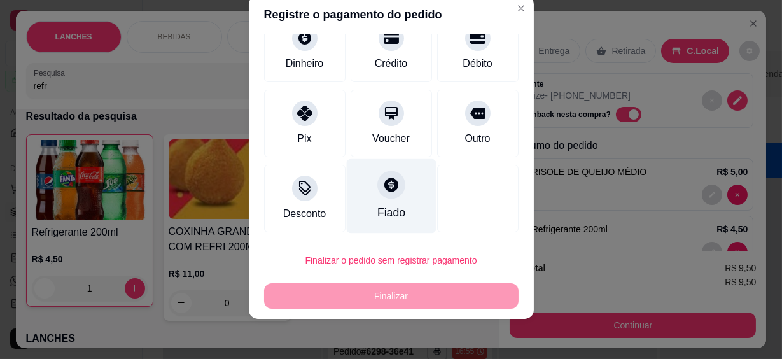
click at [377, 192] on div at bounding box center [391, 185] width 28 height 28
type input "R$ 0,00"
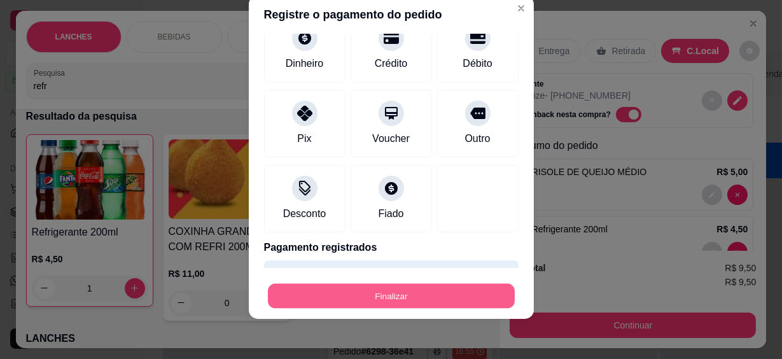
click at [383, 295] on button "Finalizar" at bounding box center [391, 295] width 247 height 25
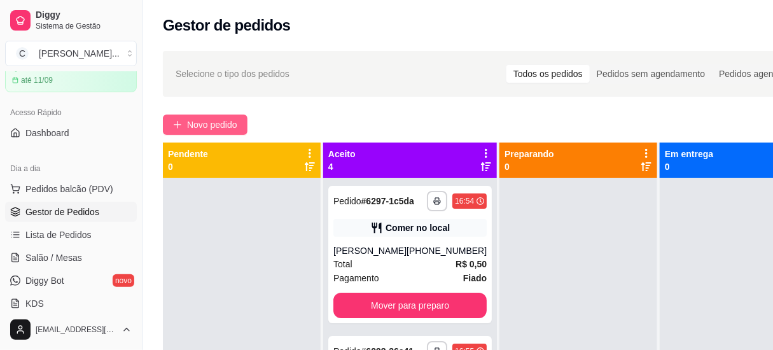
click at [211, 118] on span "Novo pedido" at bounding box center [212, 125] width 50 height 14
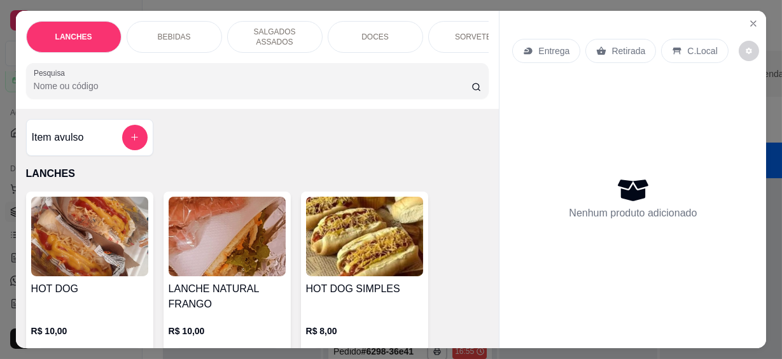
click at [184, 87] on div at bounding box center [258, 80] width 448 height 25
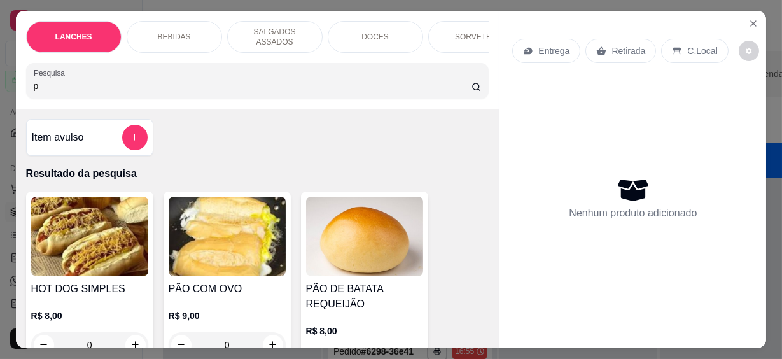
scroll to position [115, 0]
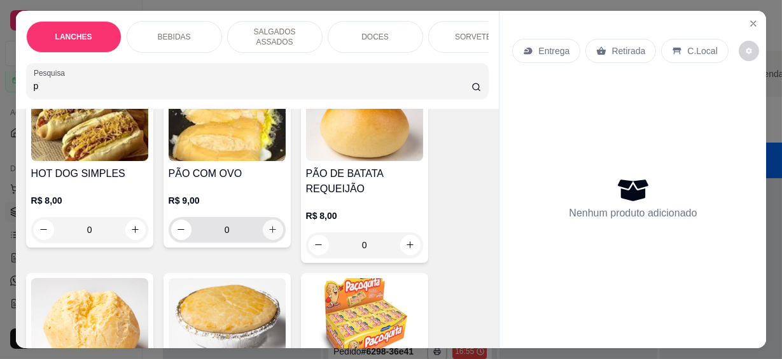
type input "p"
click at [271, 225] on icon "increase-product-quantity" at bounding box center [273, 230] width 10 height 10
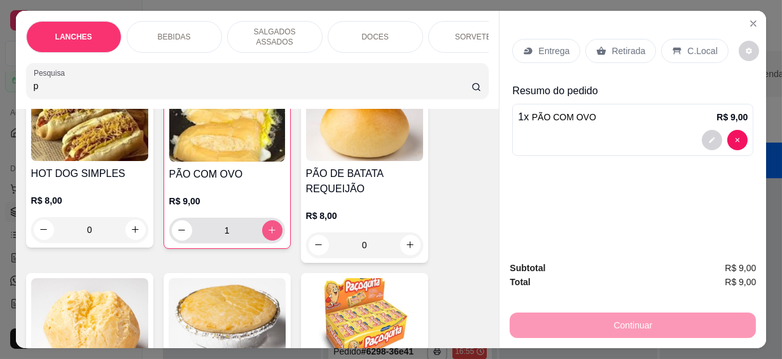
type input "1"
click at [0, 78] on html "**********" at bounding box center [391, 179] width 782 height 359
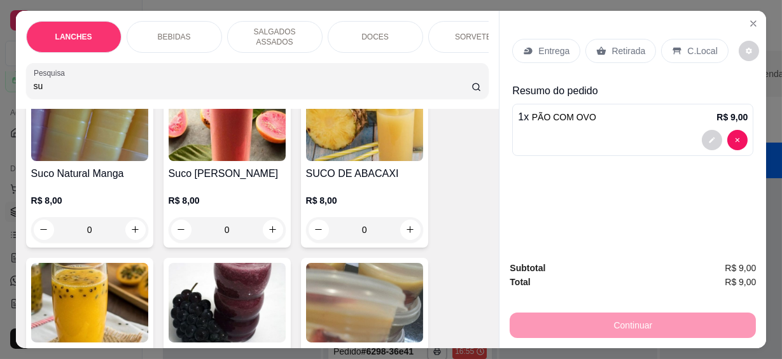
scroll to position [231, 0]
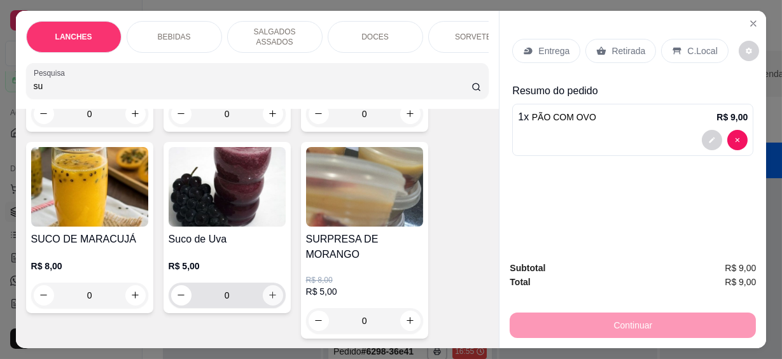
type input "su"
click at [272, 291] on icon "increase-product-quantity" at bounding box center [273, 295] width 10 height 10
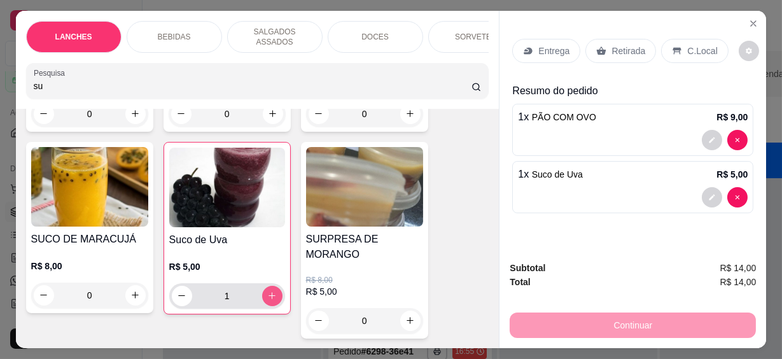
type input "1"
click at [687, 50] on p "C.Local" at bounding box center [702, 51] width 30 height 13
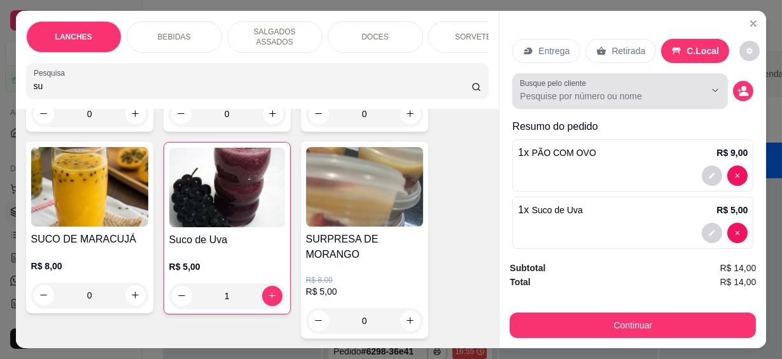
click at [572, 90] on input "Busque pelo cliente" at bounding box center [602, 96] width 165 height 13
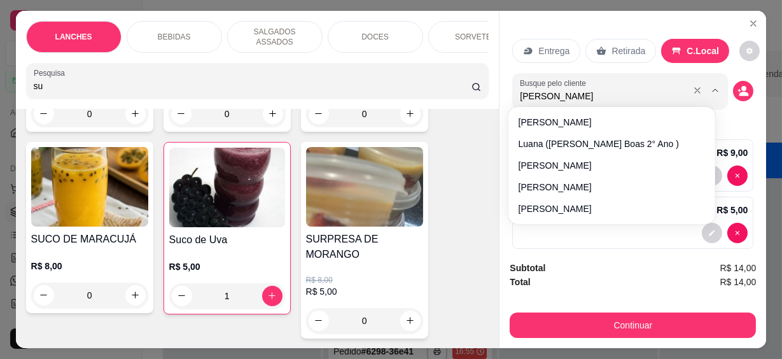
type input "[PERSON_NAME]"
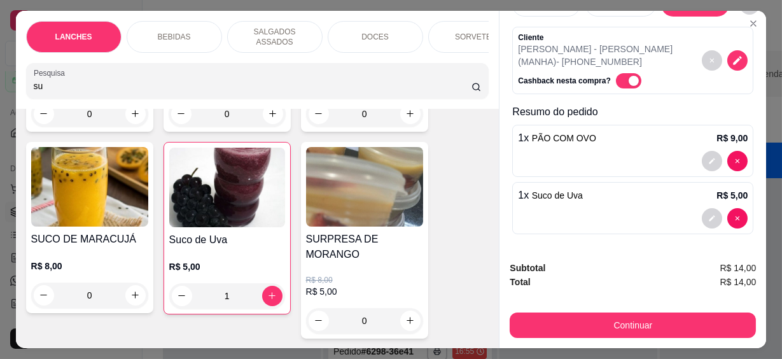
scroll to position [34, 0]
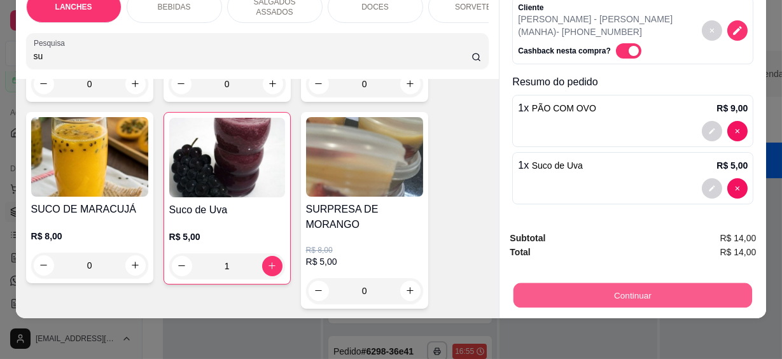
click at [613, 283] on button "Continuar" at bounding box center [632, 295] width 239 height 25
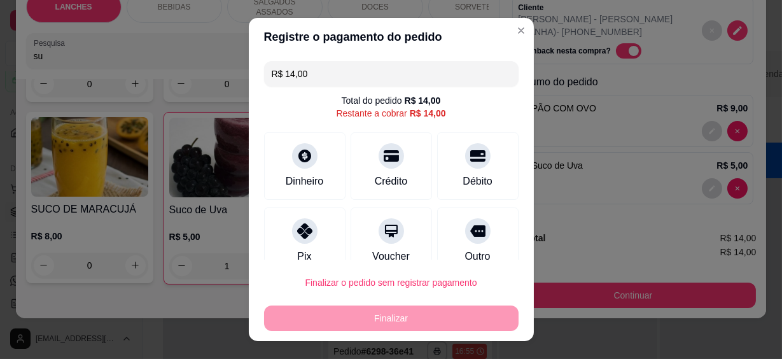
scroll to position [22, 0]
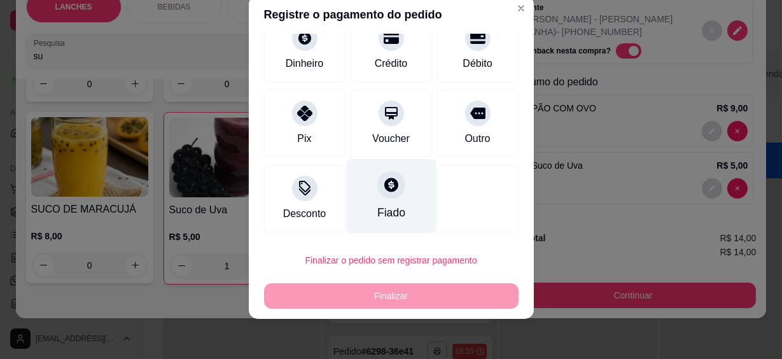
click at [378, 202] on div "Fiado" at bounding box center [391, 196] width 90 height 74
type input "R$ 0,00"
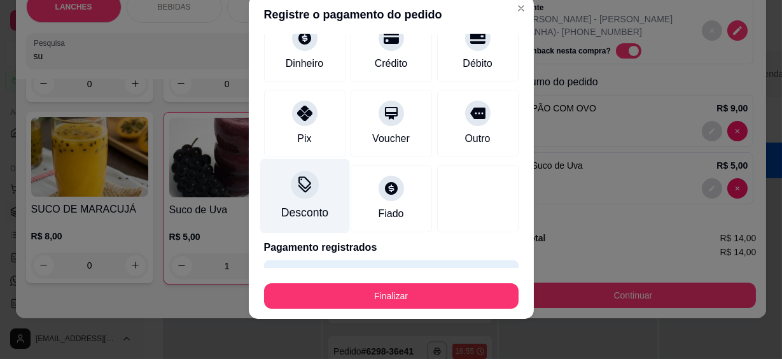
click at [295, 195] on div at bounding box center [305, 185] width 28 height 28
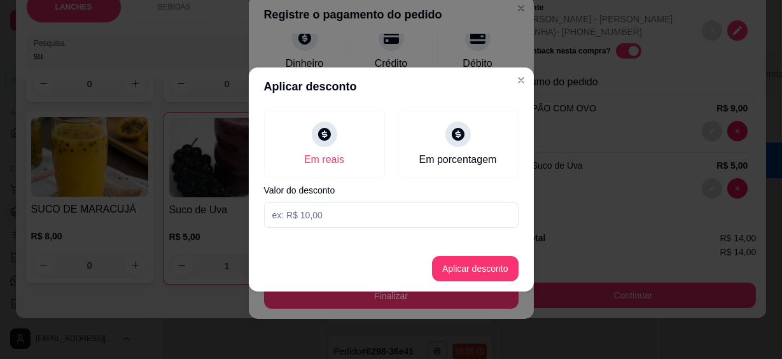
click at [350, 216] on input at bounding box center [391, 214] width 254 height 25
type input "13,99"
click at [477, 267] on button "Aplicar desconto" at bounding box center [474, 268] width 83 height 25
type input "-R$ 13,99"
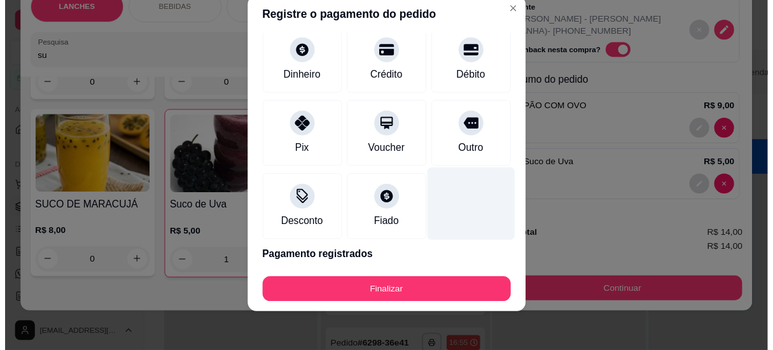
scroll to position [95, 0]
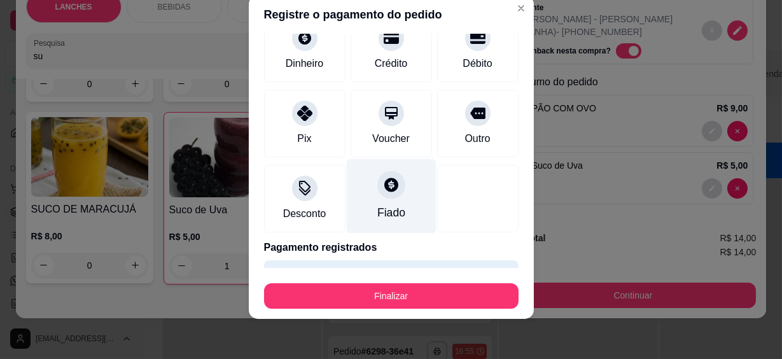
click at [389, 200] on div "Fiado" at bounding box center [391, 196] width 90 height 74
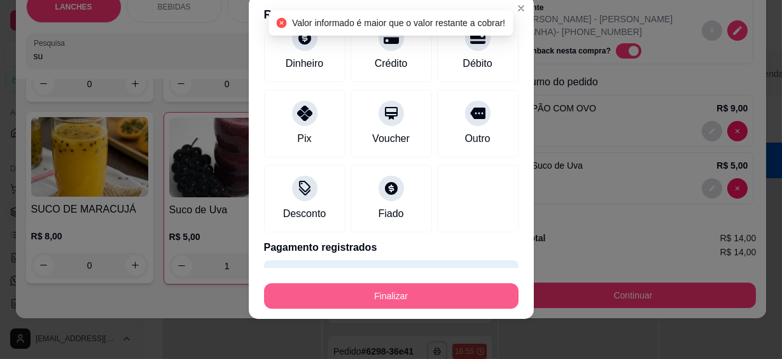
click at [407, 287] on button "Finalizar" at bounding box center [391, 295] width 254 height 25
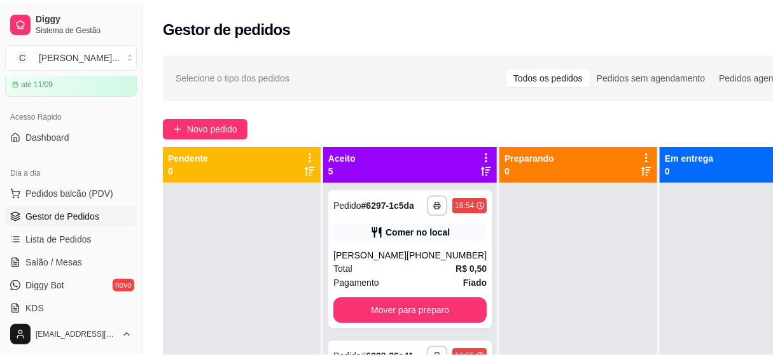
scroll to position [173, 0]
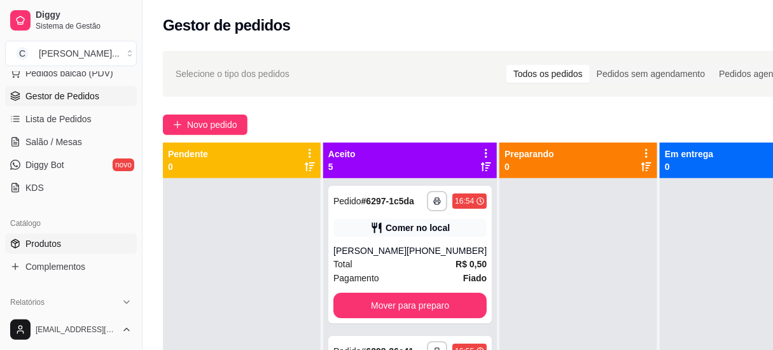
click at [42, 246] on span "Produtos" at bounding box center [43, 243] width 36 height 13
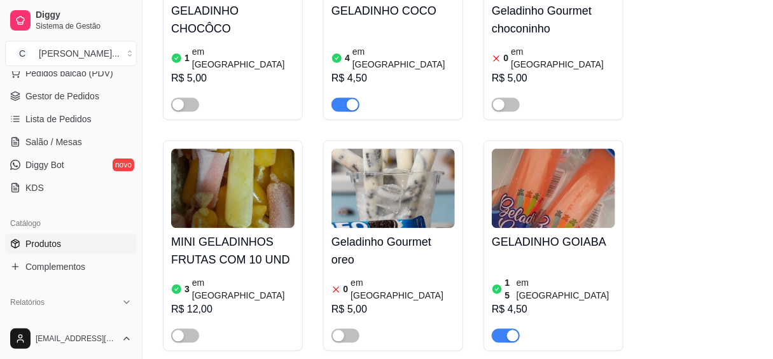
scroll to position [6187, 0]
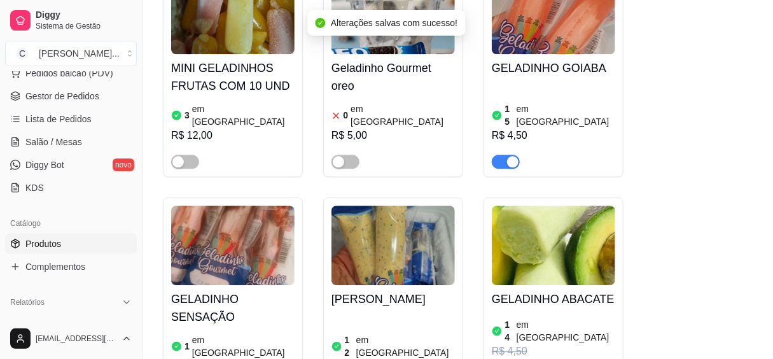
scroll to position [0, 0]
